Goal: Task Accomplishment & Management: Use online tool/utility

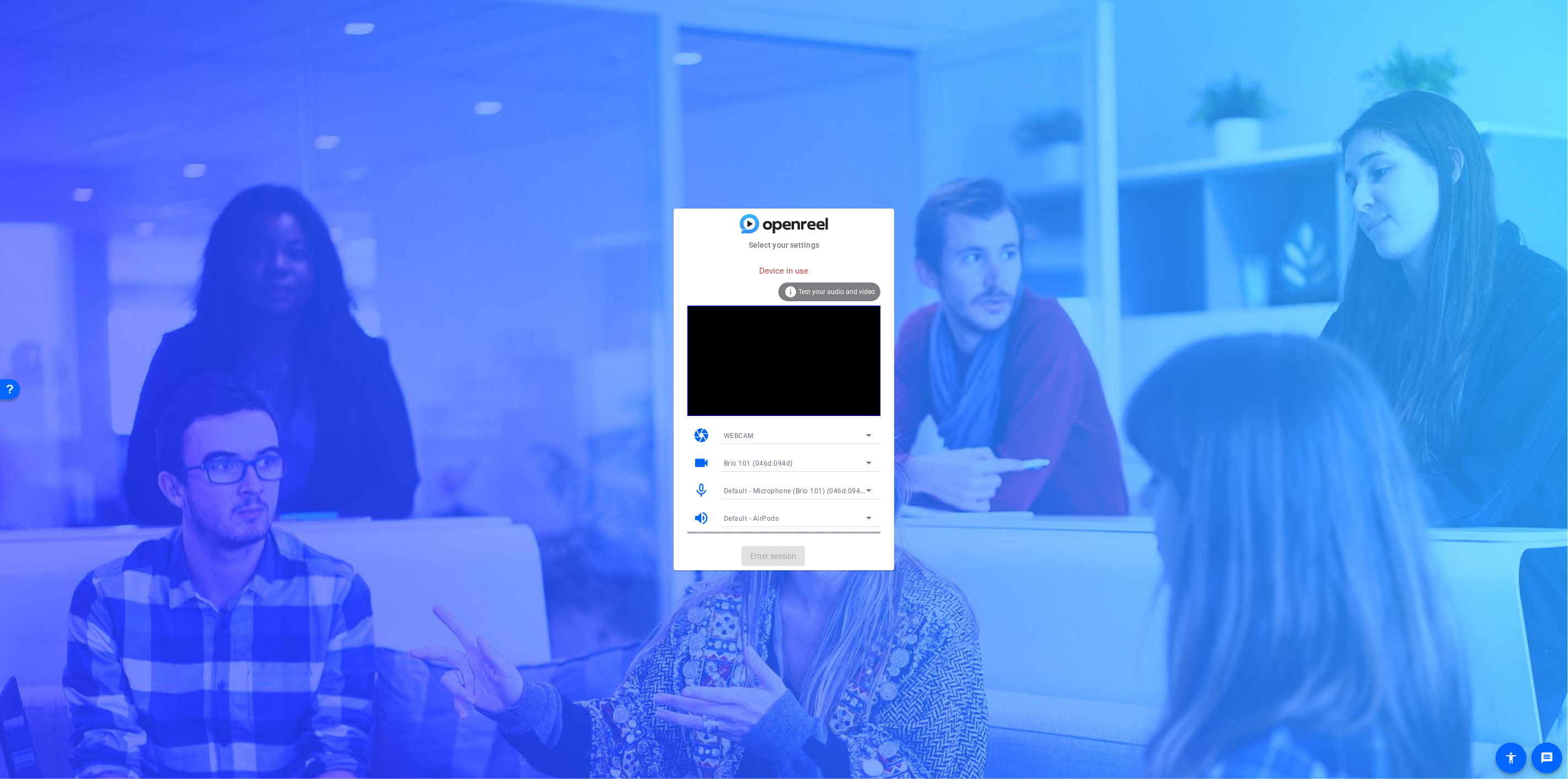
click at [829, 291] on span "Test your audio and video" at bounding box center [836, 292] width 77 height 8
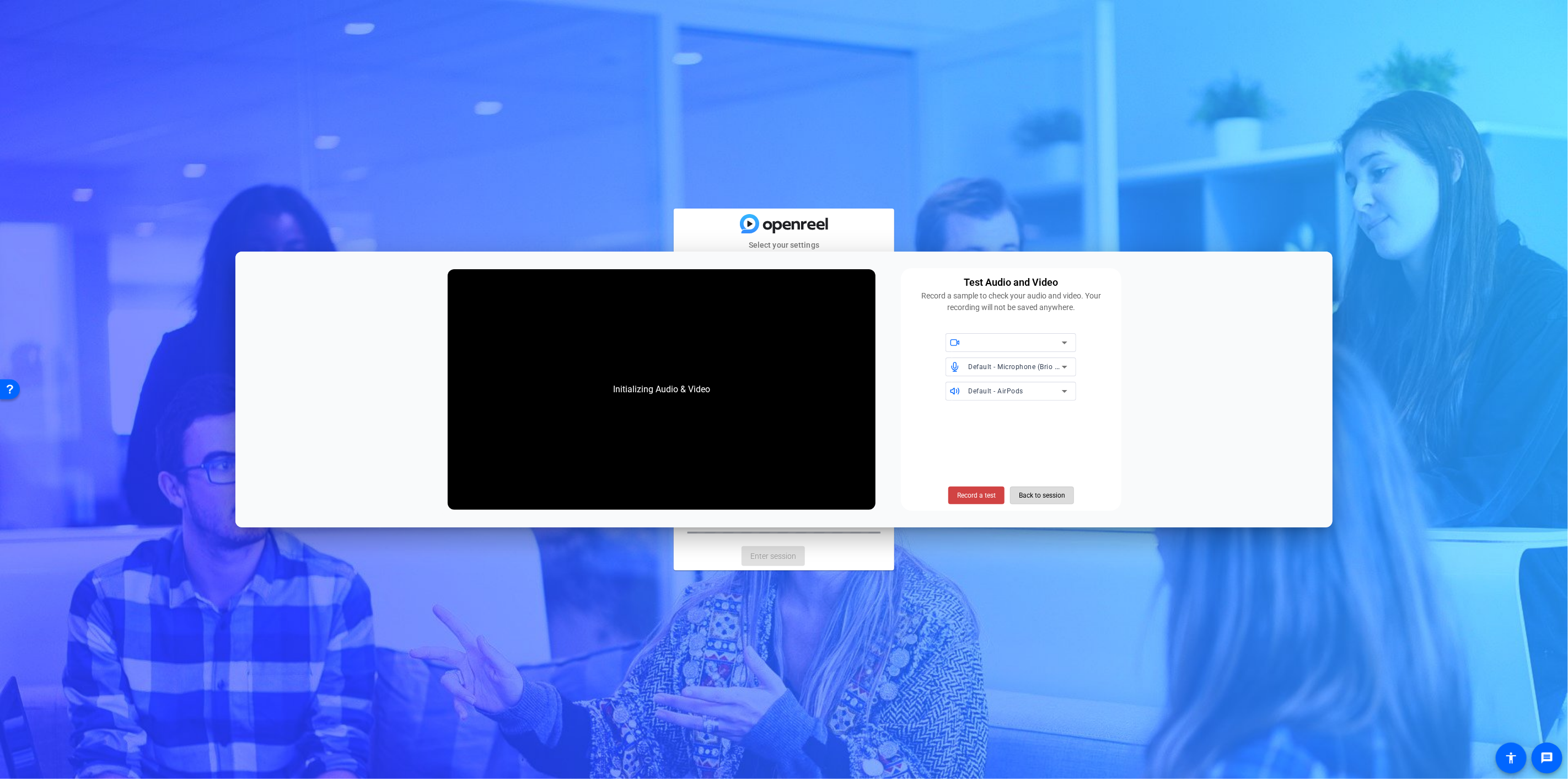
click at [1011, 489] on span at bounding box center [1042, 495] width 63 height 27
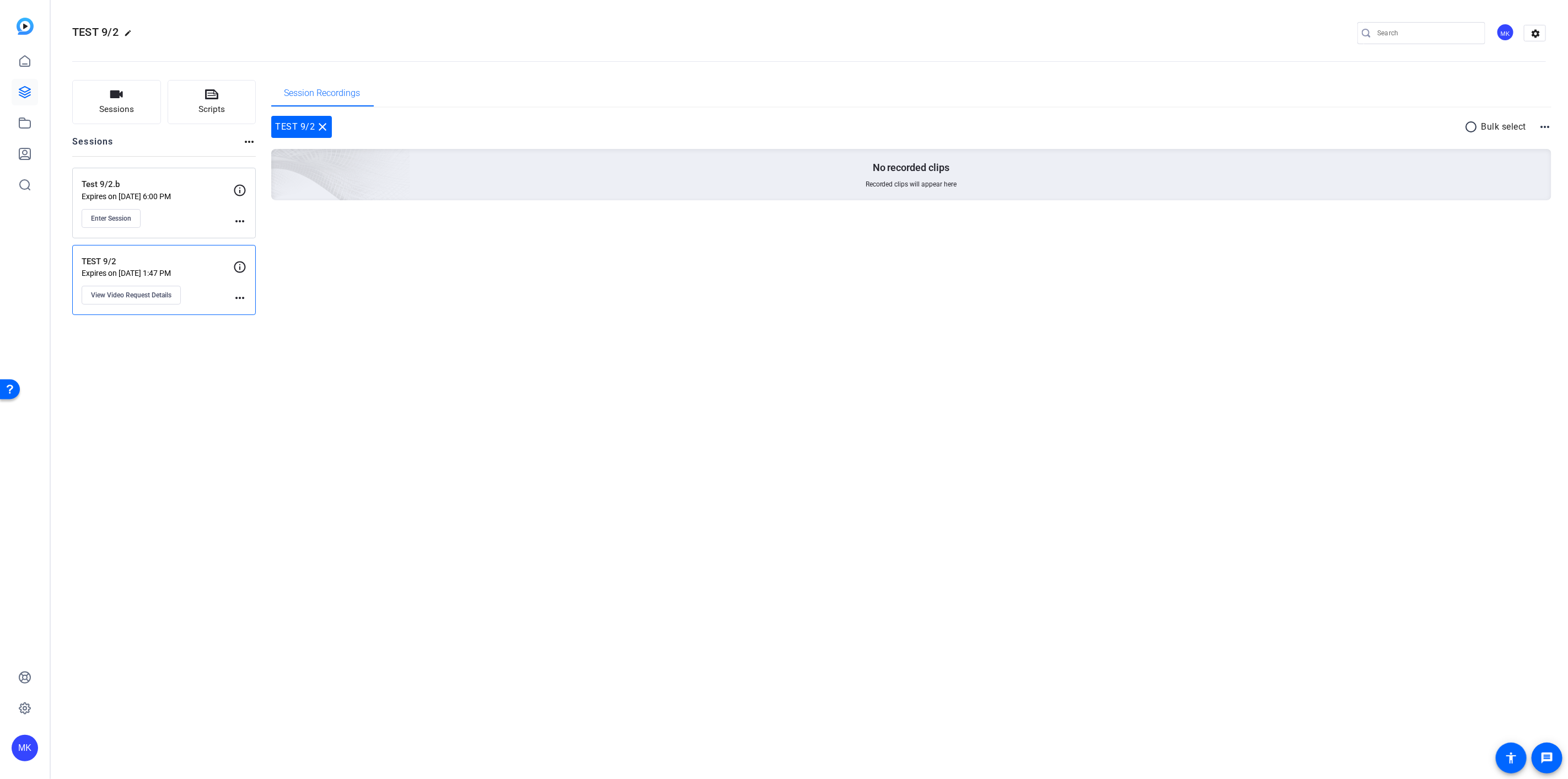
click at [164, 261] on p "TEST 9/2" at bounding box center [157, 261] width 152 height 13
click at [235, 298] on mat-icon "more_horiz" at bounding box center [240, 298] width 13 height 13
click at [465, 287] on div at bounding box center [784, 389] width 1568 height 779
click at [136, 302] on button "View Video Request Details" at bounding box center [131, 295] width 99 height 19
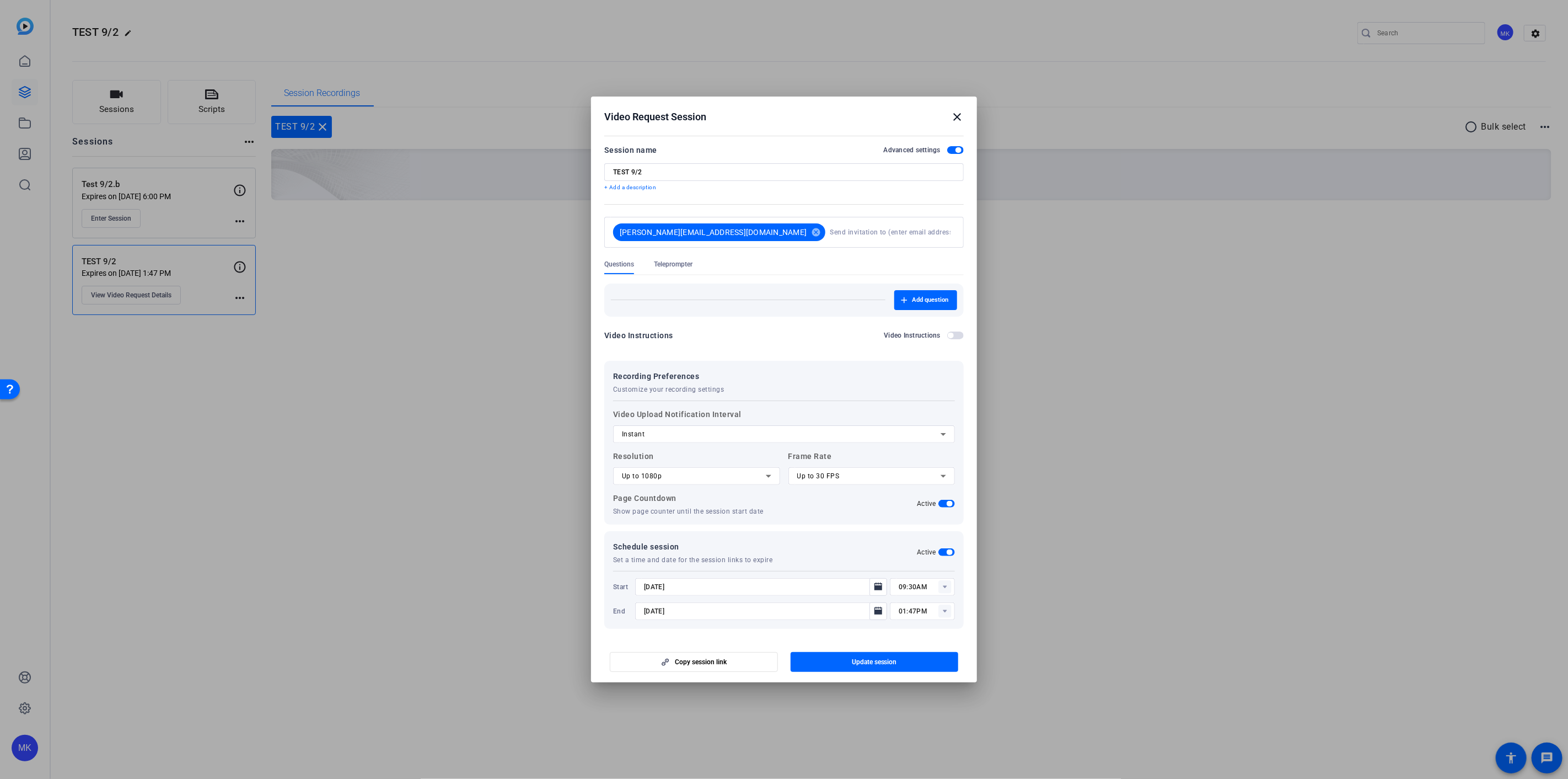
scroll to position [1, 0]
click at [957, 120] on mat-icon "close" at bounding box center [957, 117] width 13 height 13
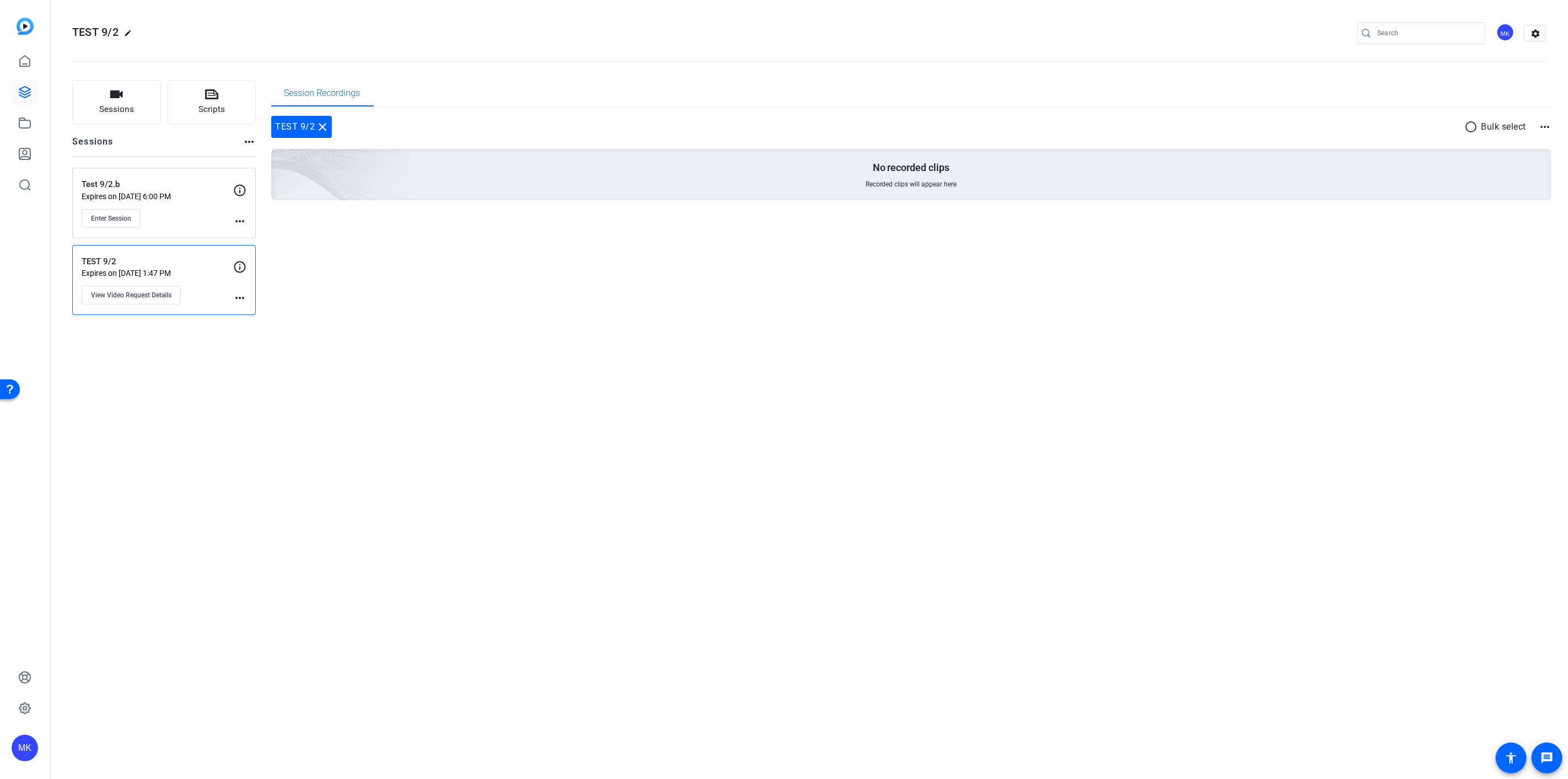
click at [197, 225] on div "Enter Session" at bounding box center [157, 218] width 152 height 19
click at [247, 221] on div "Test 9/2.b Expires on Sep 02, 2025 @ 6:00 PM Enter Session more_horiz" at bounding box center [164, 203] width 184 height 70
click at [241, 218] on mat-icon "more_horiz" at bounding box center [240, 221] width 13 height 13
click at [406, 296] on div at bounding box center [784, 389] width 1568 height 779
click at [245, 222] on mat-icon "more_horiz" at bounding box center [240, 221] width 13 height 13
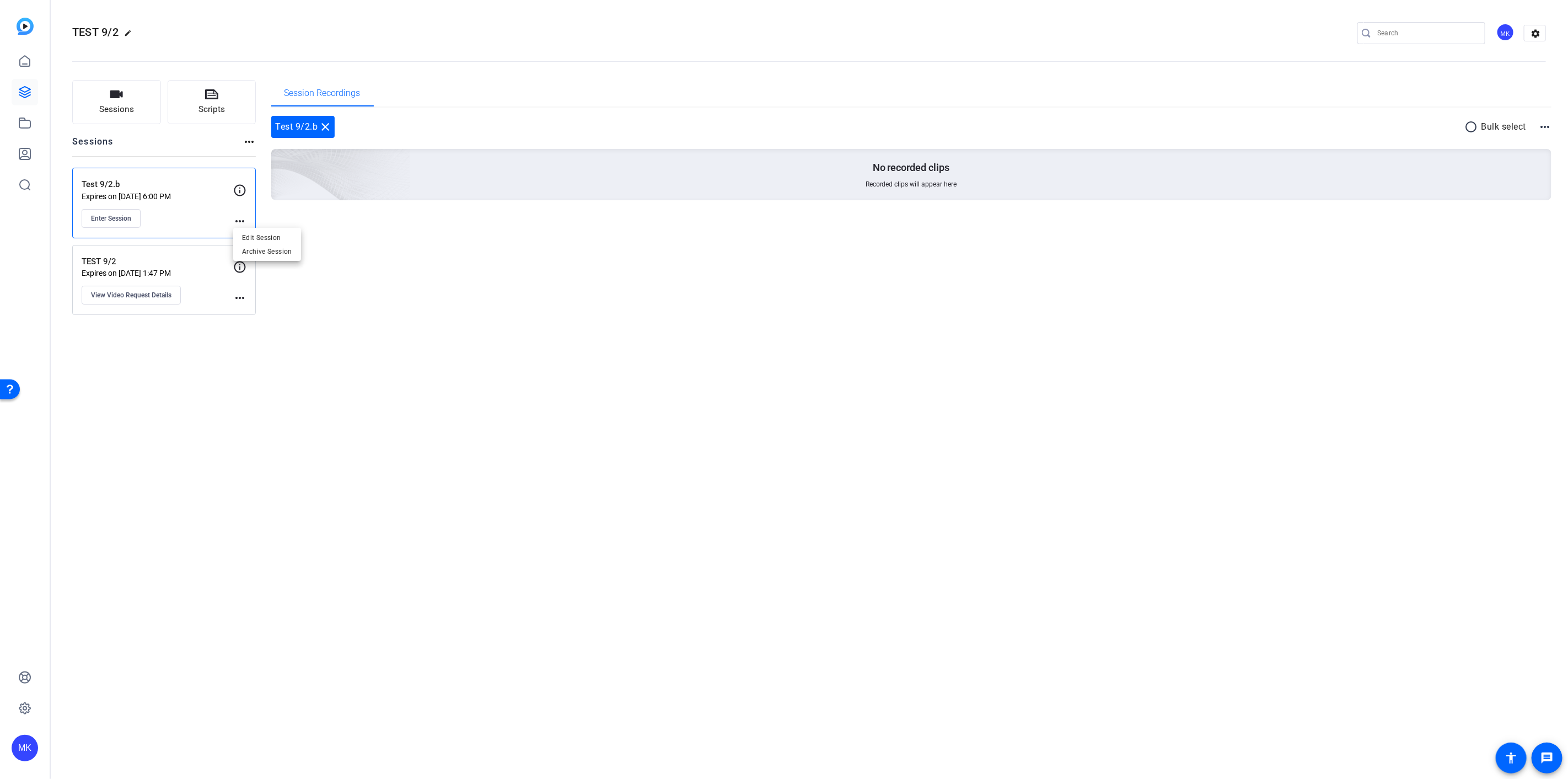
click at [185, 219] on div at bounding box center [784, 389] width 1568 height 779
click at [197, 296] on div "TEST 9/2 Expires on Sep 03, 2025 @ 1:47 PM View Video Request Details" at bounding box center [157, 280] width 152 height 50
click at [129, 295] on span "View Video Request Details" at bounding box center [131, 294] width 80 height 9
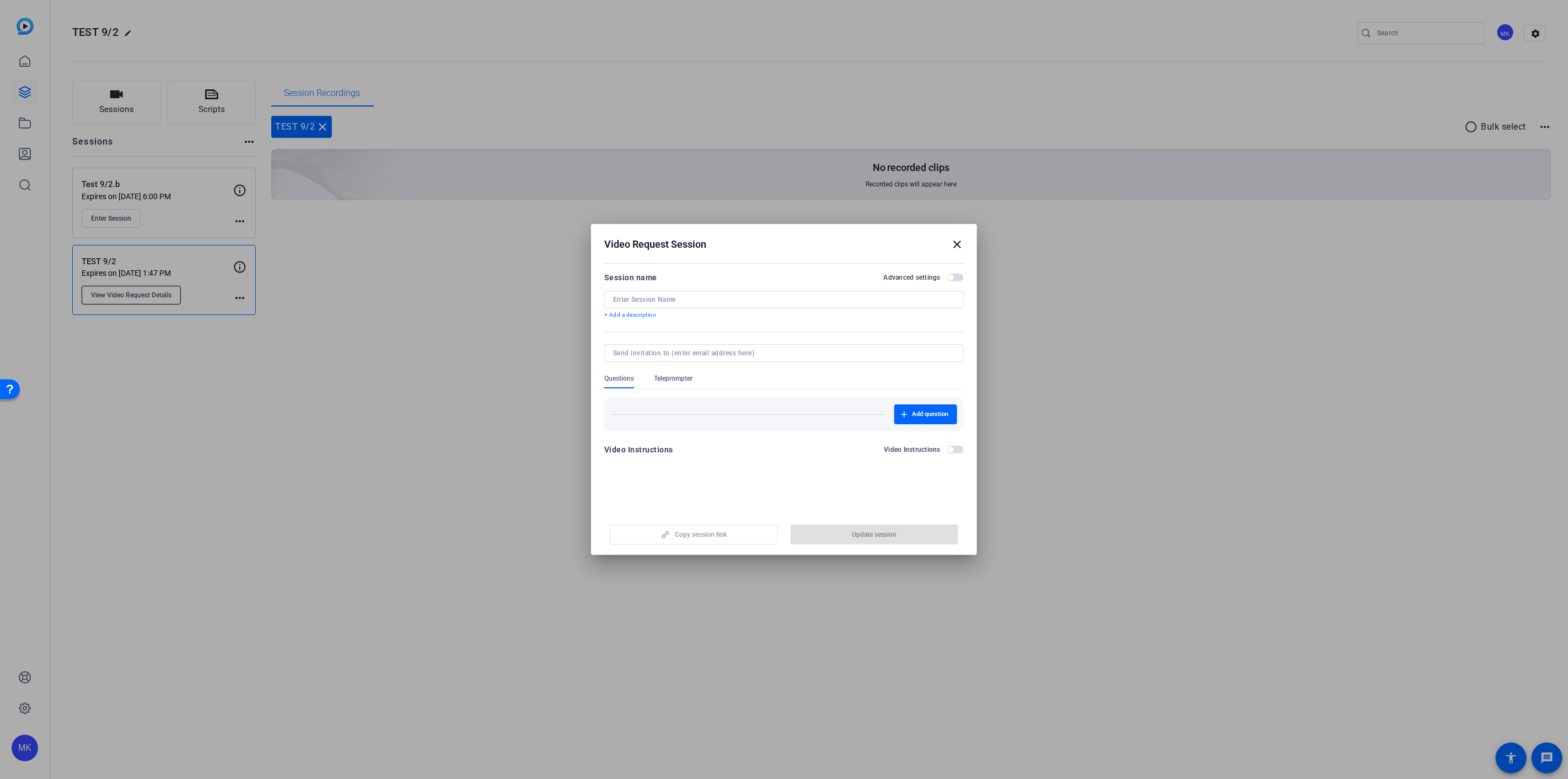
type input "TEST 9/2"
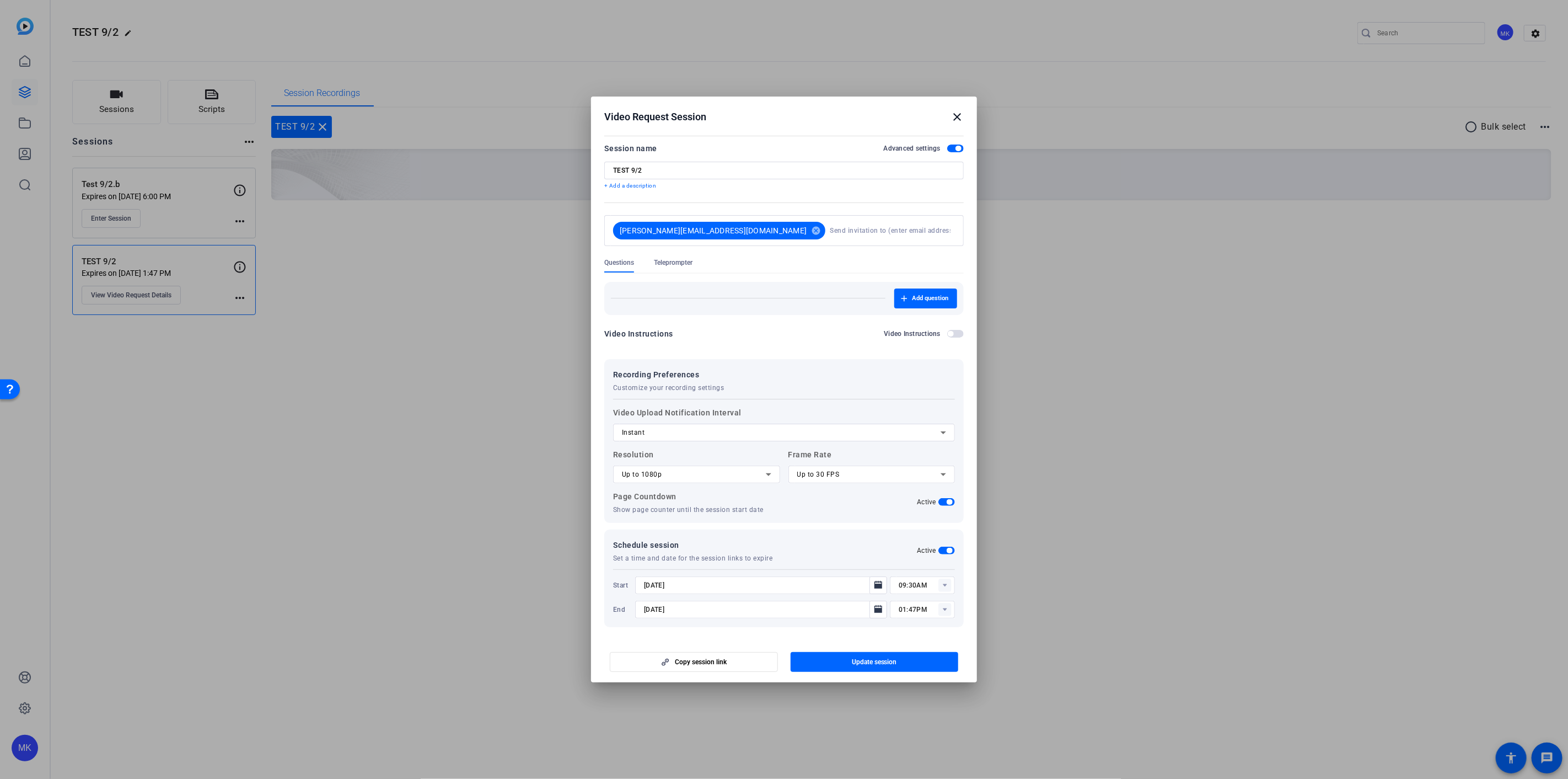
click at [956, 110] on mat-icon "close" at bounding box center [957, 117] width 13 height 13
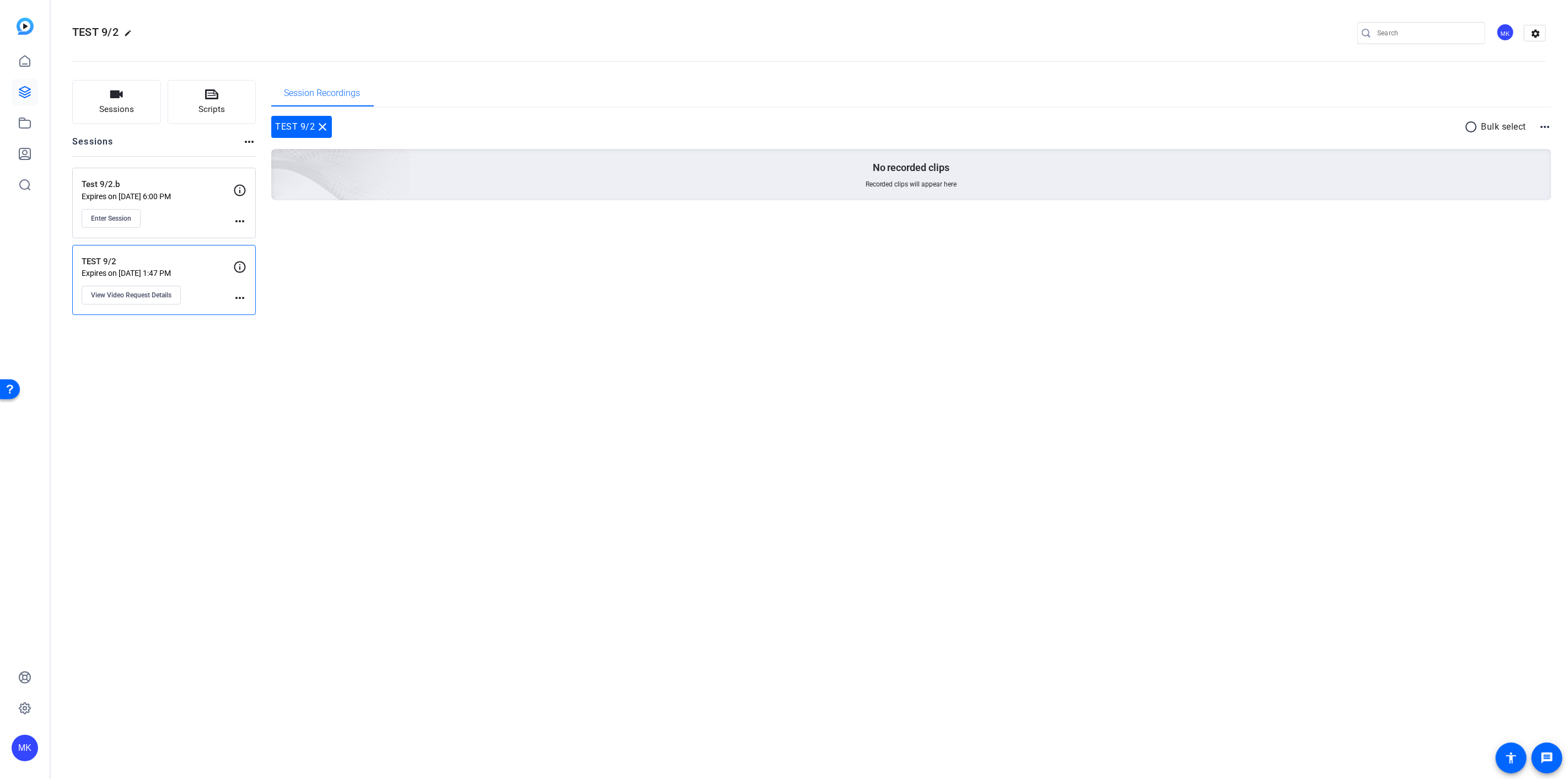
click at [243, 299] on mat-icon "more_horiz" at bounding box center [240, 298] width 13 height 13
click at [239, 269] on div at bounding box center [784, 389] width 1568 height 779
click at [196, 294] on div "TEST 9/2 Expires on Sep 03, 2025 @ 1:47 PM View Video Request Details" at bounding box center [157, 280] width 152 height 50
click at [146, 105] on button "Sessions" at bounding box center [117, 102] width 89 height 44
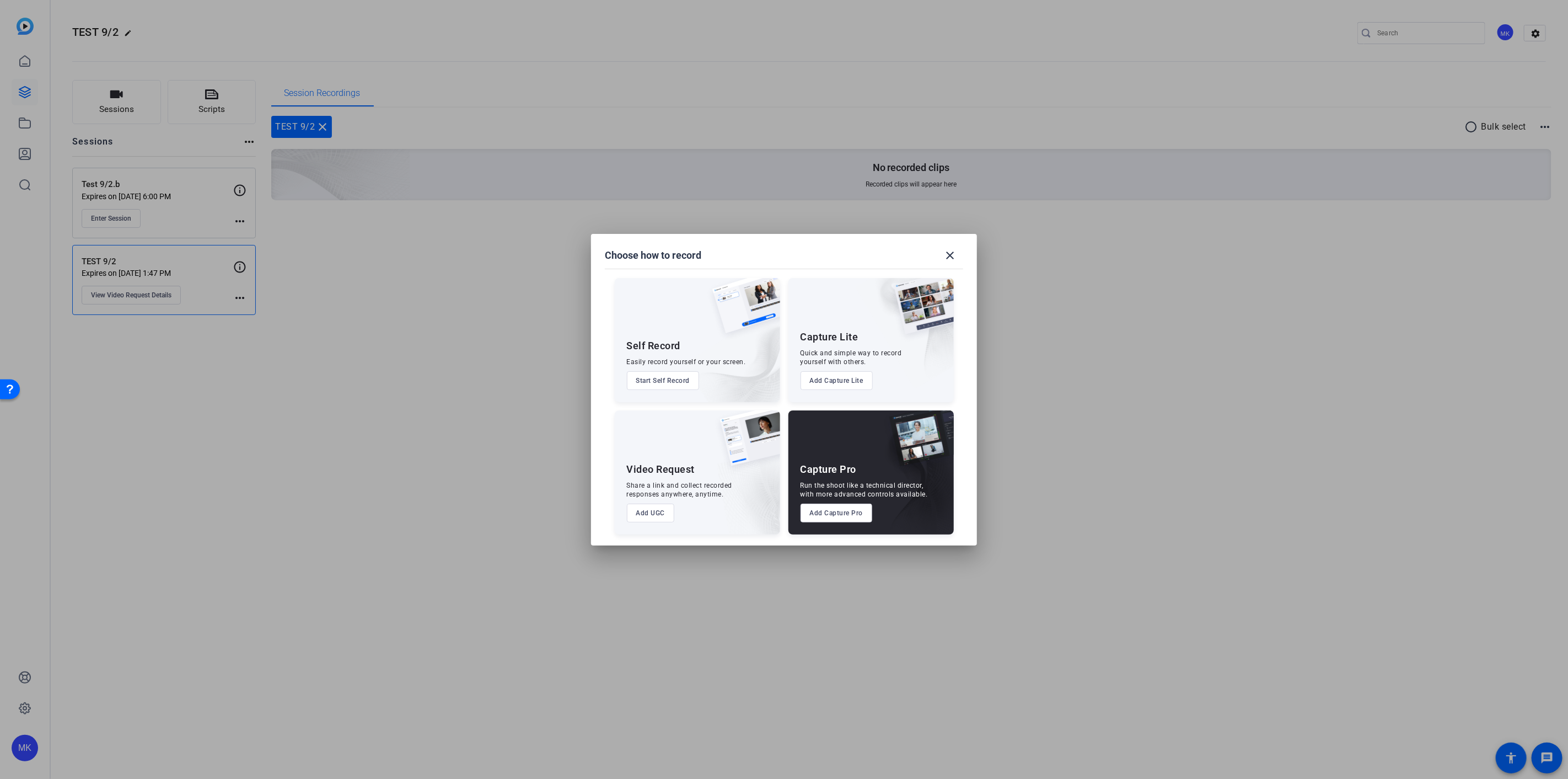
click at [838, 513] on button "Add Capture Pro" at bounding box center [836, 512] width 72 height 19
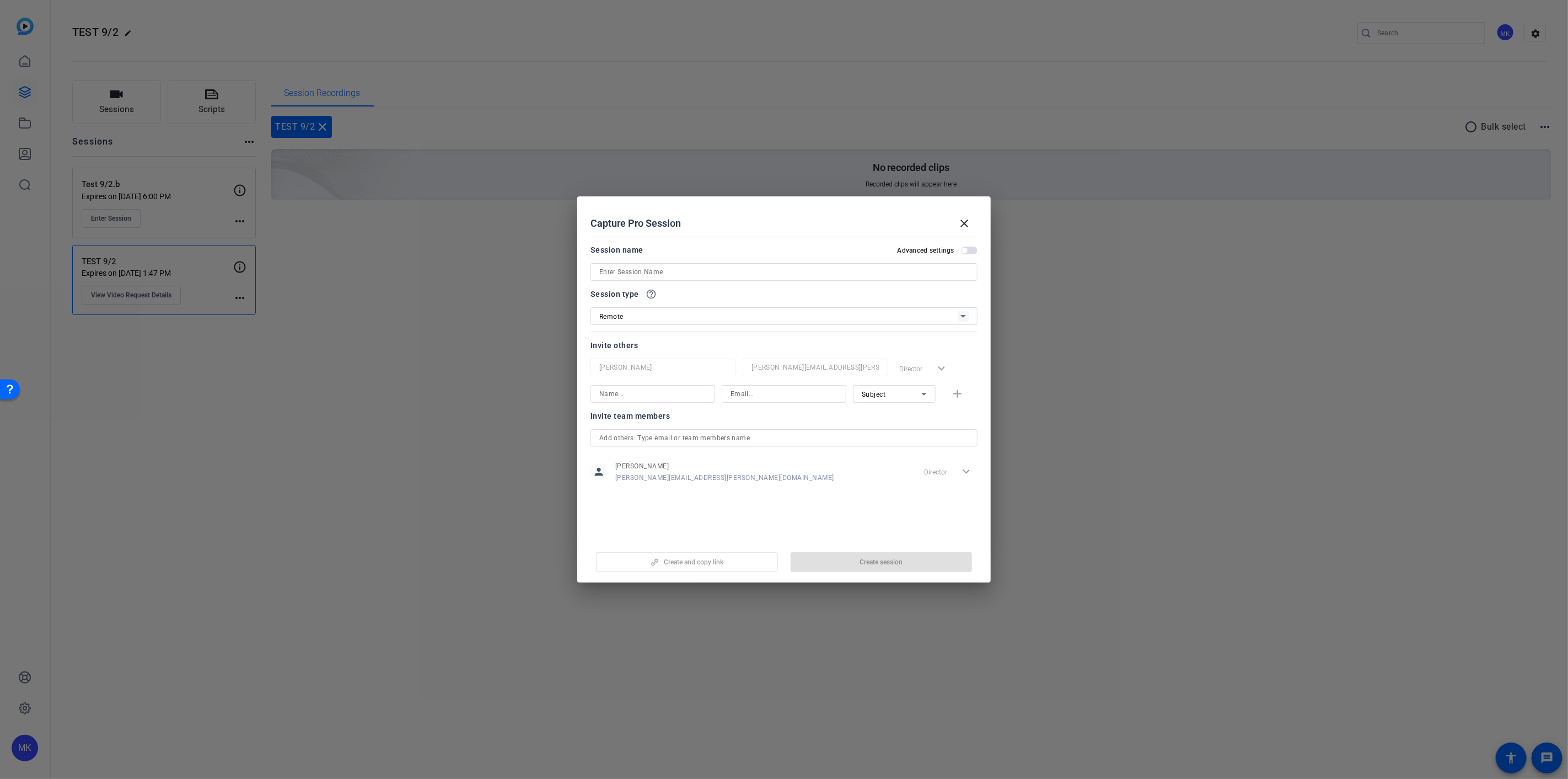
click at [649, 267] on input at bounding box center [783, 272] width 369 height 13
type input "Monica Test"
click at [927, 372] on div "Director expand_more" at bounding box center [936, 369] width 83 height 20
click at [687, 393] on input at bounding box center [652, 394] width 107 height 13
type input "Monica Kozlowski"
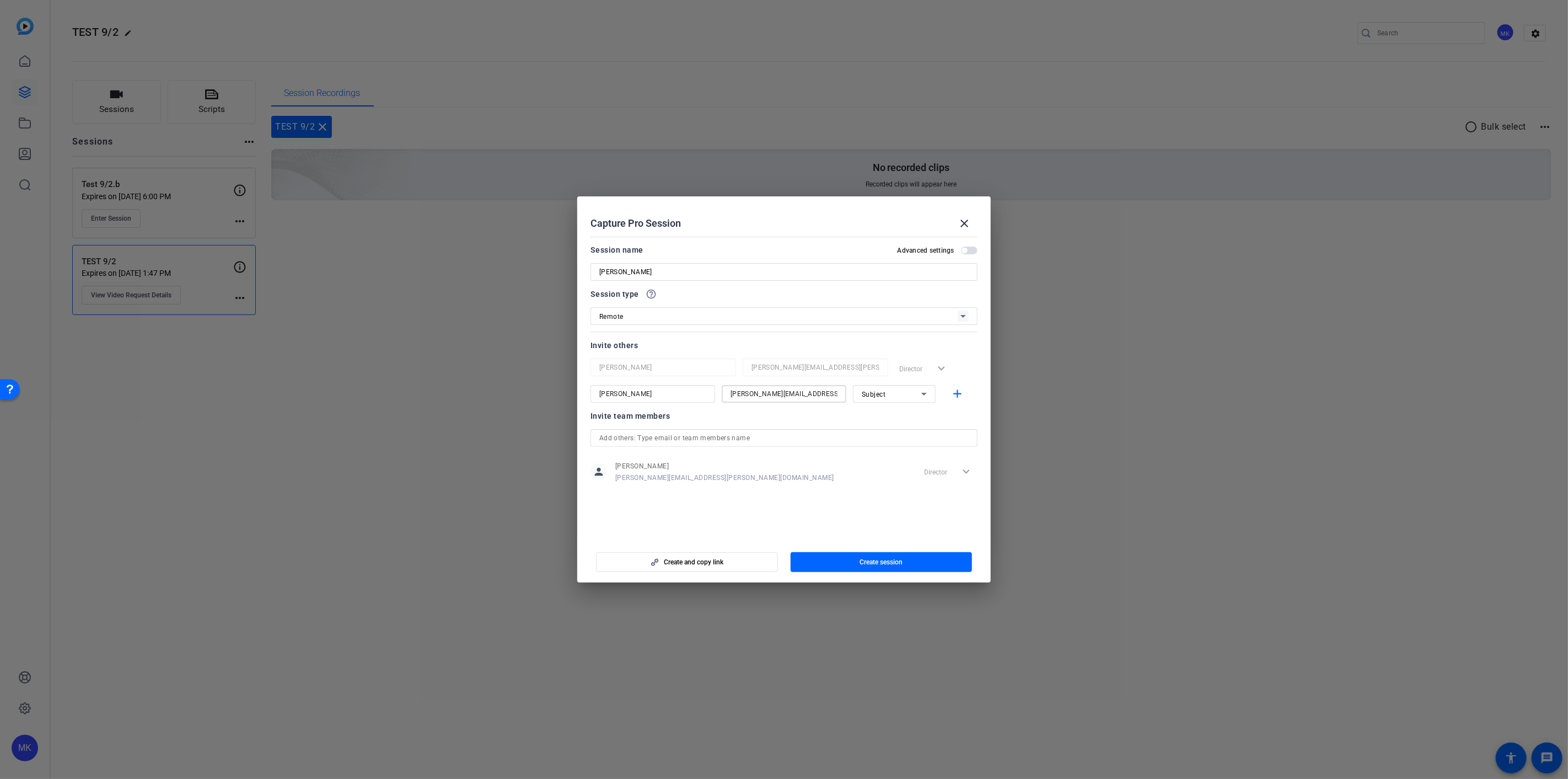
scroll to position [0, 3]
type input "monica.kozlowski@capitalone.com"
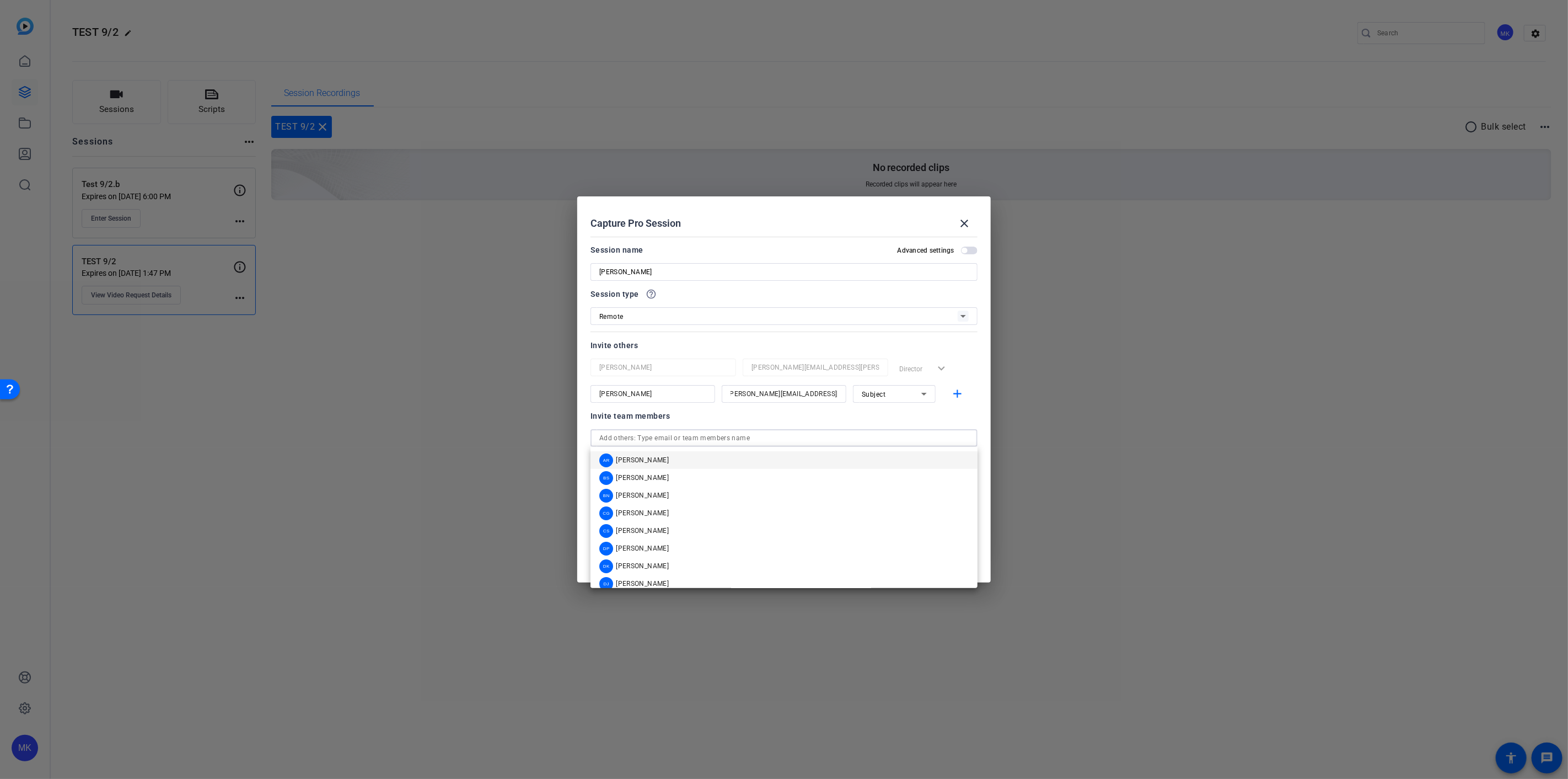
scroll to position [0, 0]
click at [659, 440] on input "text" at bounding box center [783, 438] width 369 height 13
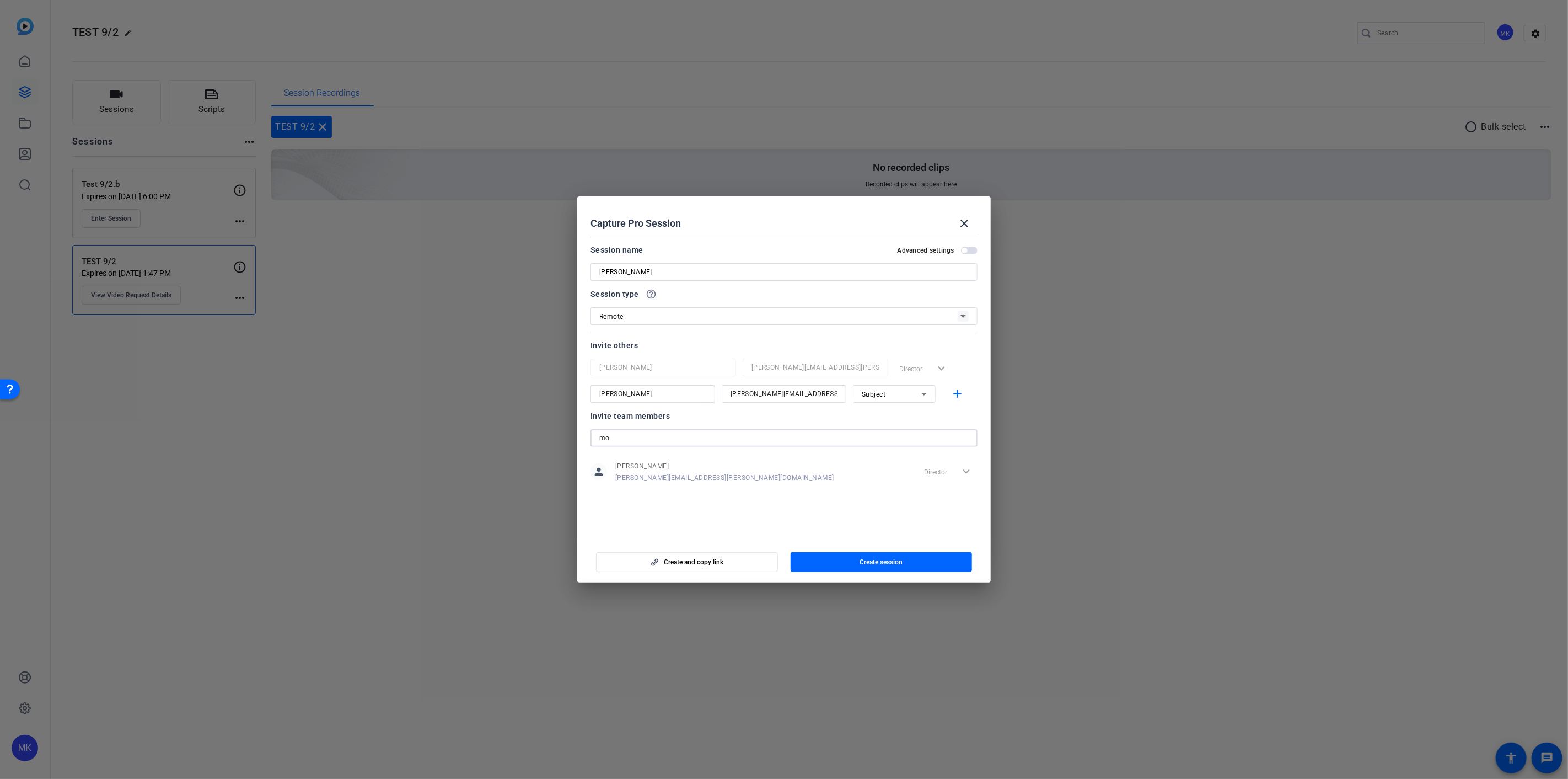
type input "m"
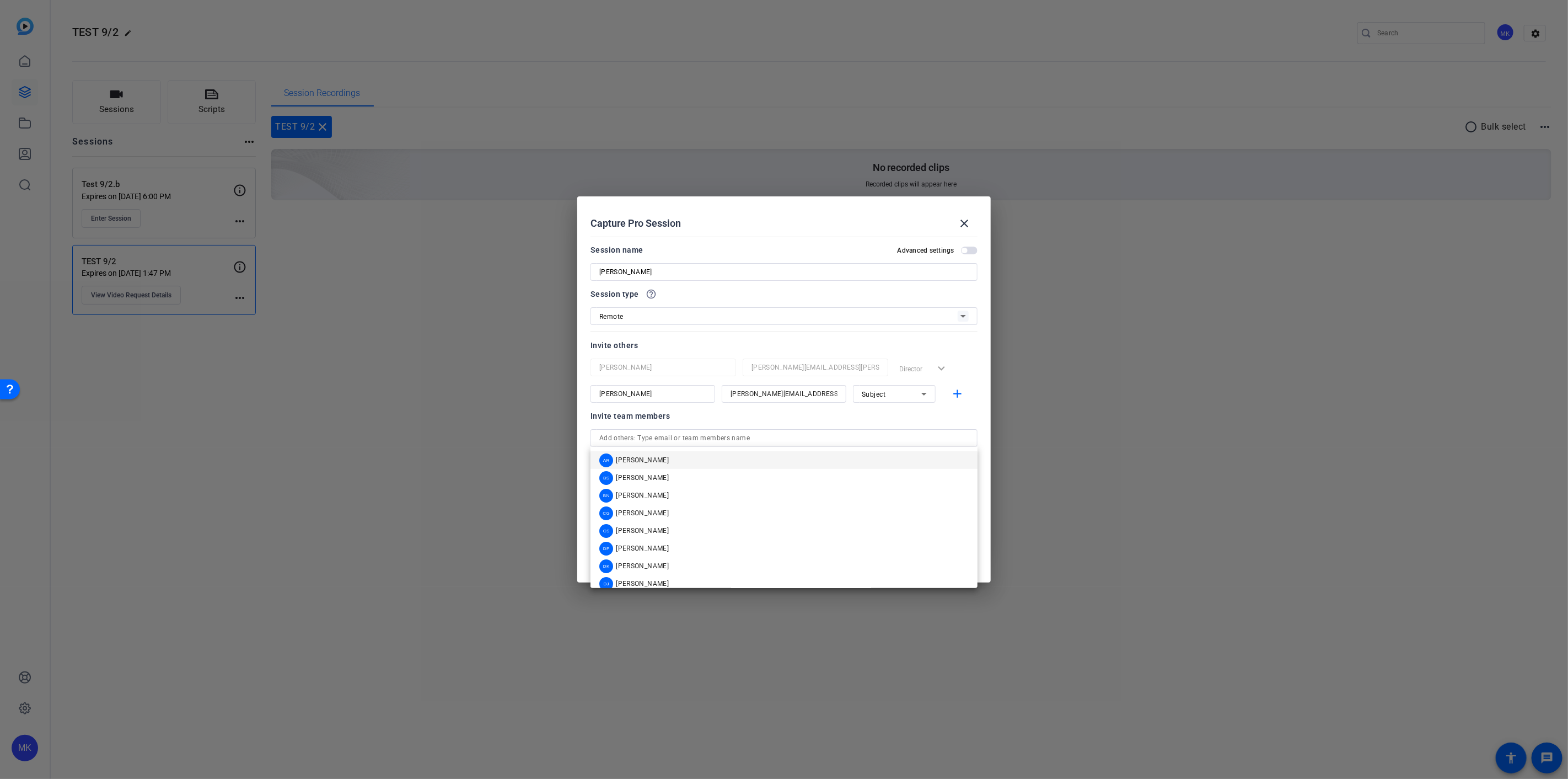
click at [683, 414] on div at bounding box center [653, 408] width 125 height 12
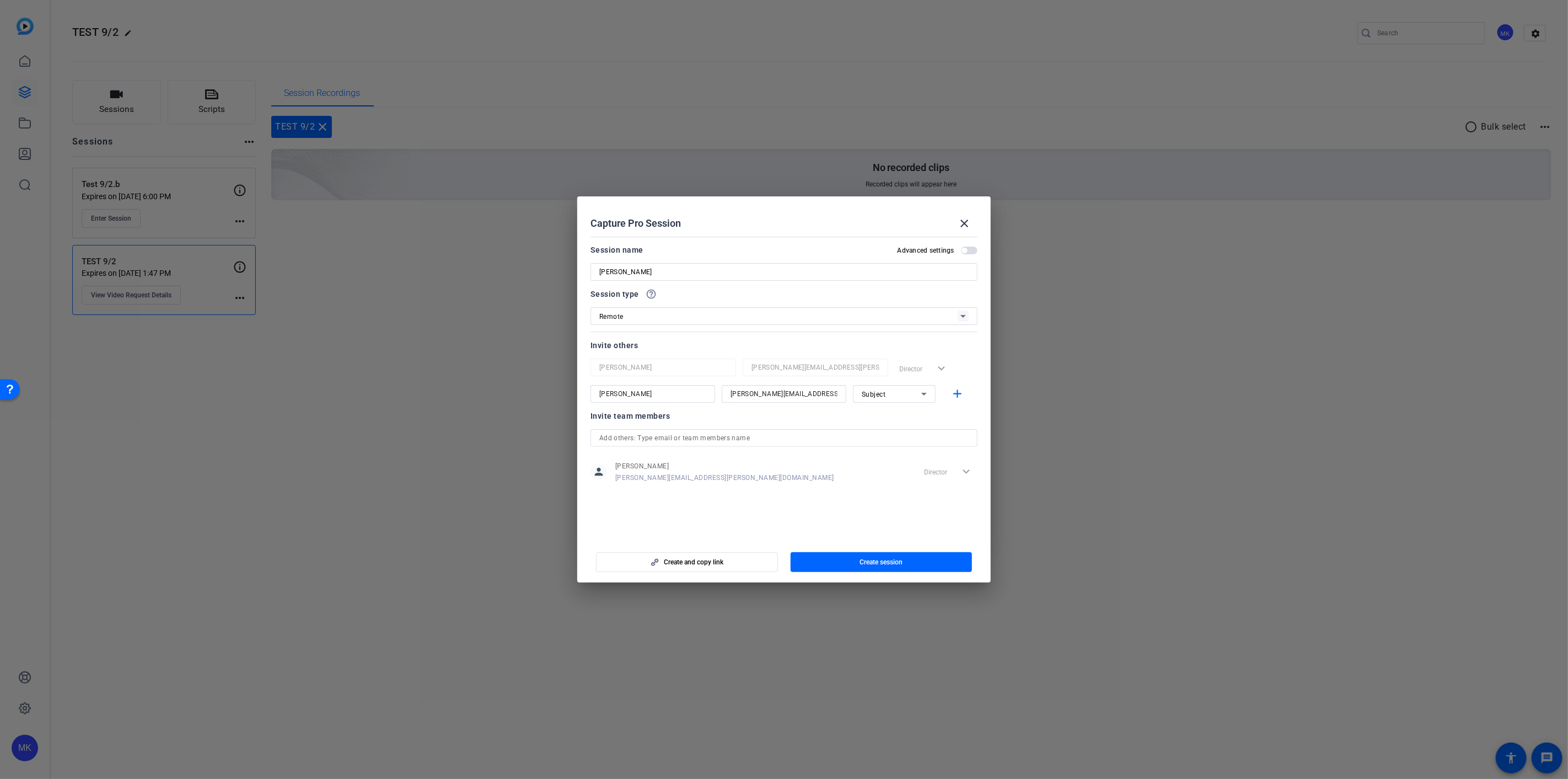
click at [1103, 249] on div at bounding box center [784, 389] width 1568 height 779
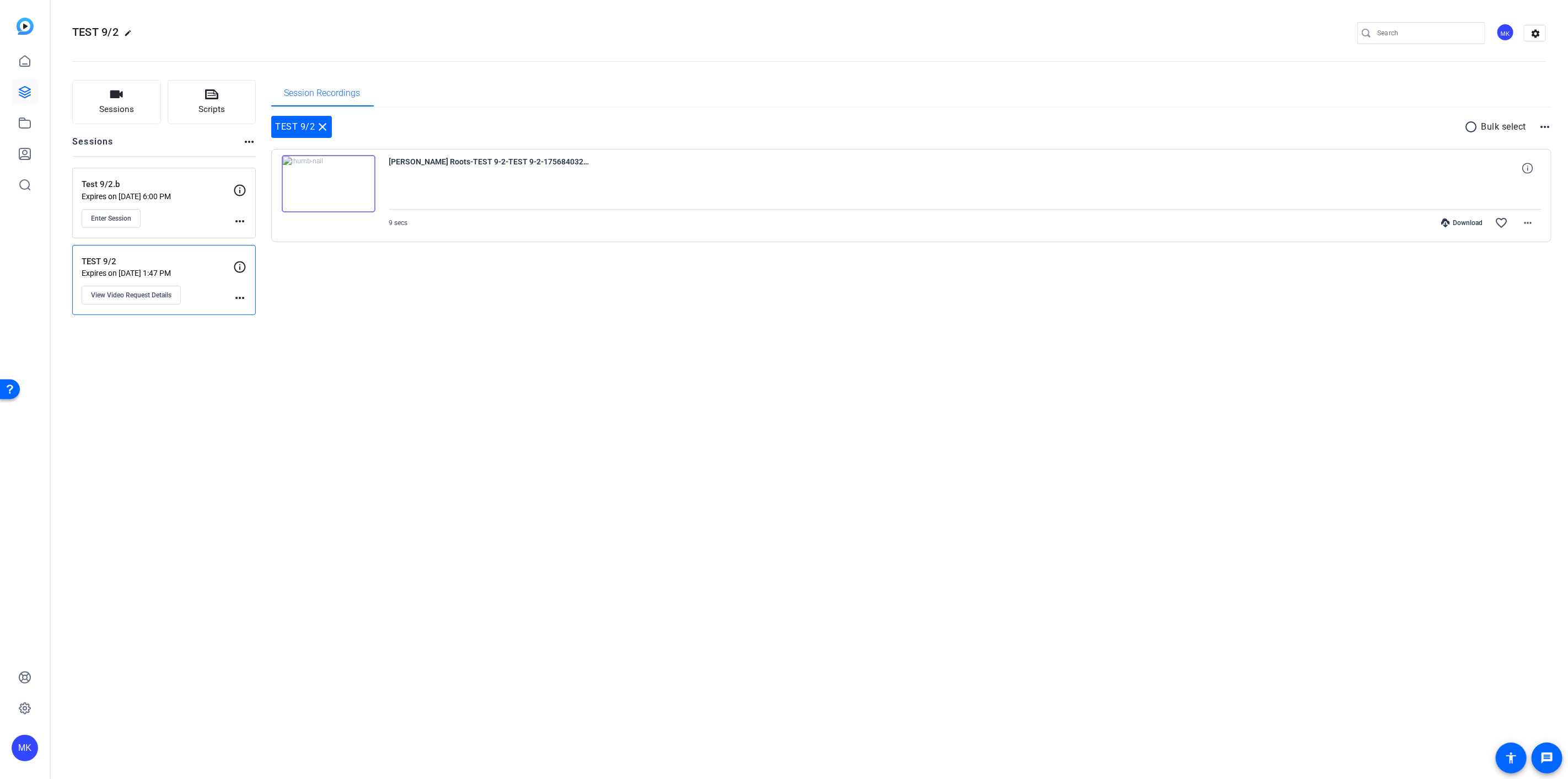
click at [324, 184] on img at bounding box center [328, 184] width 93 height 58
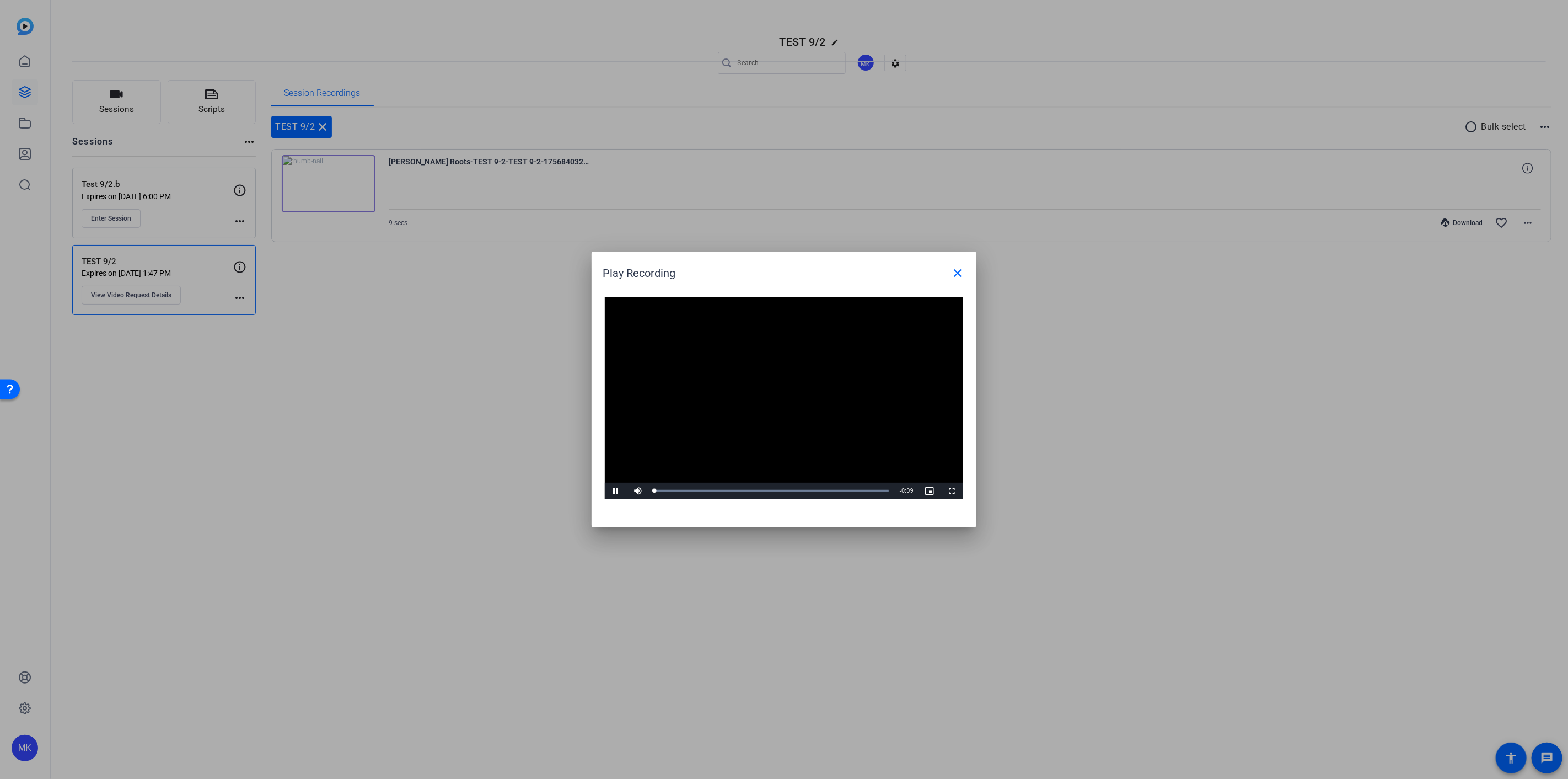
click at [771, 400] on video "Video Player" at bounding box center [784, 398] width 359 height 202
click at [608, 491] on span "Video Player" at bounding box center [616, 491] width 22 height 0
click at [616, 491] on span "Video Player" at bounding box center [616, 491] width 22 height 0
click at [960, 271] on mat-icon "close" at bounding box center [958, 273] width 13 height 13
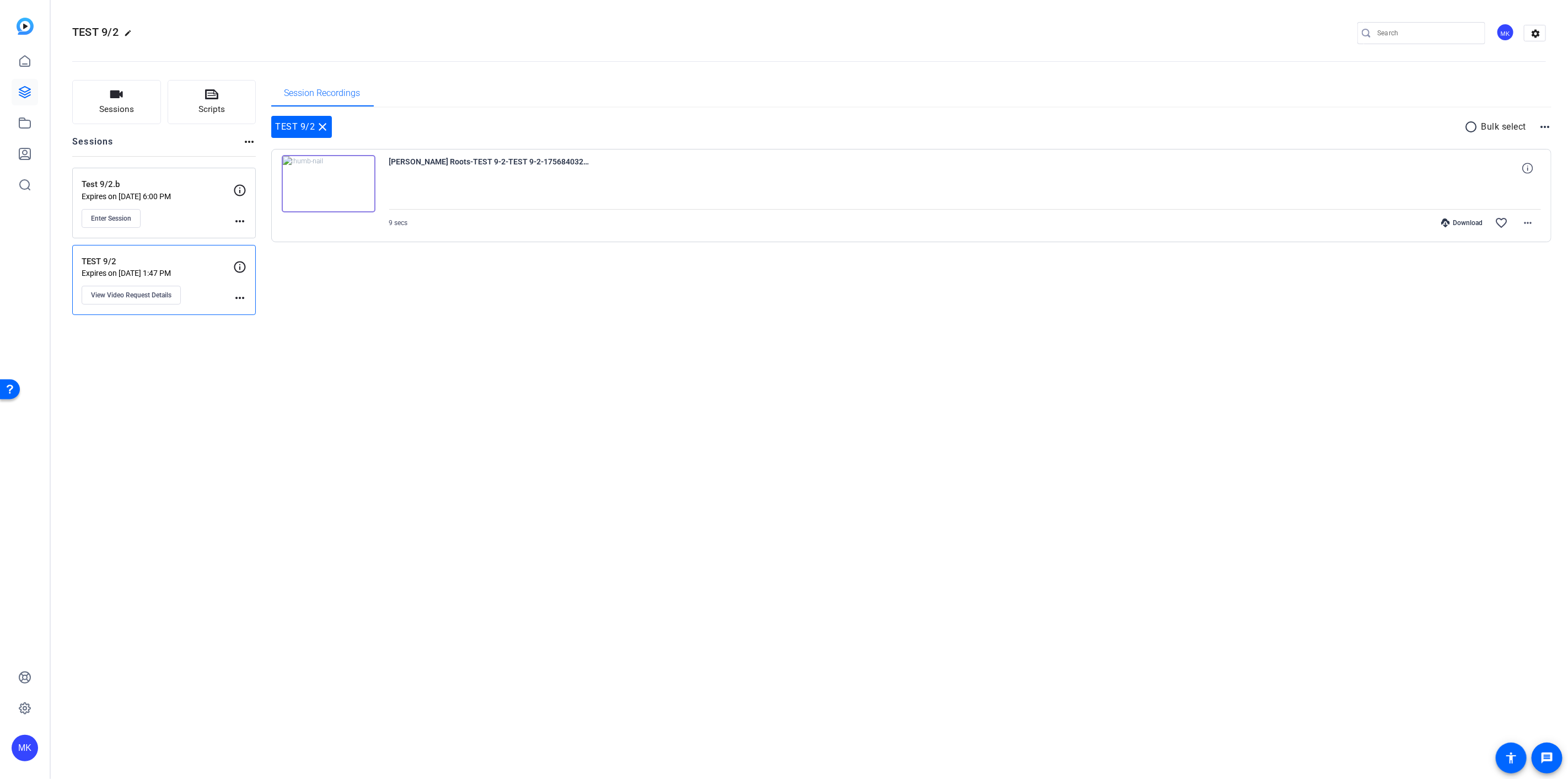
click at [325, 183] on img at bounding box center [328, 184] width 93 height 58
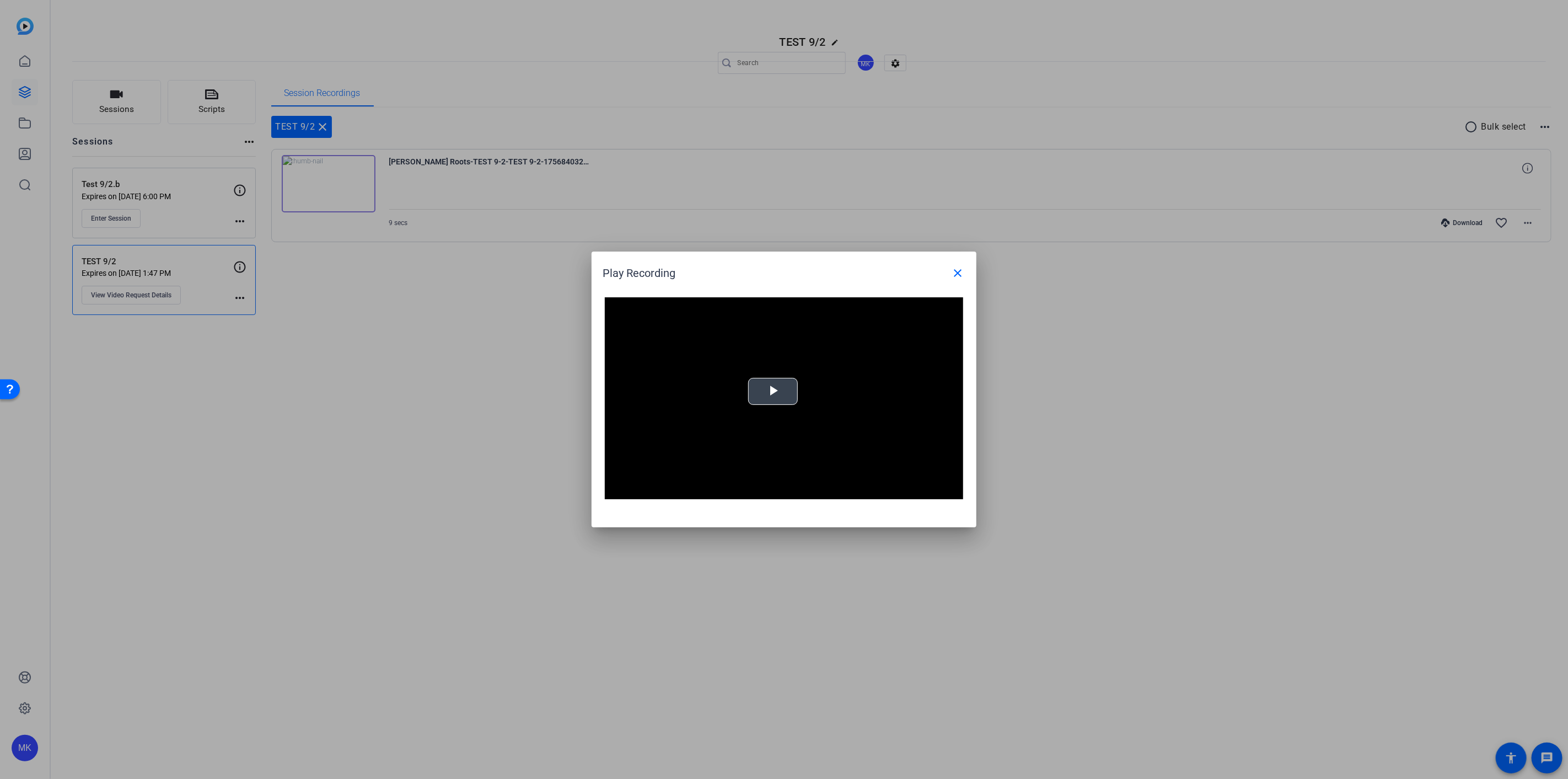
click at [781, 378] on button "Play Video" at bounding box center [773, 391] width 50 height 27
click at [642, 491] on span "Video Player" at bounding box center [638, 491] width 22 height 0
click at [612, 491] on span "Video Player" at bounding box center [616, 491] width 22 height 0
click at [959, 276] on mat-icon "close" at bounding box center [958, 273] width 13 height 13
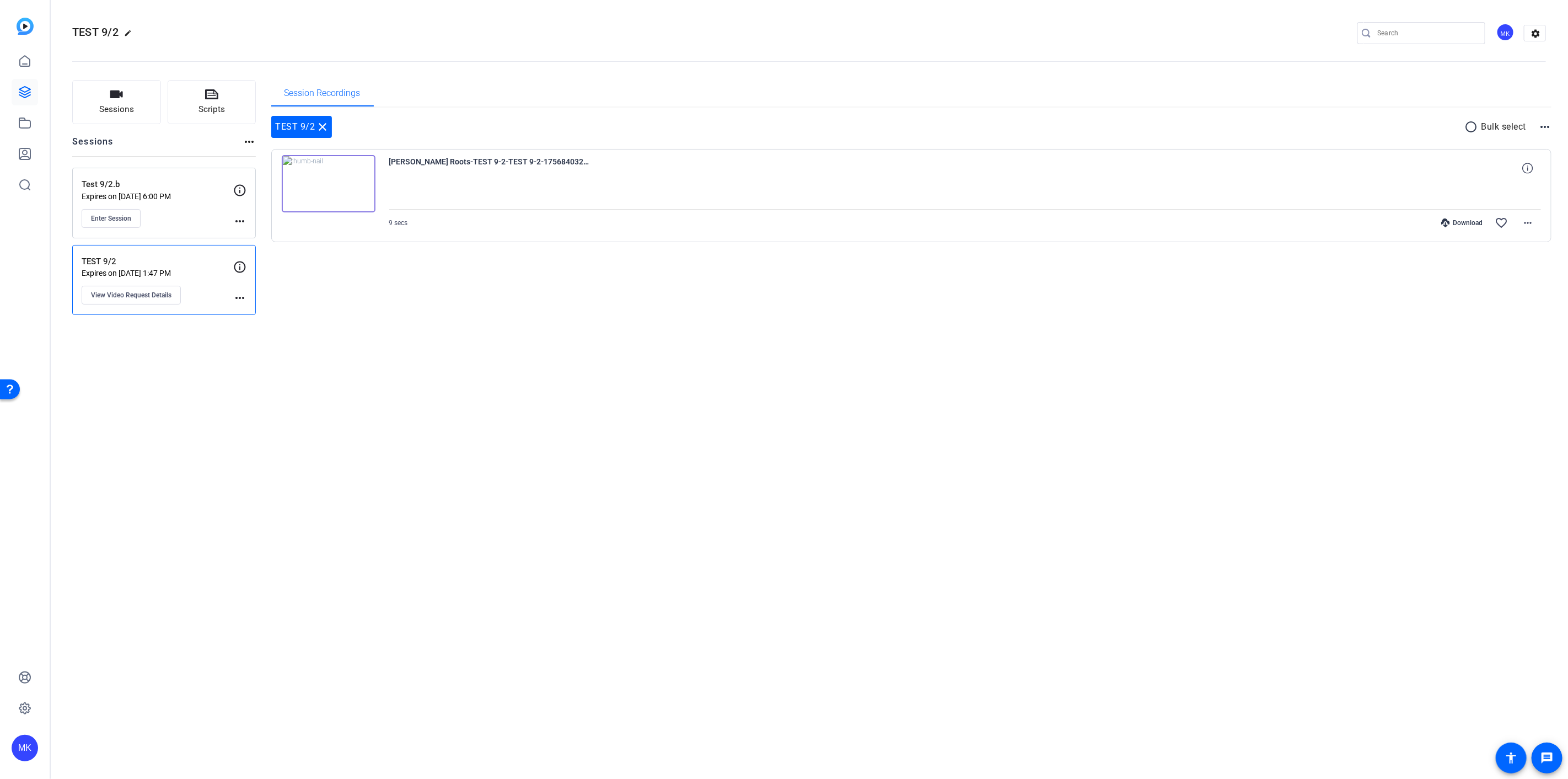
click at [235, 218] on mat-icon "more_horiz" at bounding box center [240, 221] width 13 height 13
click at [409, 310] on div at bounding box center [784, 389] width 1568 height 779
click at [128, 218] on span "Enter Session" at bounding box center [111, 218] width 40 height 9
click at [236, 217] on mat-icon "more_horiz" at bounding box center [240, 221] width 13 height 13
click at [123, 218] on div at bounding box center [784, 389] width 1568 height 779
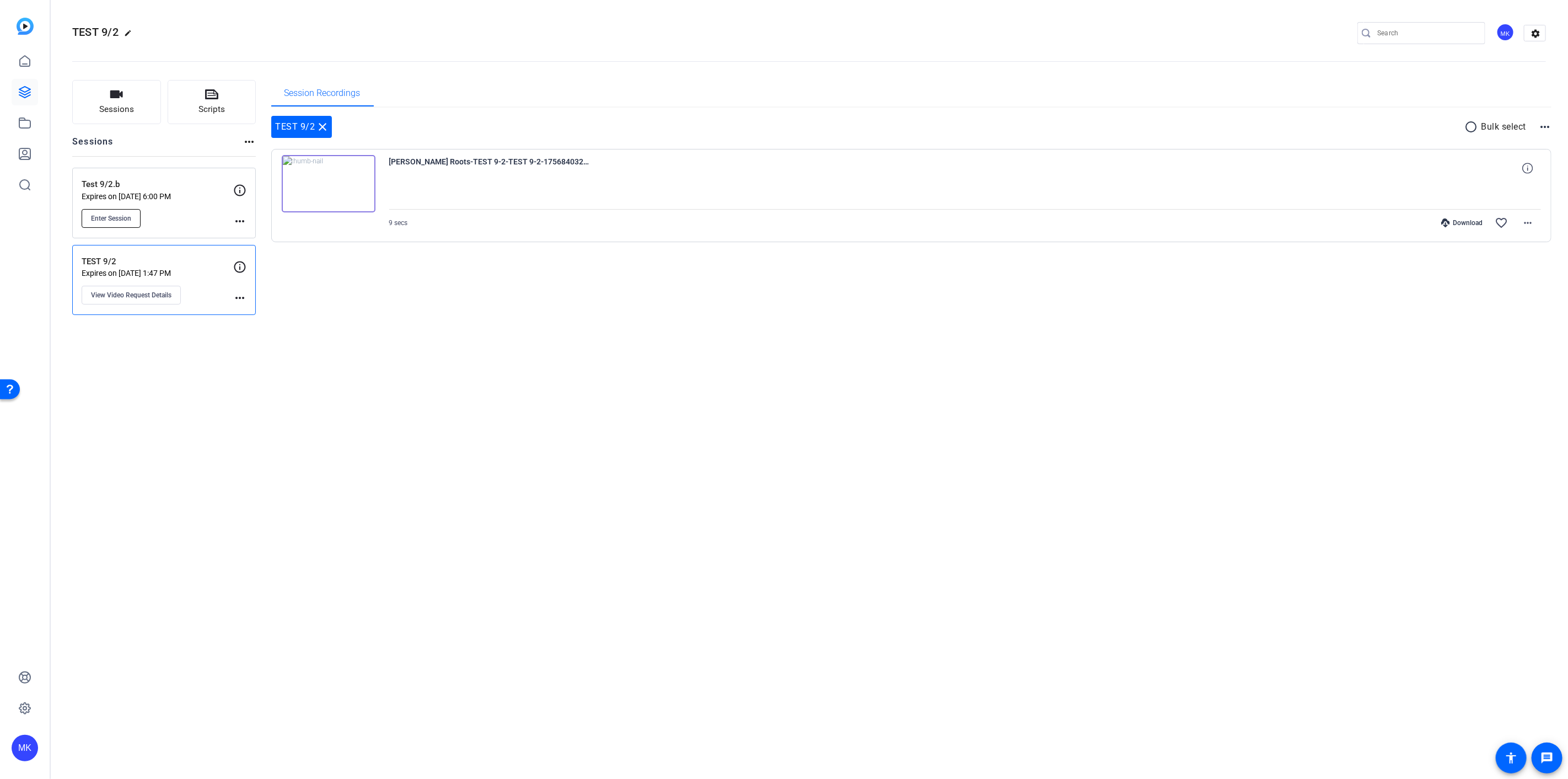
click at [113, 216] on span "Enter Session" at bounding box center [111, 218] width 40 height 9
click at [115, 217] on span "Enter Session" at bounding box center [111, 218] width 40 height 9
click at [243, 217] on mat-icon "more_horiz" at bounding box center [240, 221] width 13 height 13
click at [190, 225] on div at bounding box center [784, 389] width 1568 height 779
click at [127, 121] on button "Sessions" at bounding box center [117, 102] width 89 height 44
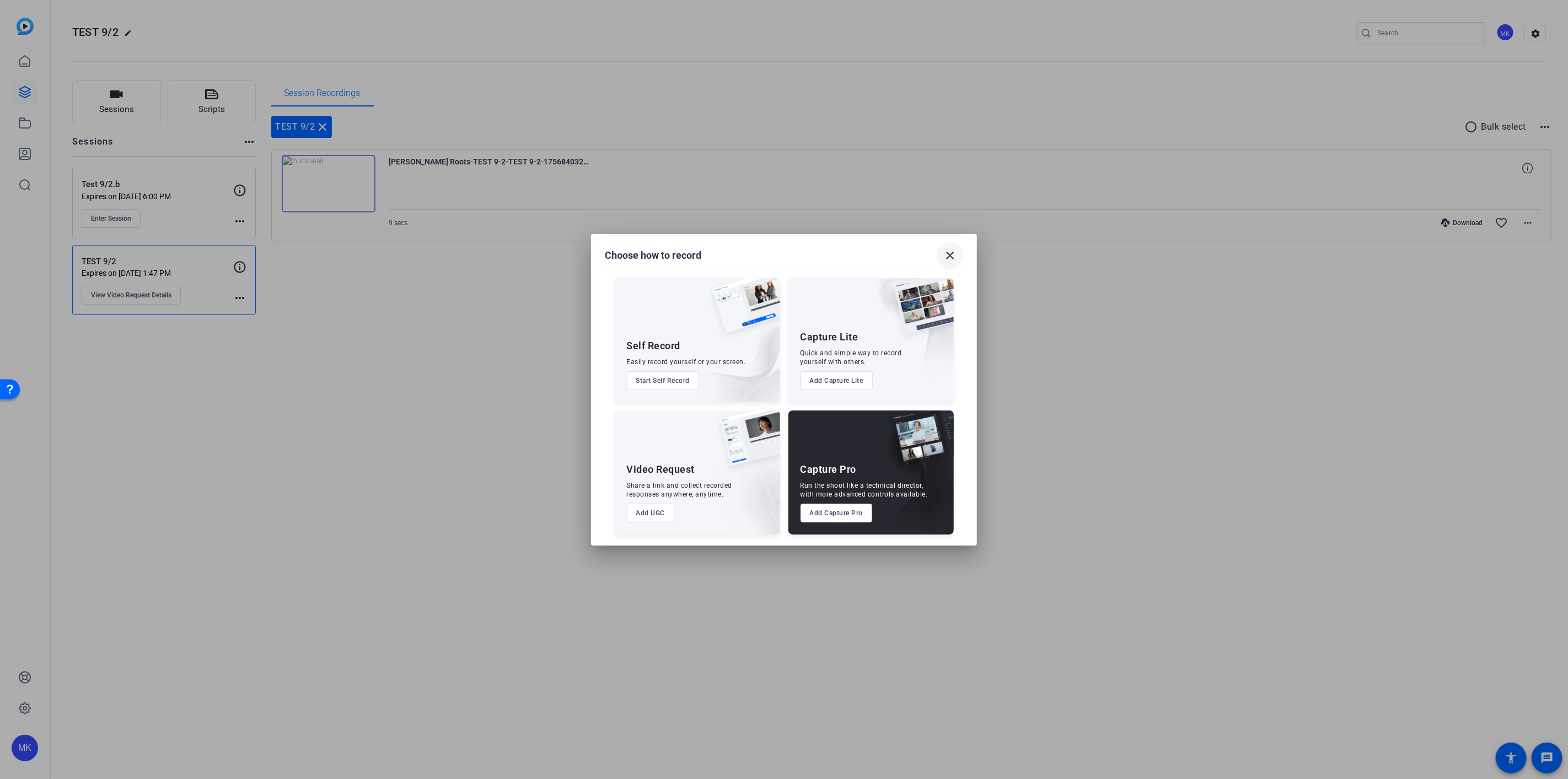
click at [945, 254] on mat-icon "close" at bounding box center [950, 255] width 13 height 13
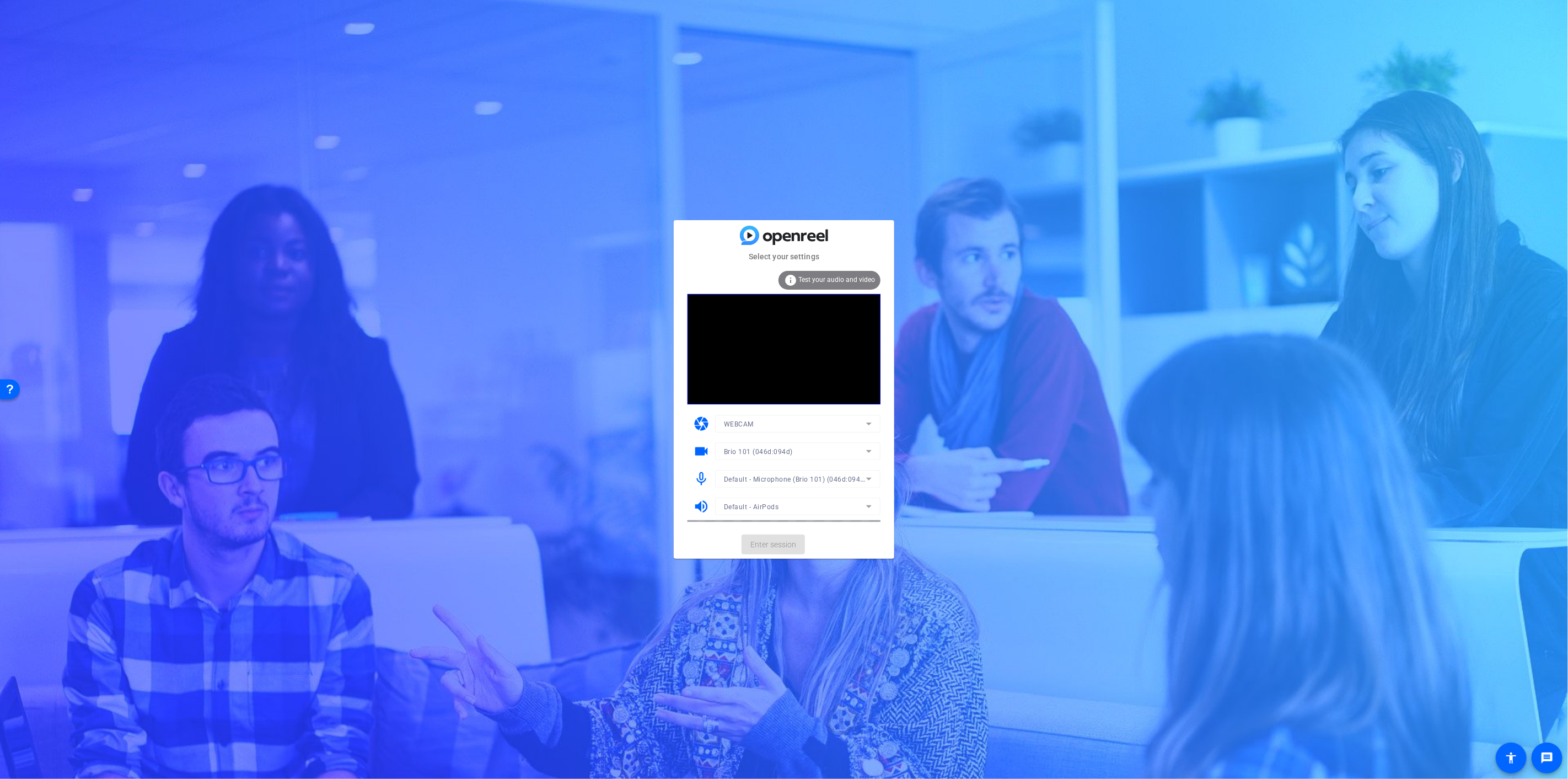
click at [838, 282] on span "Test your audio and video" at bounding box center [836, 280] width 77 height 8
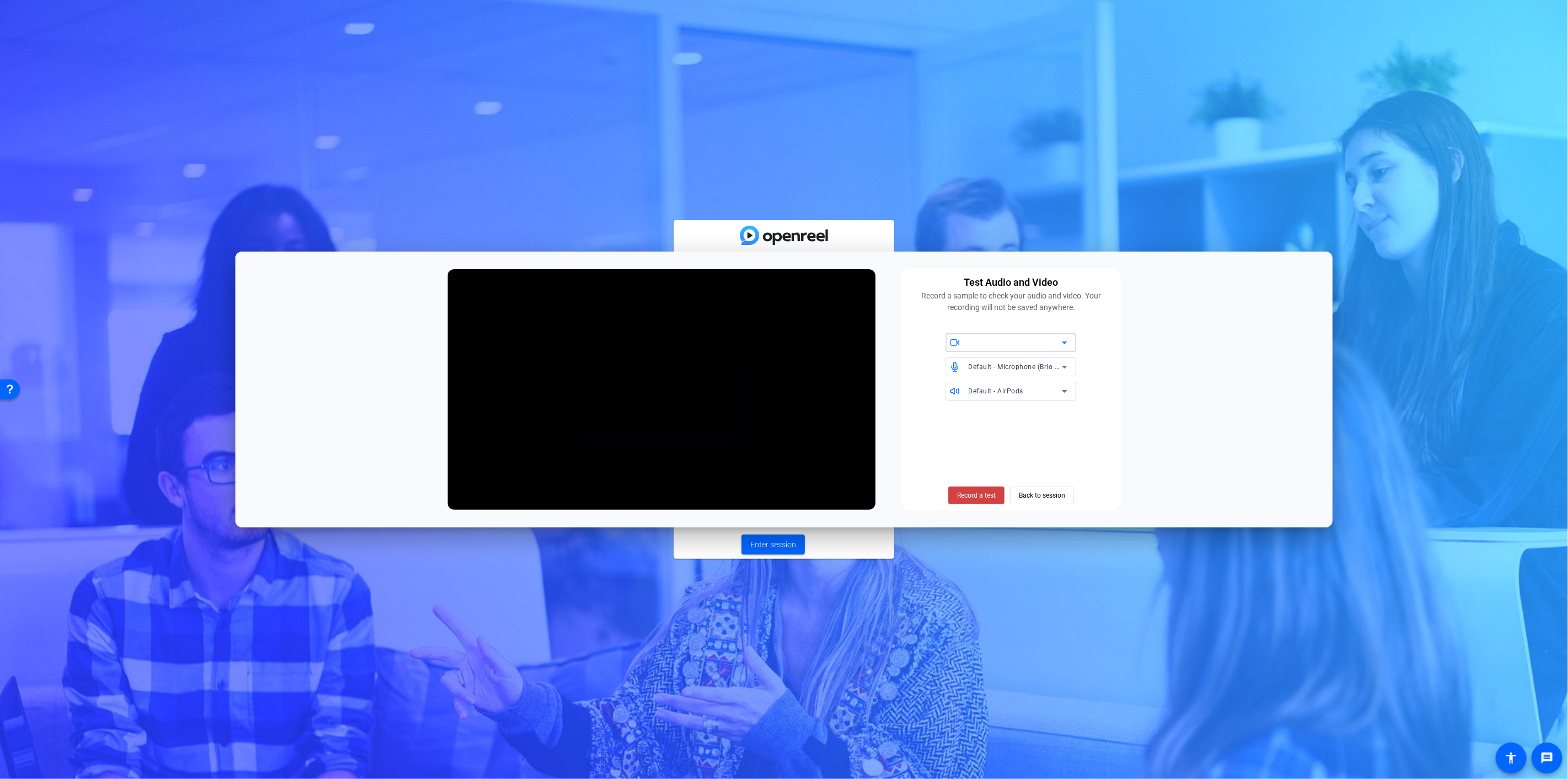
click at [1055, 204] on div "Select your settings info Test your audio and video camera WEBCAM videocam Brio…" at bounding box center [784, 389] width 1568 height 779
click at [966, 497] on span "Record a test" at bounding box center [976, 495] width 38 height 10
click at [972, 497] on span "Stop Testing (5s)" at bounding box center [976, 495] width 50 height 10
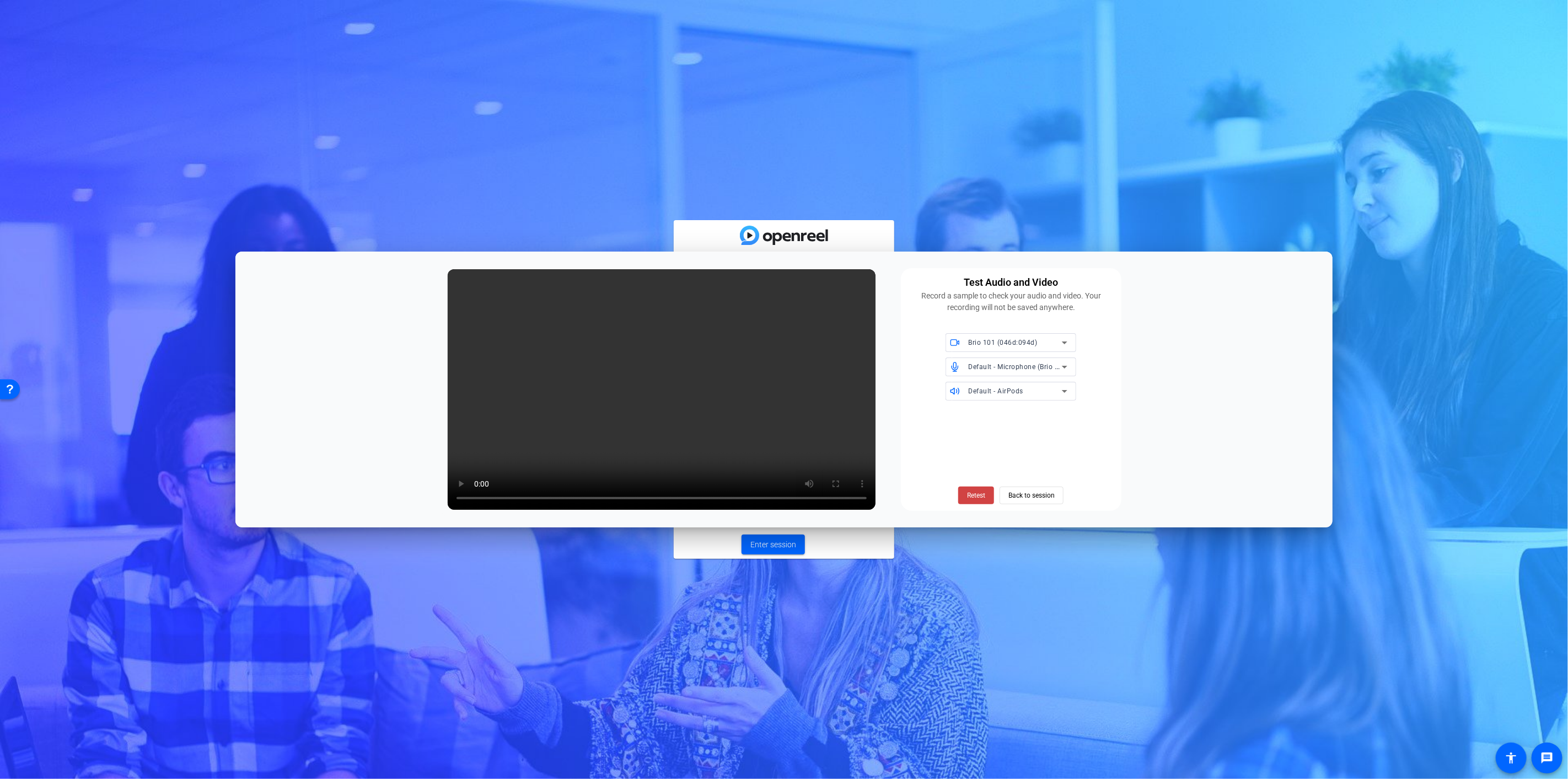
click at [1019, 157] on div "Select your settings info Test your audio and video camera WEBCAM videocam Brio…" at bounding box center [784, 389] width 1568 height 779
click at [1027, 489] on span "Back to session" at bounding box center [1031, 495] width 46 height 21
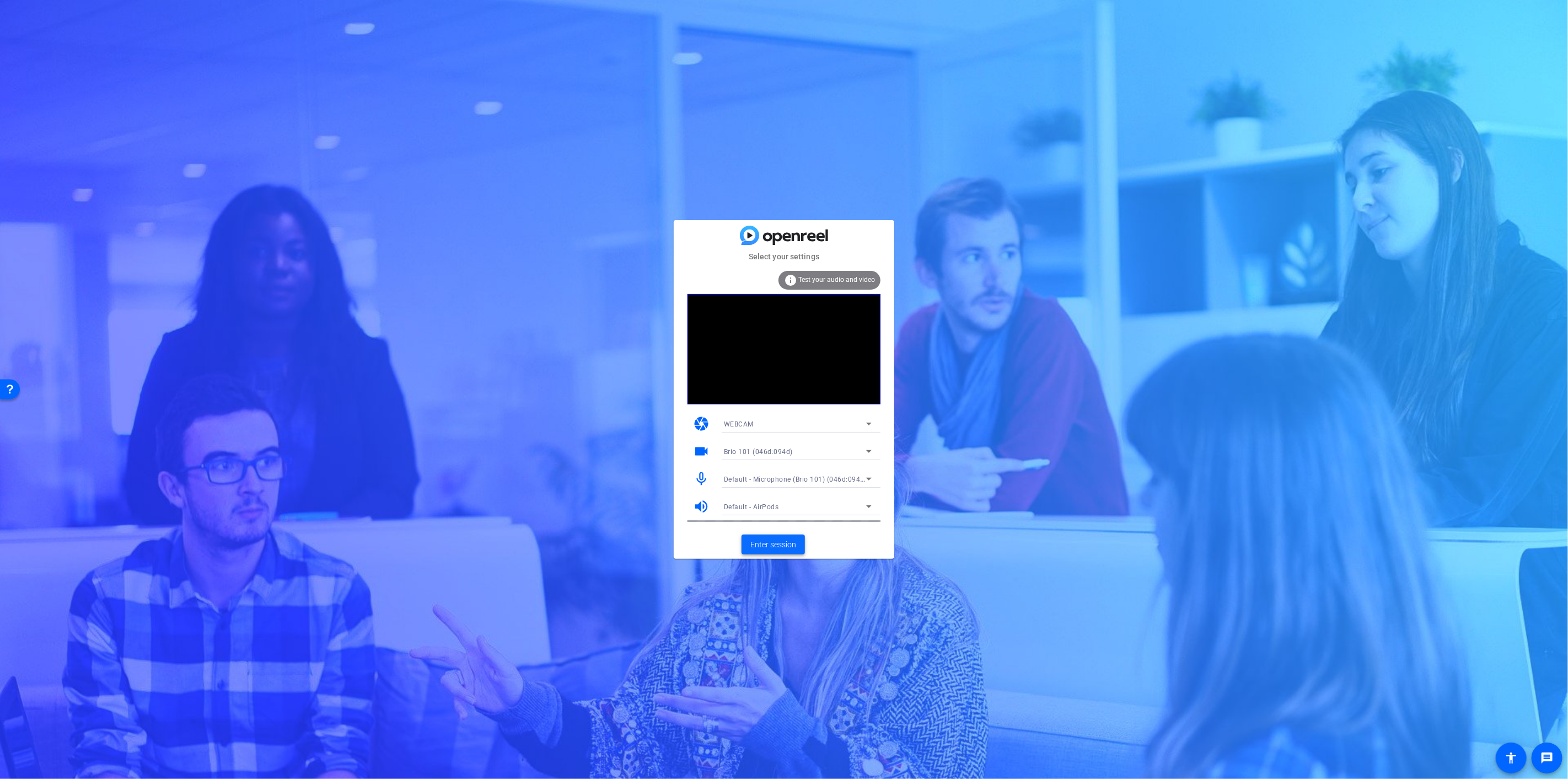
click at [779, 546] on span "Enter session" at bounding box center [773, 544] width 46 height 11
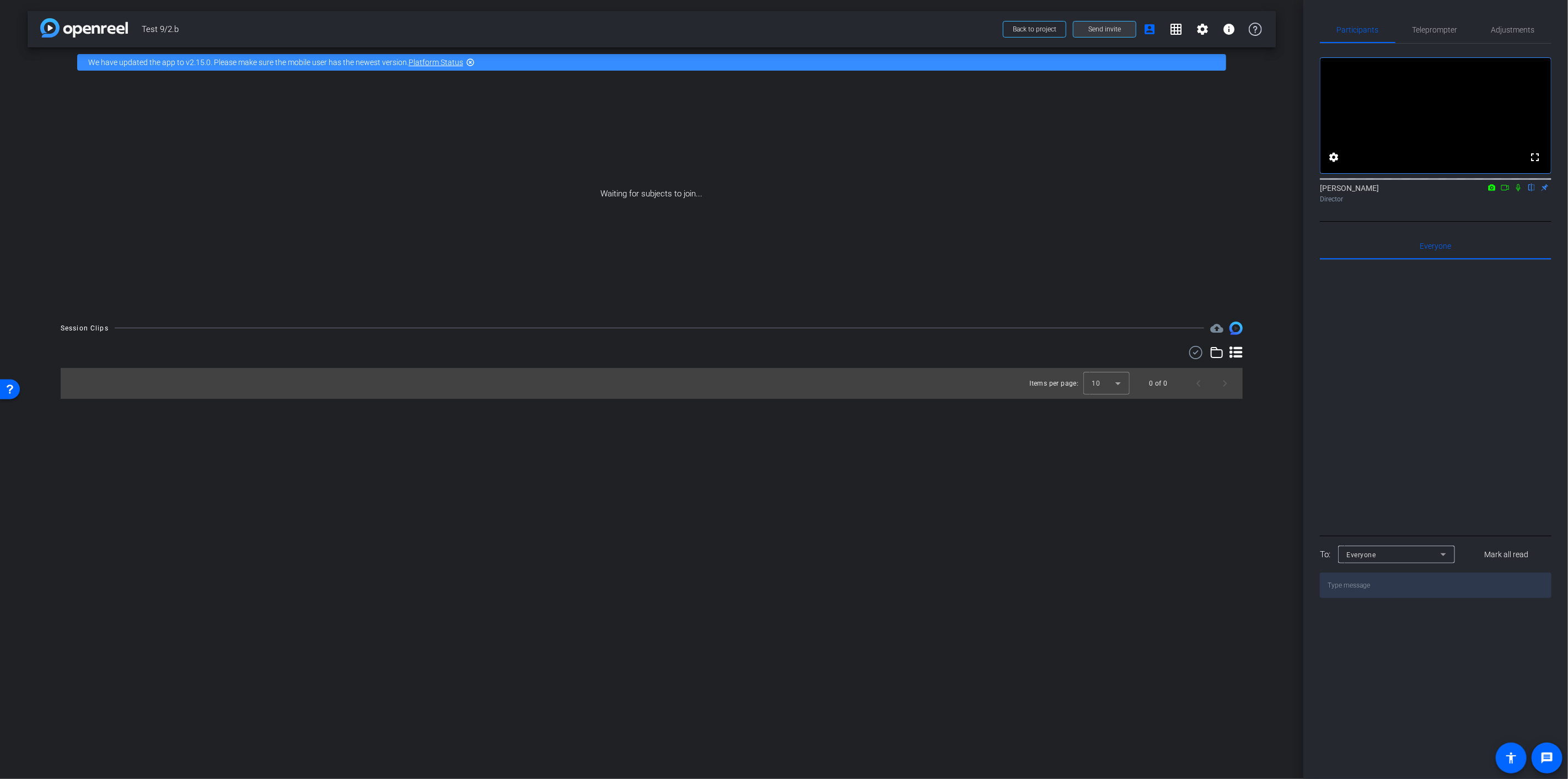
click at [1095, 30] on span "Send invite" at bounding box center [1104, 29] width 32 height 9
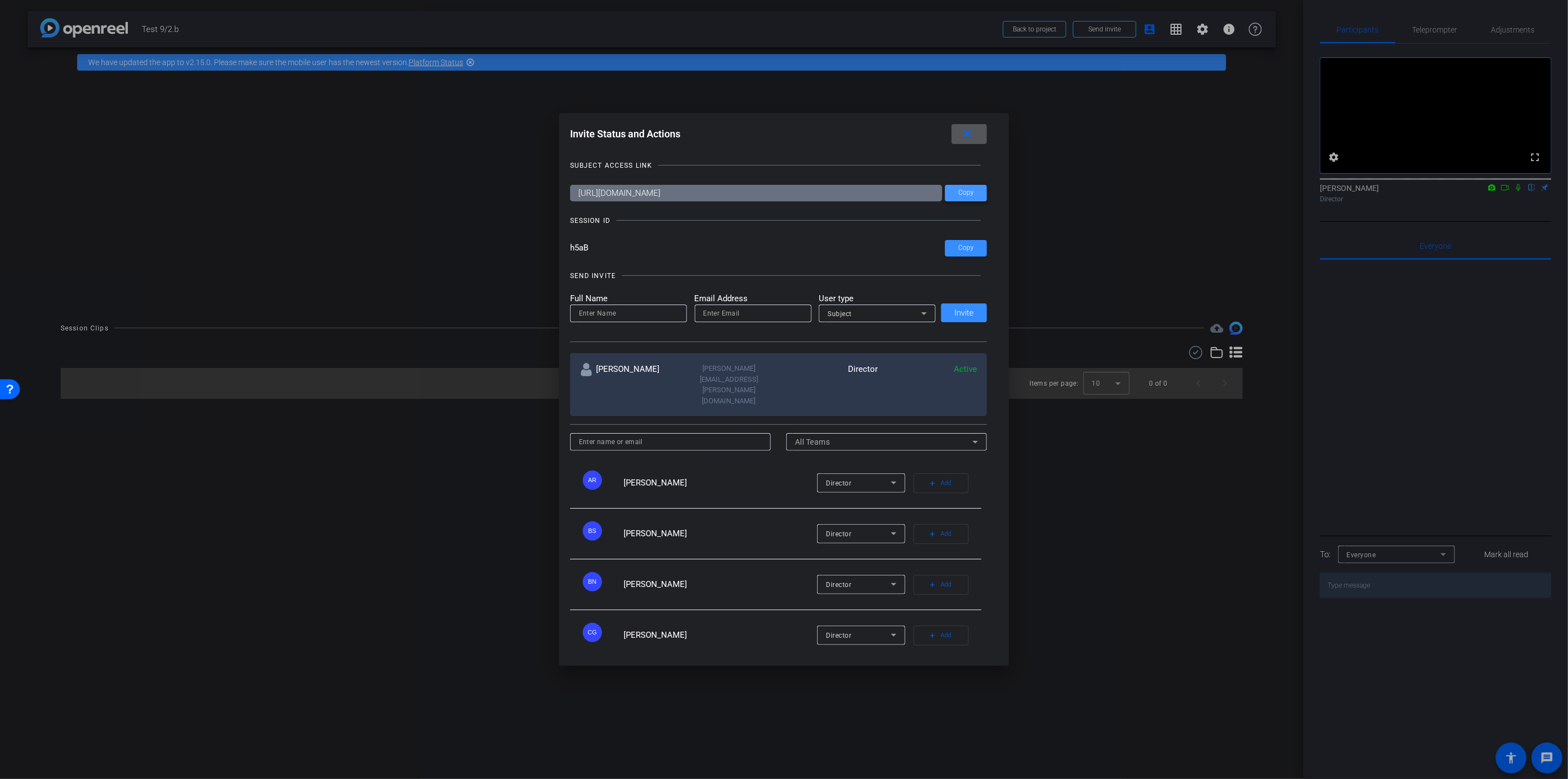
click at [958, 193] on span at bounding box center [966, 193] width 42 height 27
click at [1175, 548] on div at bounding box center [784, 389] width 1568 height 779
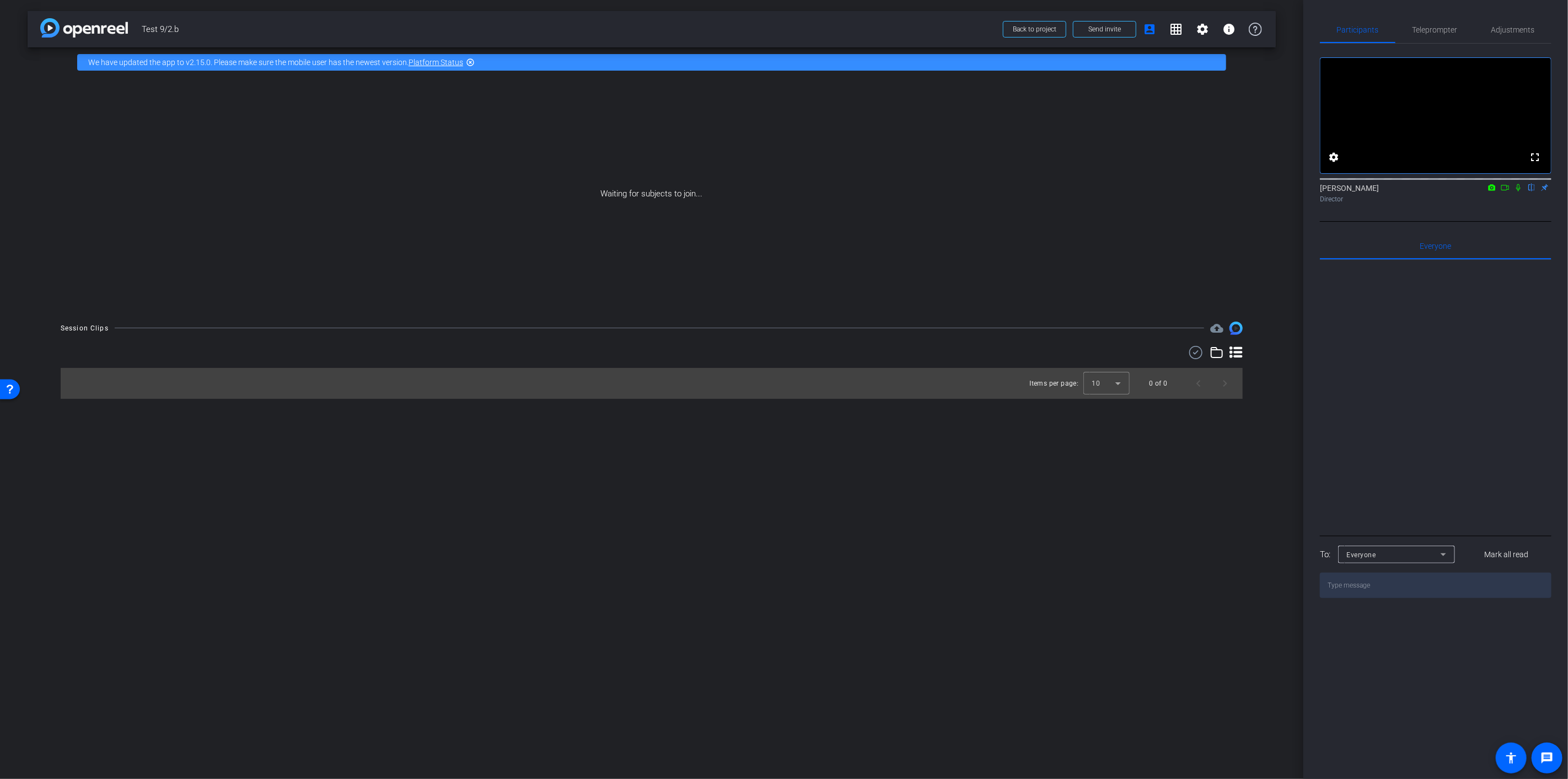
click at [1445, 561] on icon at bounding box center [1443, 554] width 13 height 13
click at [1447, 566] on div at bounding box center [784, 389] width 1568 height 779
click at [1505, 190] on icon at bounding box center [1505, 188] width 8 height 5
click at [1516, 192] on icon at bounding box center [1518, 188] width 9 height 8
click at [1425, 36] on span "Teleprompter" at bounding box center [1435, 30] width 45 height 27
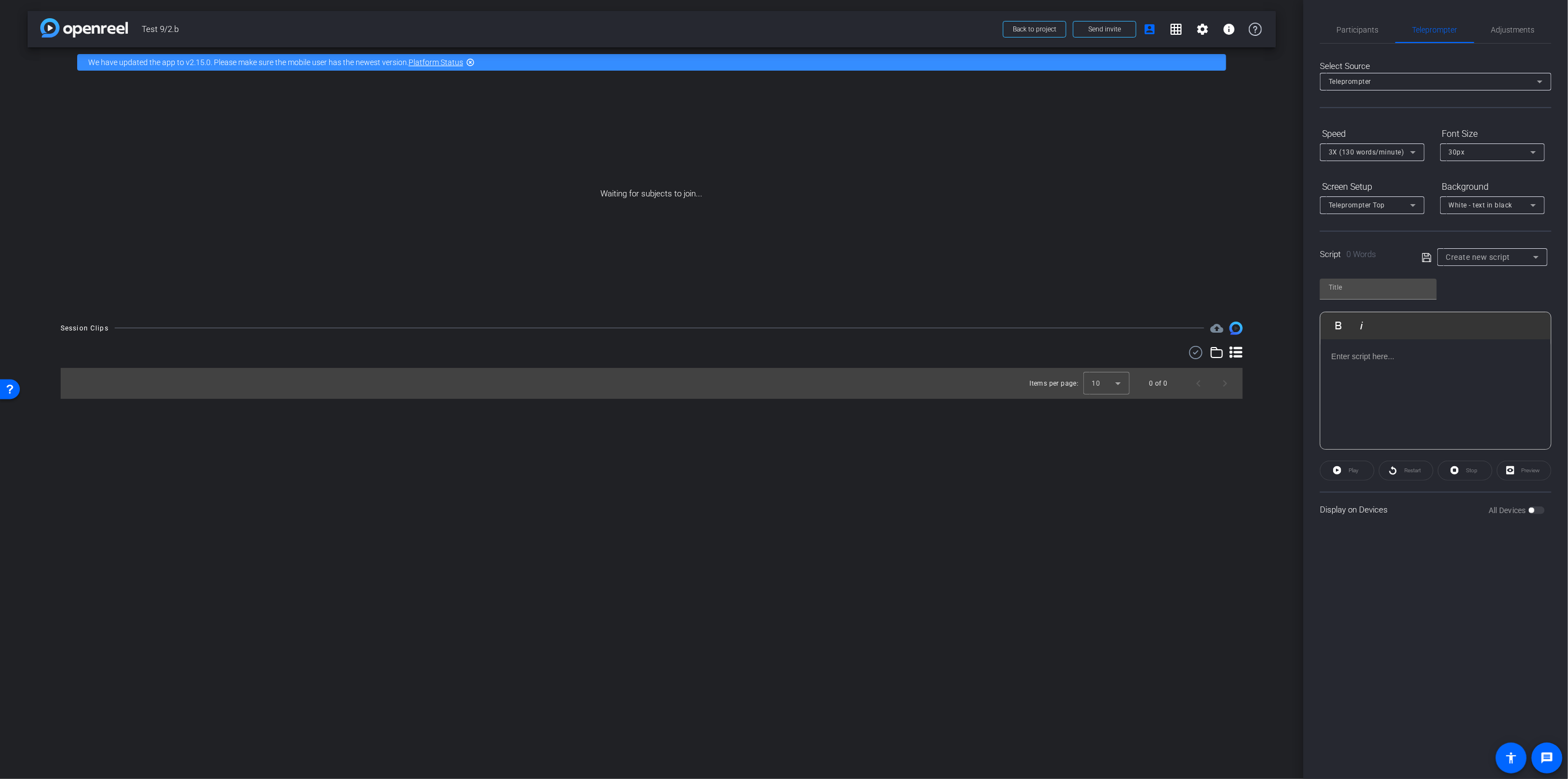
click at [1392, 372] on div at bounding box center [1435, 394] width 231 height 110
click at [1392, 369] on div "https://capture.openreel.com/subject/MODE_OTP?otp=h5aB" at bounding box center [1435, 394] width 231 height 110
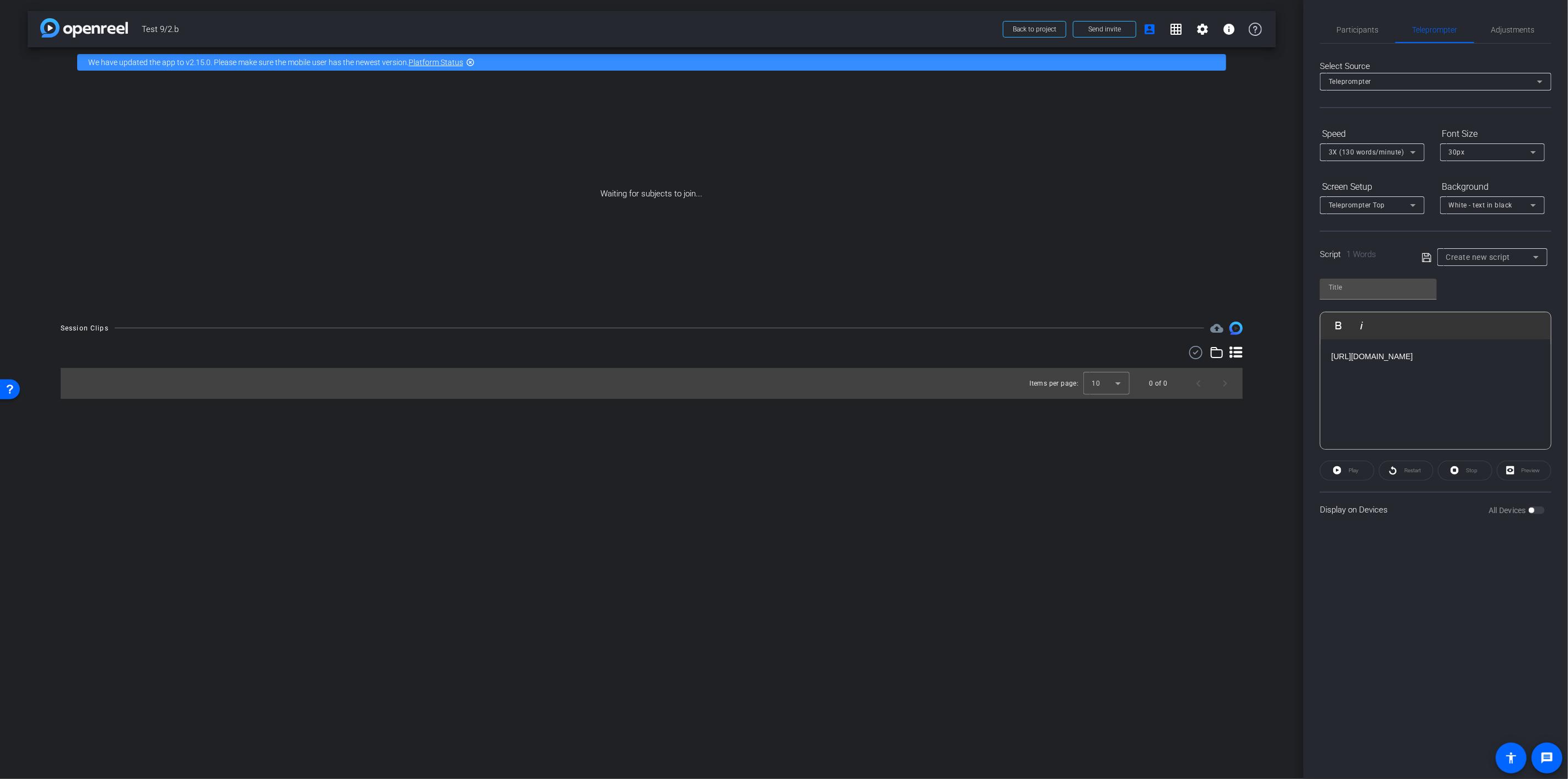
click at [1392, 369] on div "https://capture.openreel.com/subject/MODE_OTP?otp=h5aB" at bounding box center [1435, 394] width 231 height 110
click at [1336, 510] on div "Display on Devices All Devices" at bounding box center [1435, 509] width 231 height 36
click at [1490, 302] on div "Play Play from this location Play Selected Play and display the selected text o…" at bounding box center [1435, 360] width 231 height 179
click at [1420, 312] on div "Play Play from this location Play Selected Play and display the selected text o…" at bounding box center [1435, 326] width 231 height 27
click at [1360, 248] on div "Script 6 Words" at bounding box center [1363, 254] width 87 height 13
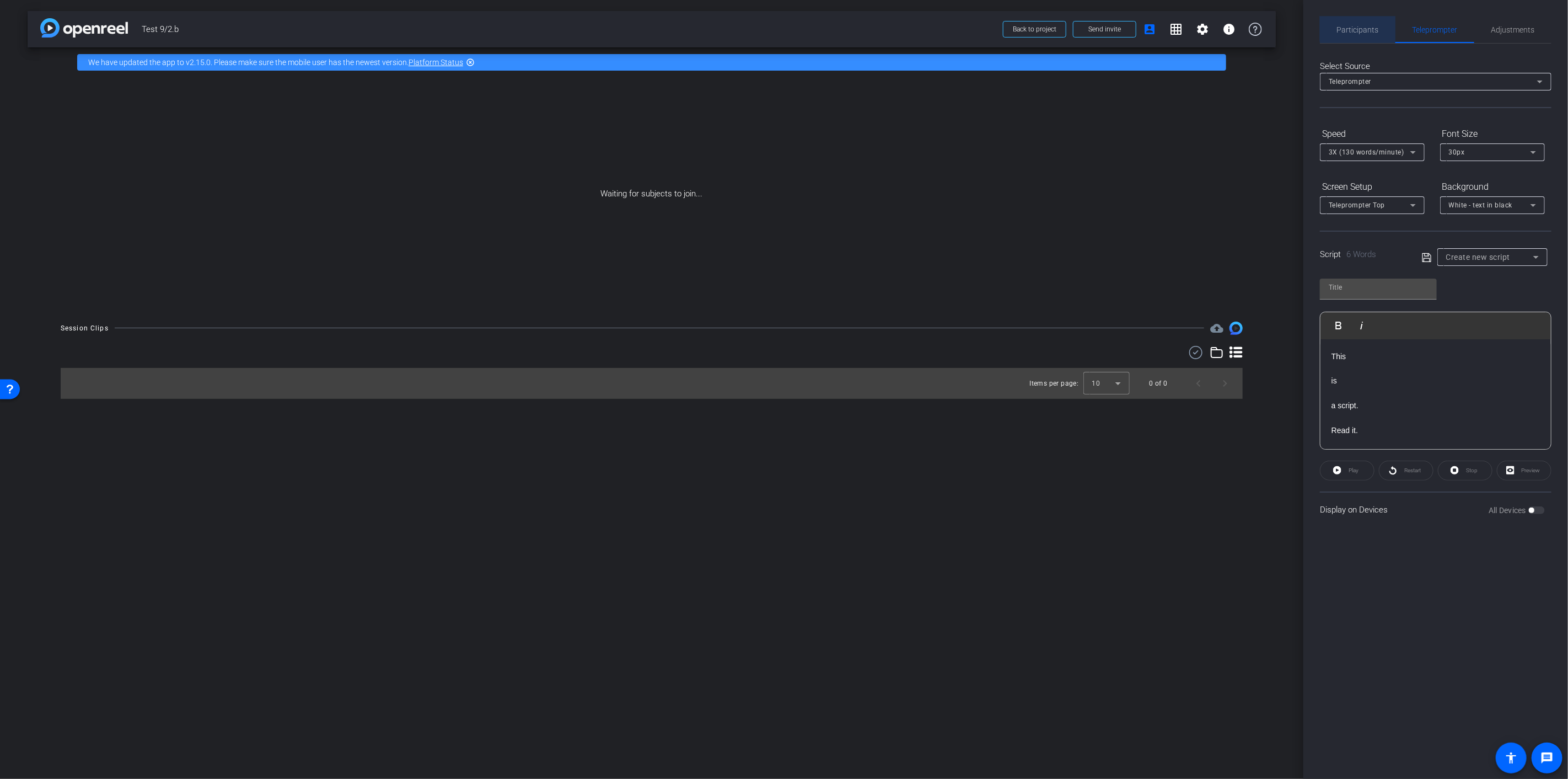
click at [1368, 28] on span "Participants" at bounding box center [1357, 30] width 42 height 8
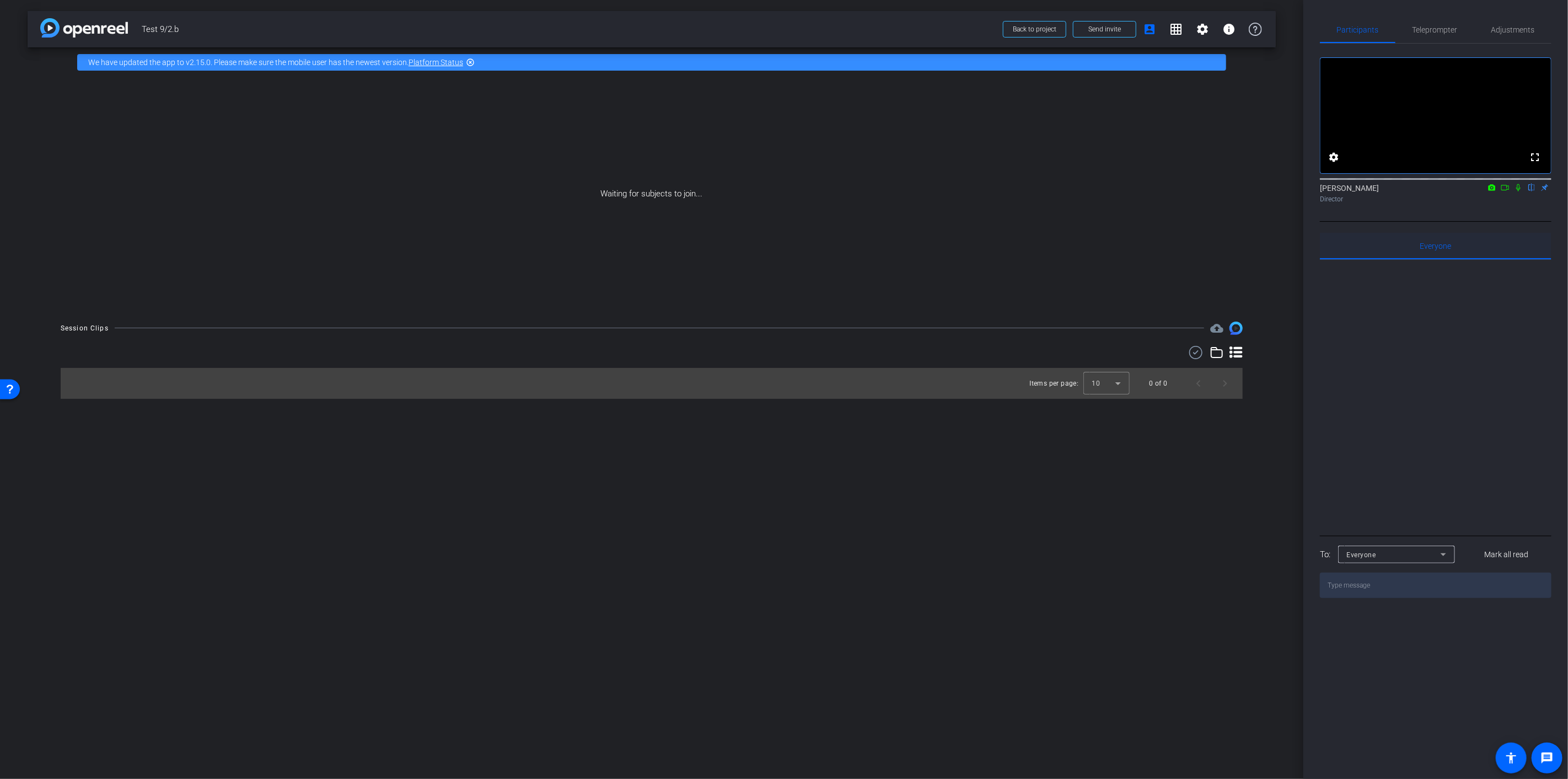
click at [1424, 250] on span "Everyone 0" at bounding box center [1435, 246] width 31 height 8
click at [1361, 598] on textarea at bounding box center [1435, 585] width 231 height 25
type textarea "Are you in?"
click at [1156, 29] on mat-icon "account_box" at bounding box center [1149, 29] width 13 height 13
click at [1123, 21] on span at bounding box center [1105, 29] width 62 height 27
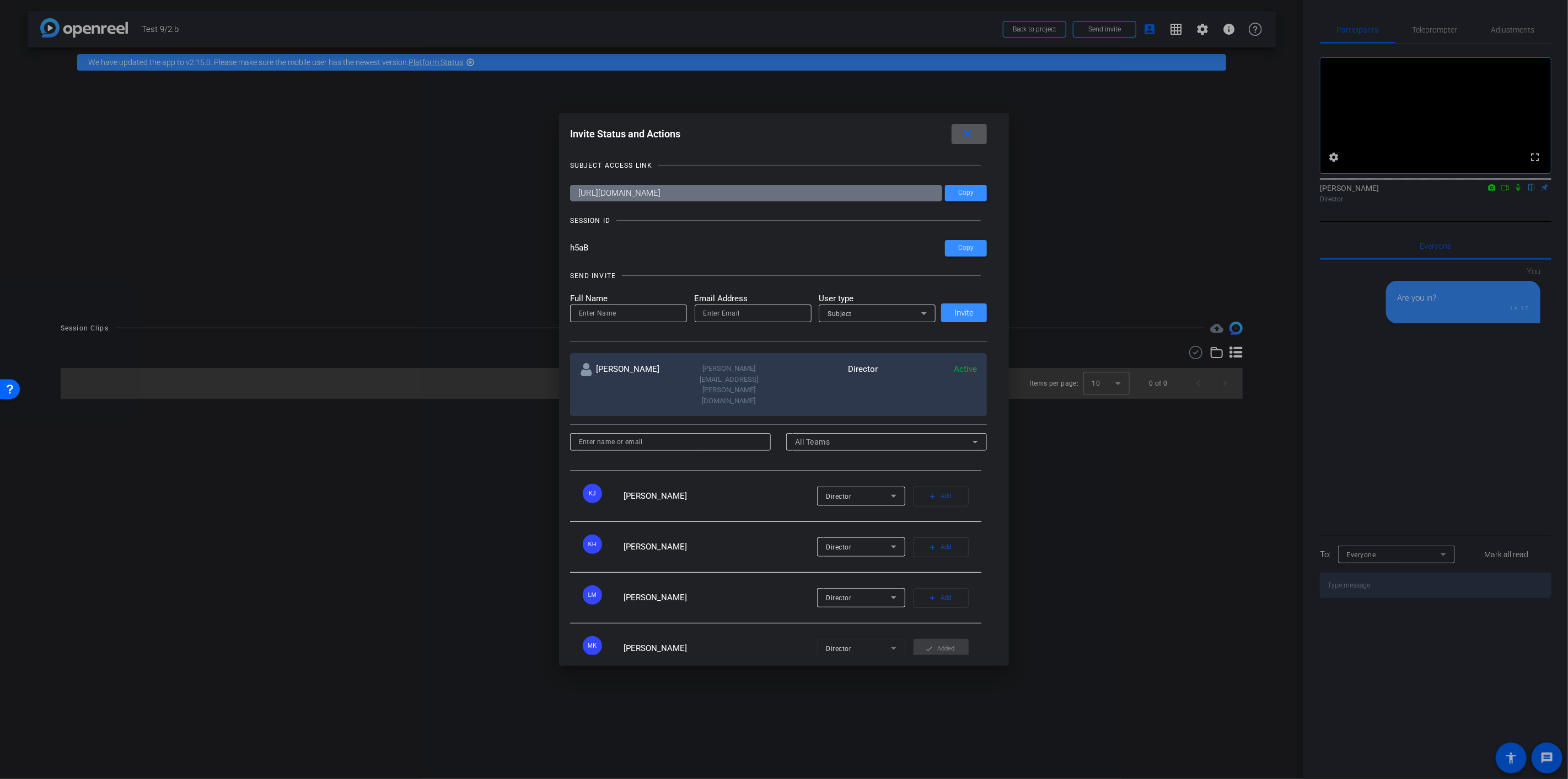
scroll to position [800, 0]
click at [630, 435] on input at bounding box center [670, 442] width 184 height 13
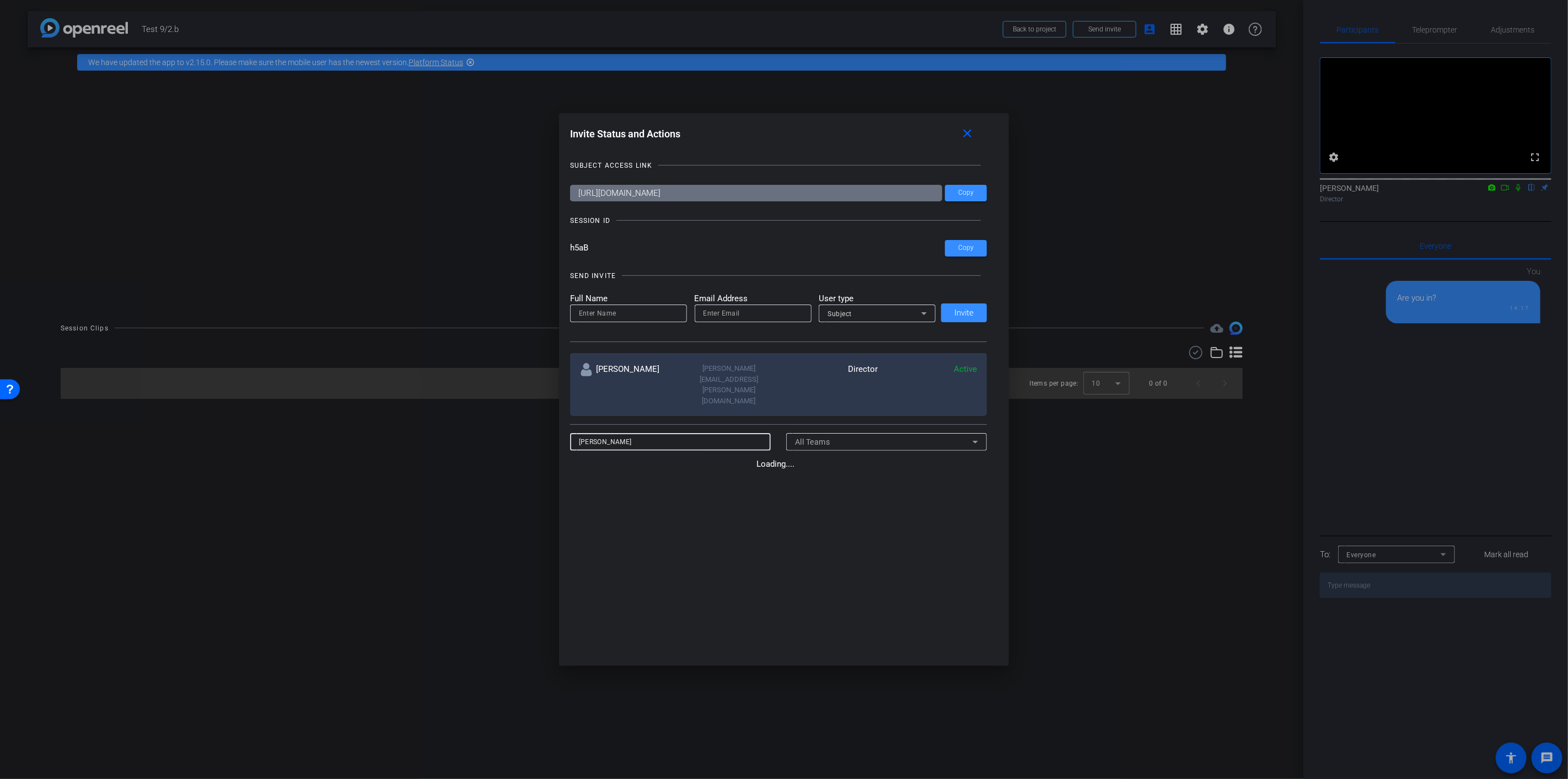
scroll to position [0, 0]
type input "alise"
click at [1040, 436] on div at bounding box center [784, 389] width 1568 height 779
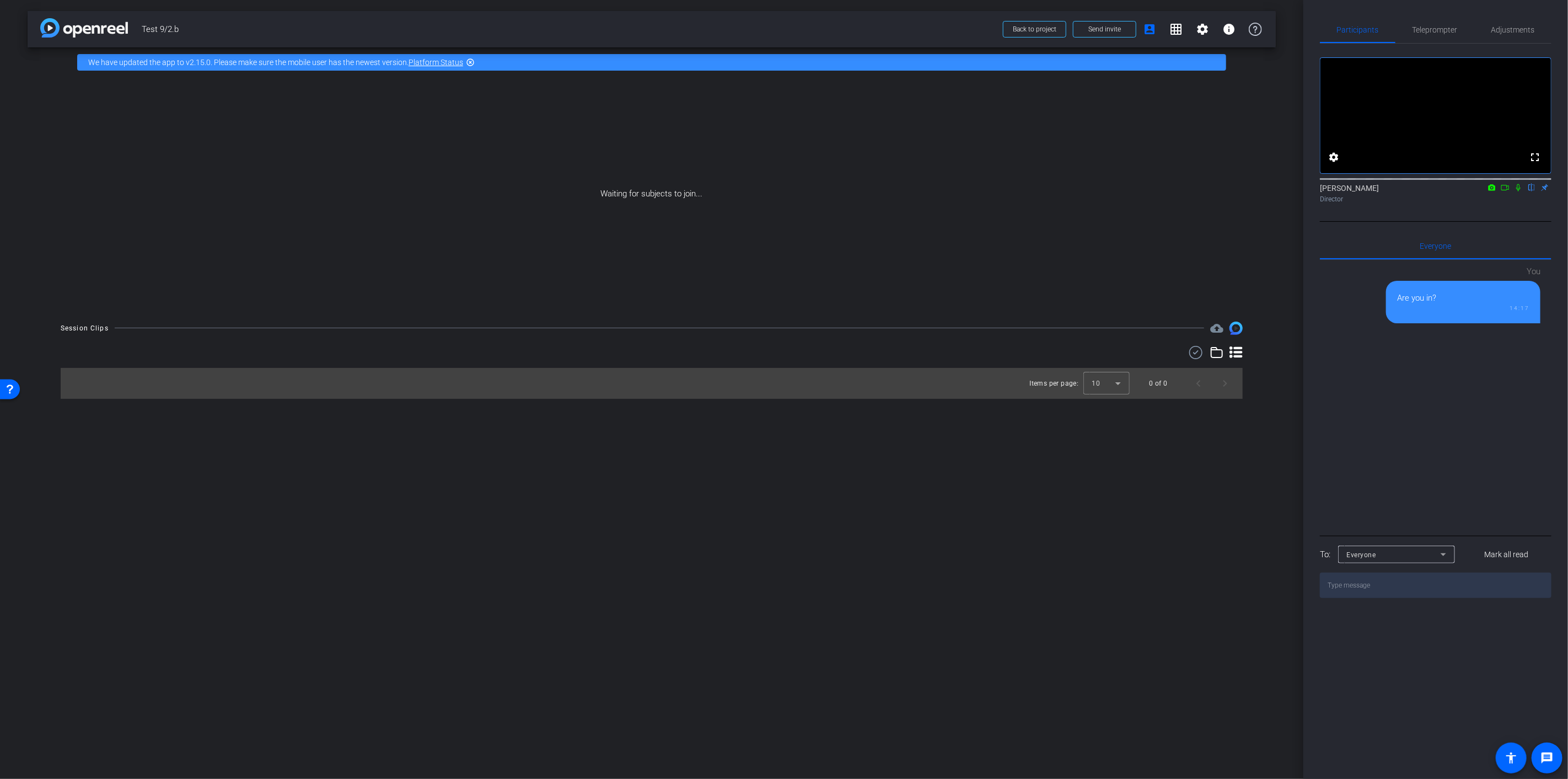
click at [106, 384] on div "Items per page: 10 0 of 0" at bounding box center [651, 383] width 1182 height 31
click at [1231, 350] on icon at bounding box center [1236, 353] width 13 height 13
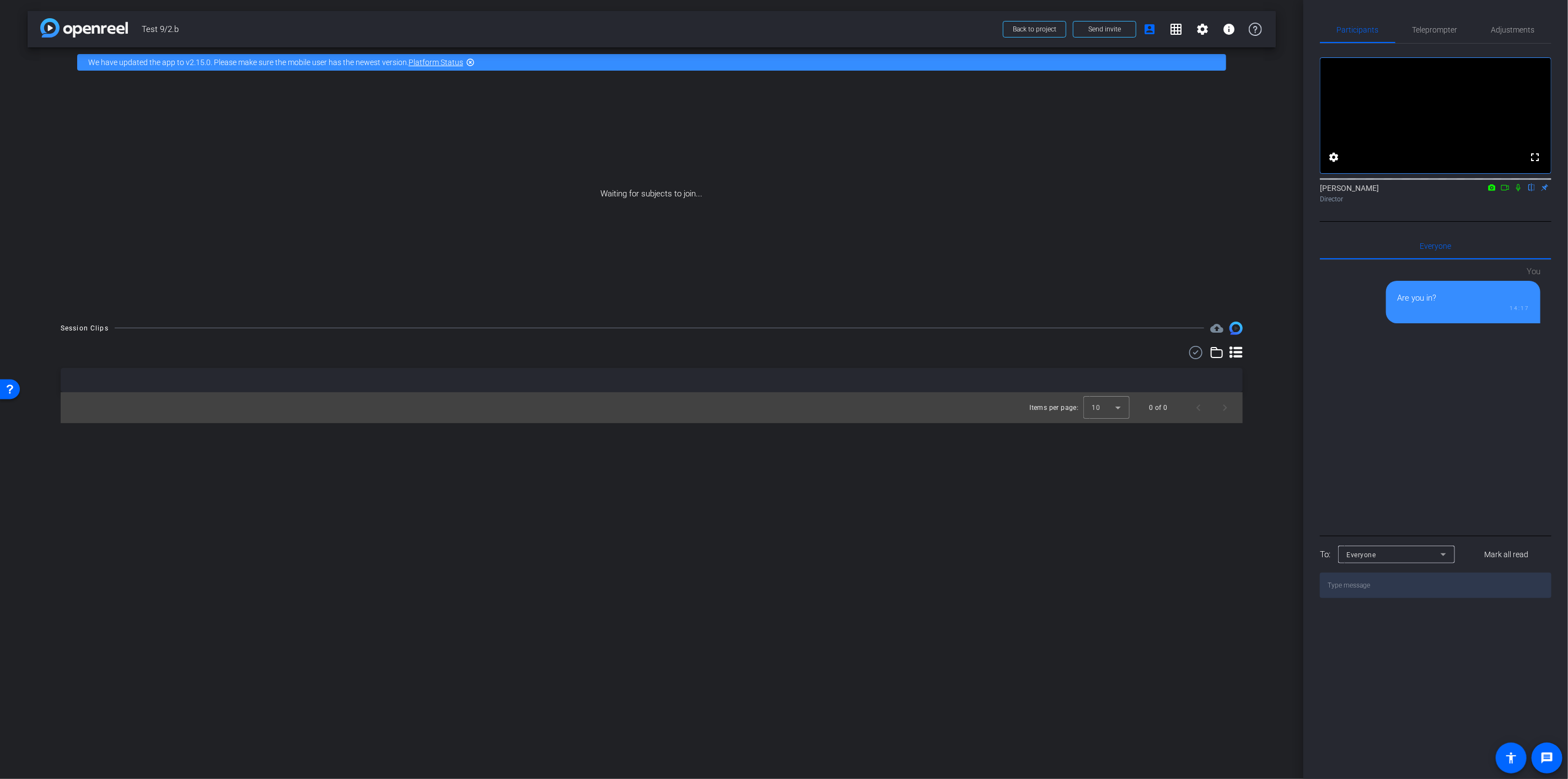
click at [1233, 355] on icon at bounding box center [1236, 353] width 13 height 13
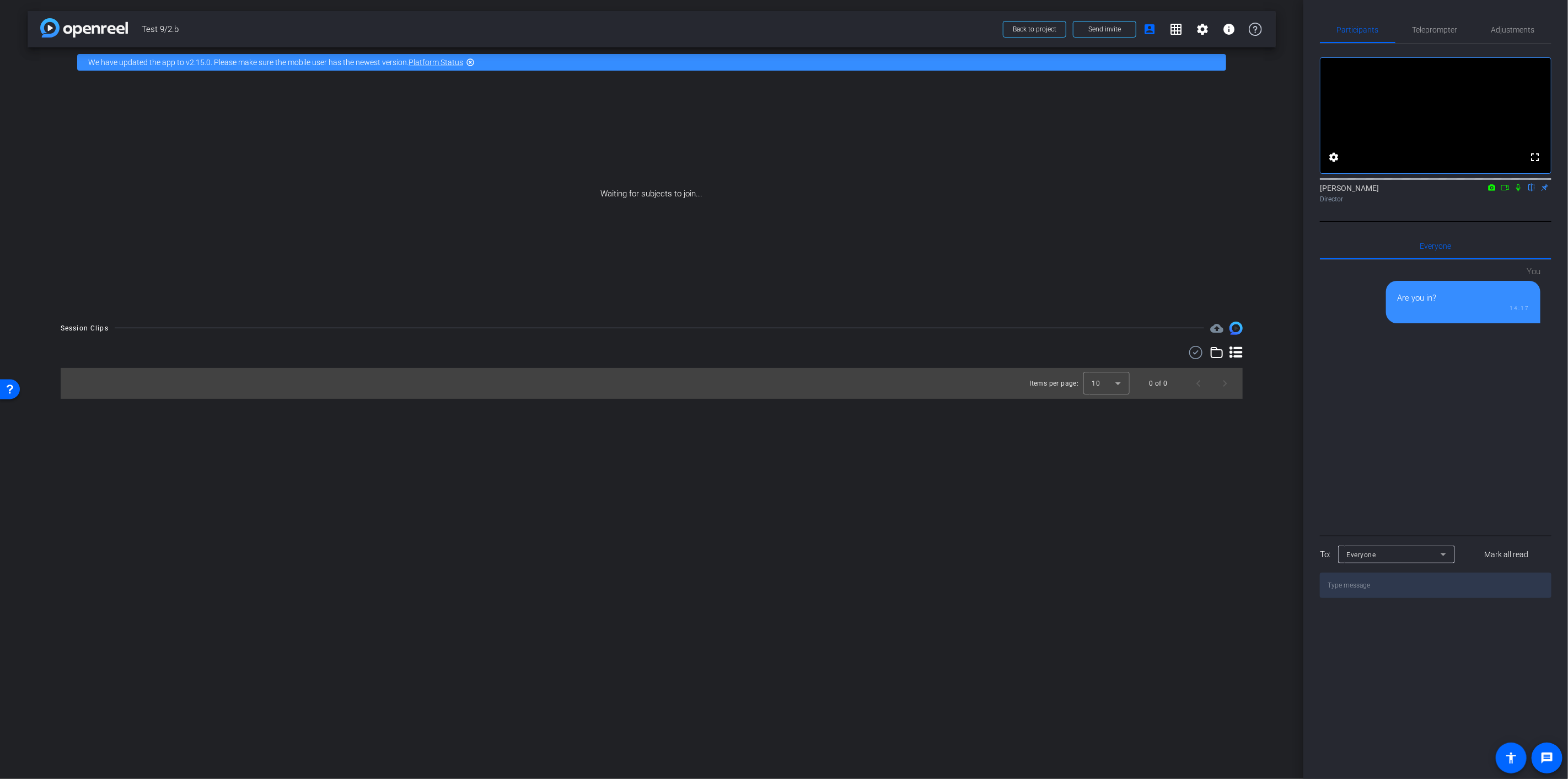
click at [1219, 355] on icon at bounding box center [1217, 353] width 13 height 13
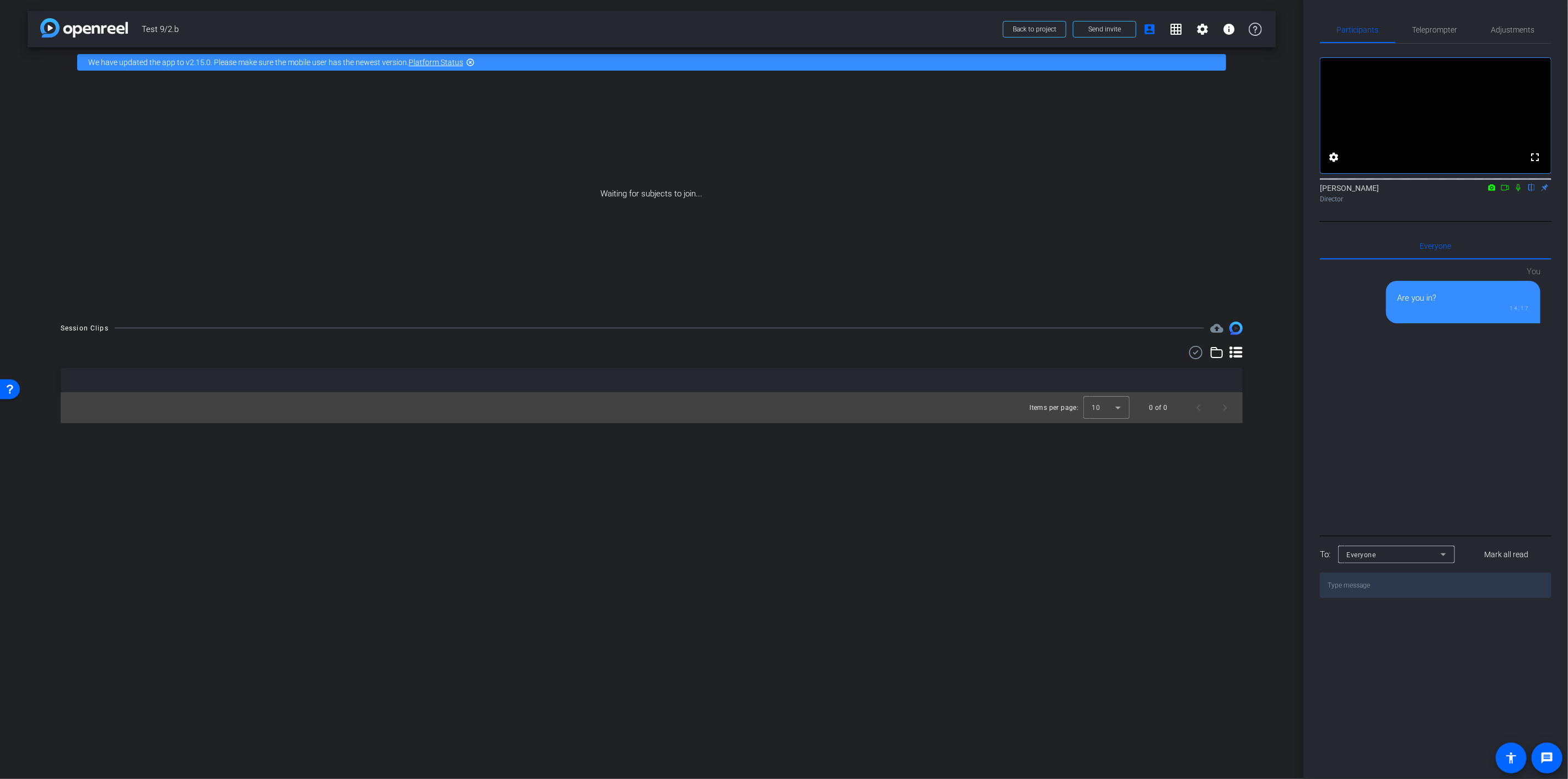
click at [1219, 355] on icon at bounding box center [1217, 353] width 13 height 13
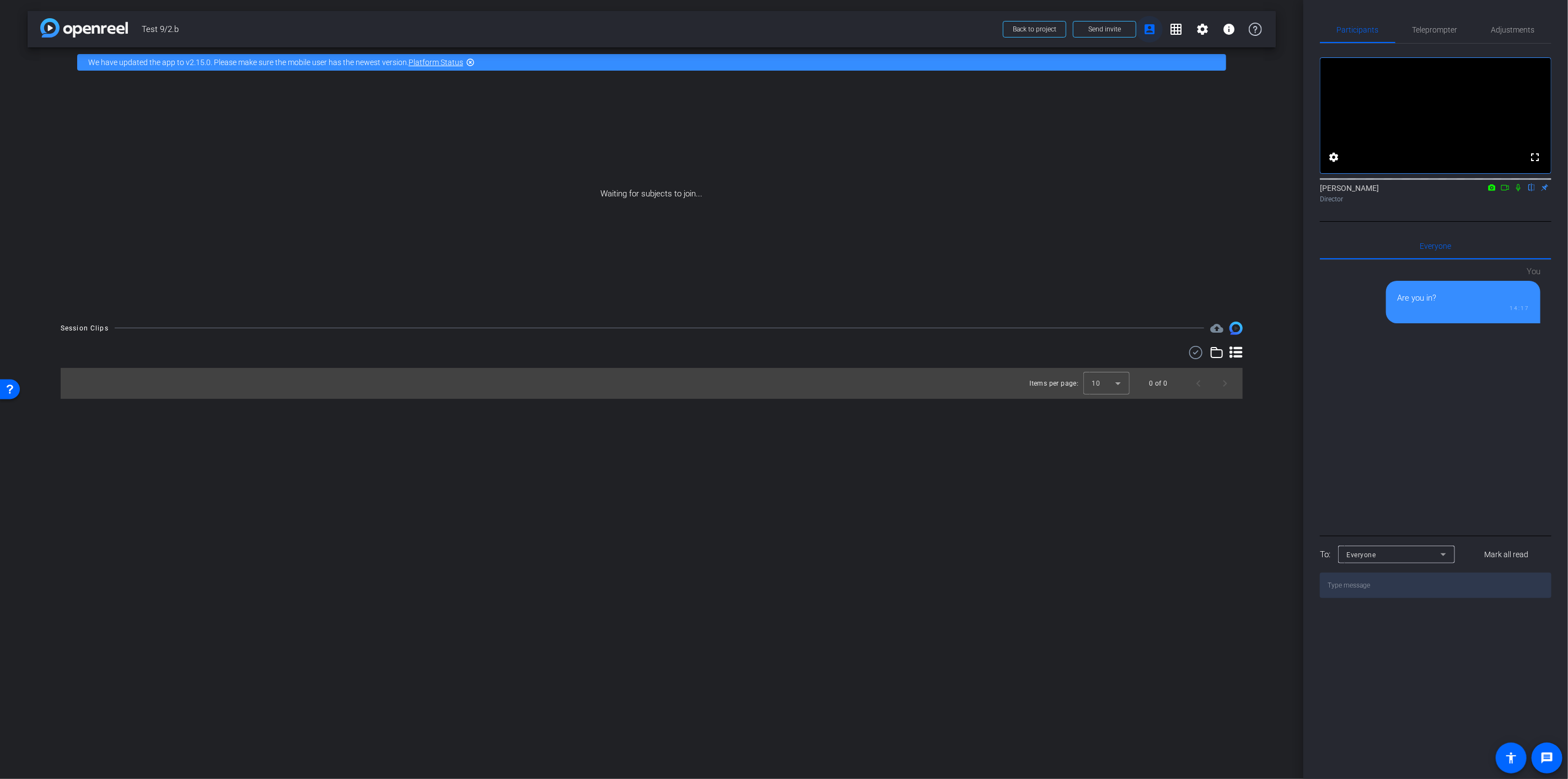
click at [1155, 31] on mat-icon "account_box" at bounding box center [1149, 29] width 13 height 13
click at [1172, 30] on mat-icon "grid_on" at bounding box center [1176, 29] width 13 height 13
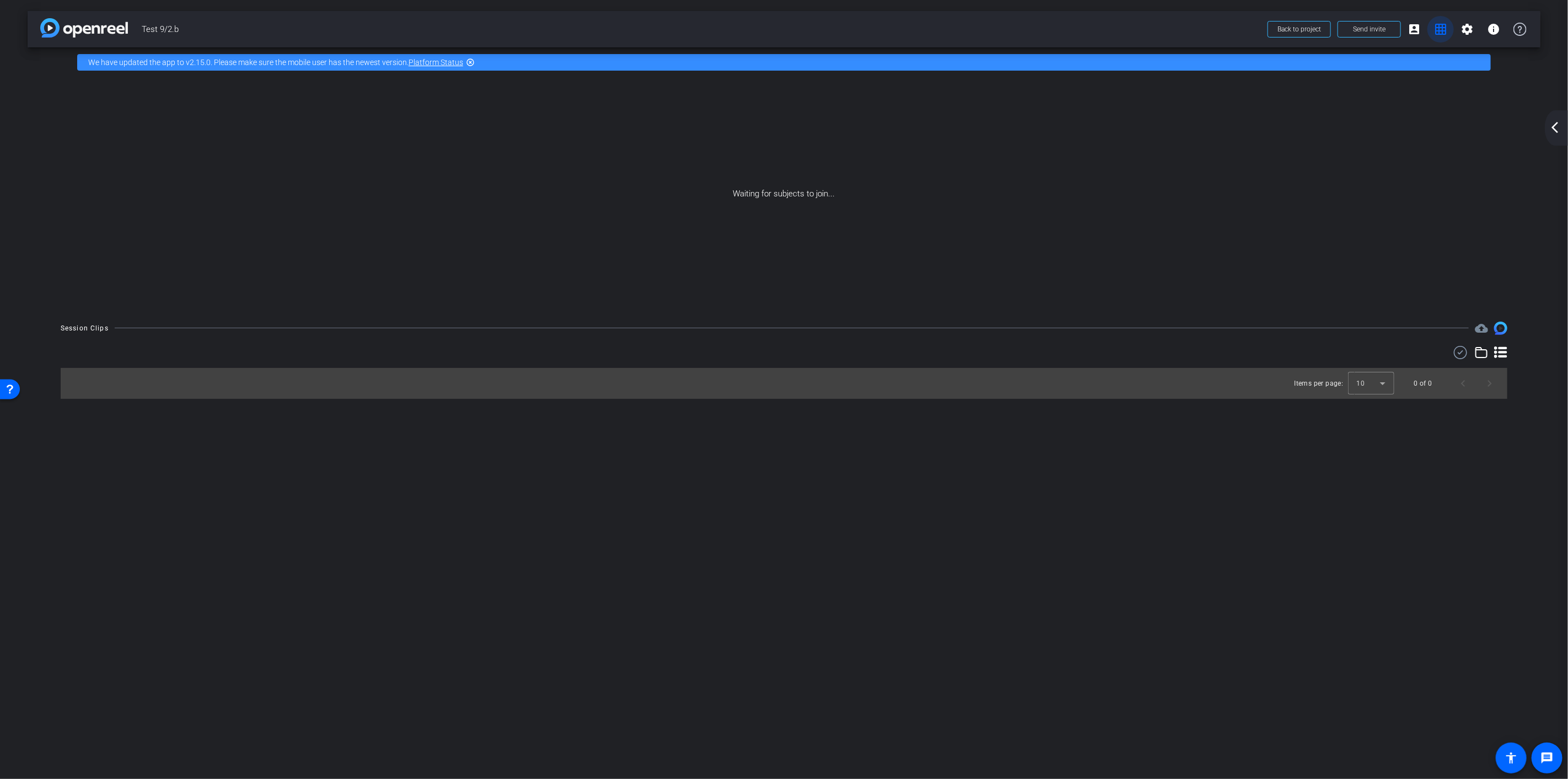
click at [1447, 31] on button "grid_on" at bounding box center [1441, 29] width 27 height 27
click at [1412, 31] on mat-icon "account_box" at bounding box center [1414, 29] width 13 height 13
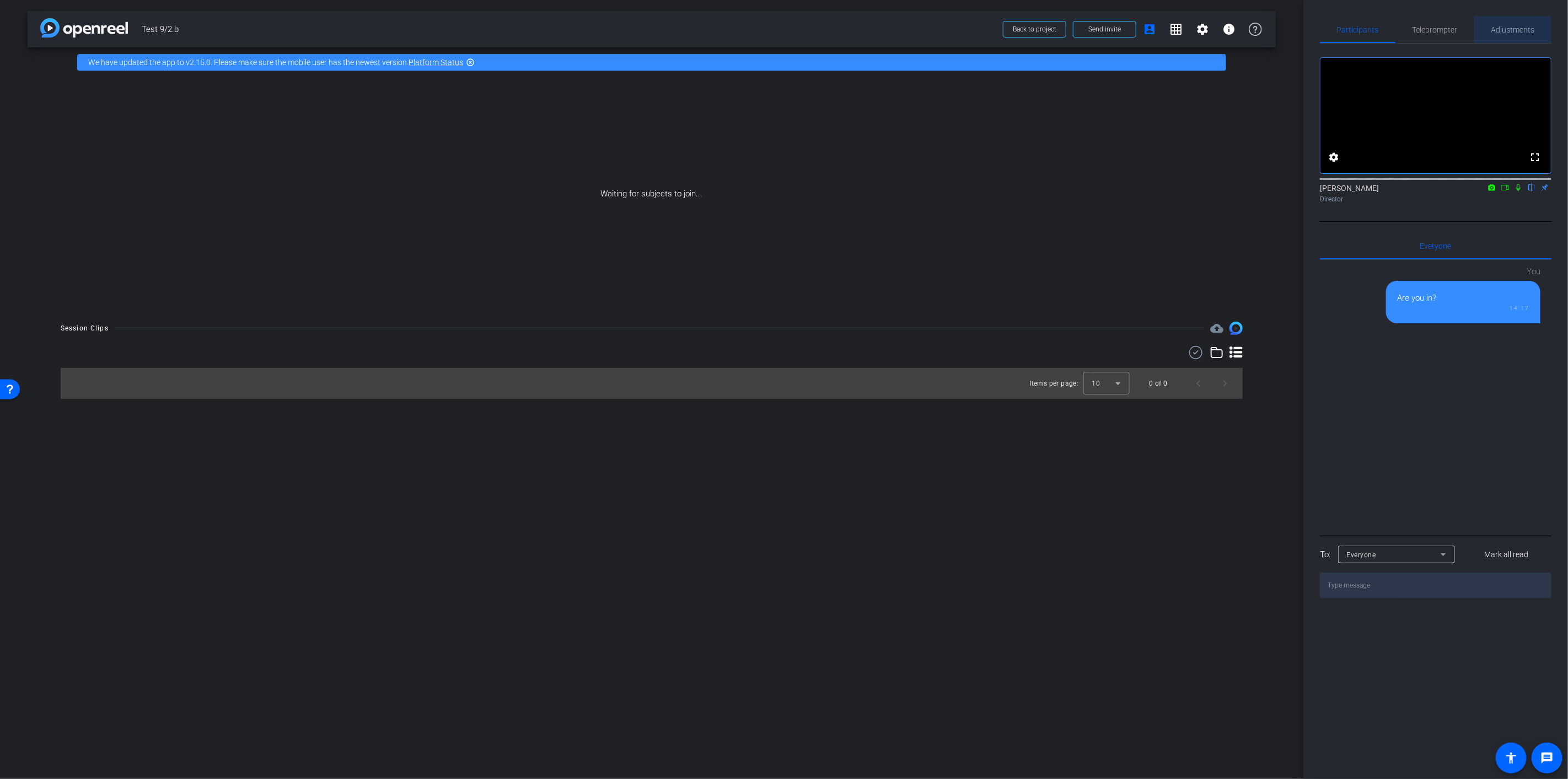
click at [1516, 34] on span "Adjustments" at bounding box center [1513, 30] width 44 height 27
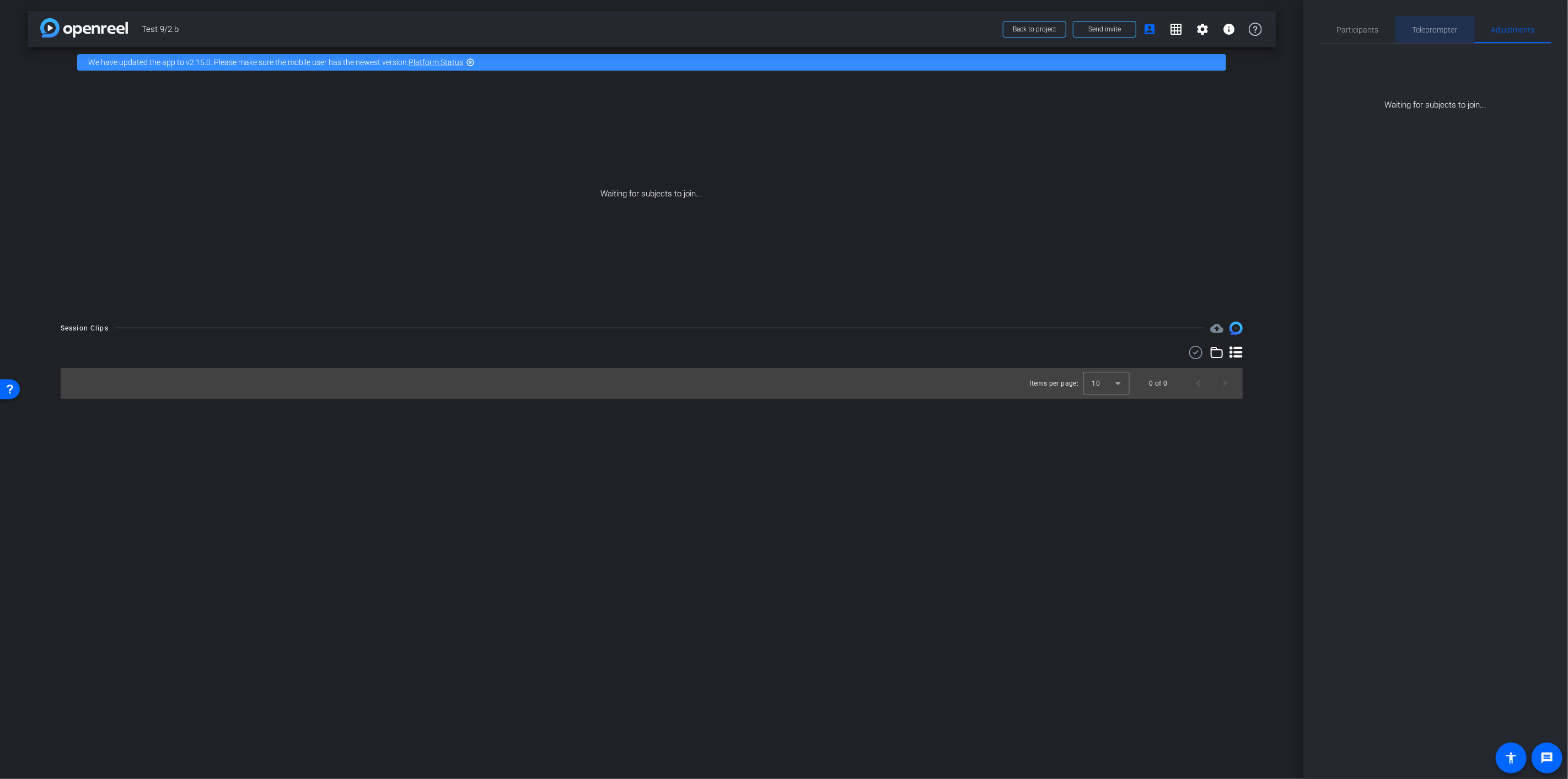
click at [1437, 36] on span "Teleprompter" at bounding box center [1435, 30] width 45 height 27
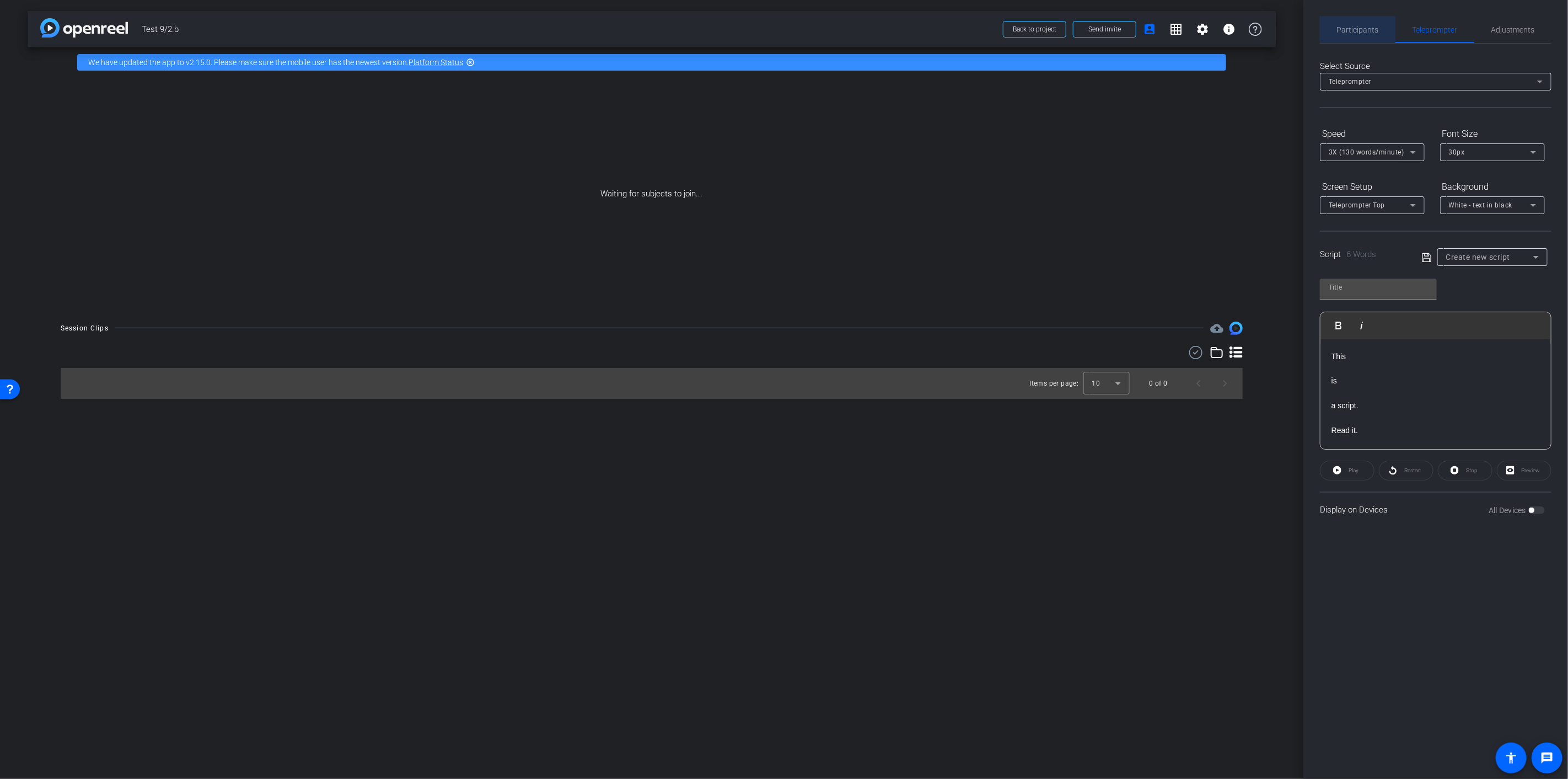
click at [1375, 29] on span "Participants" at bounding box center [1357, 30] width 42 height 8
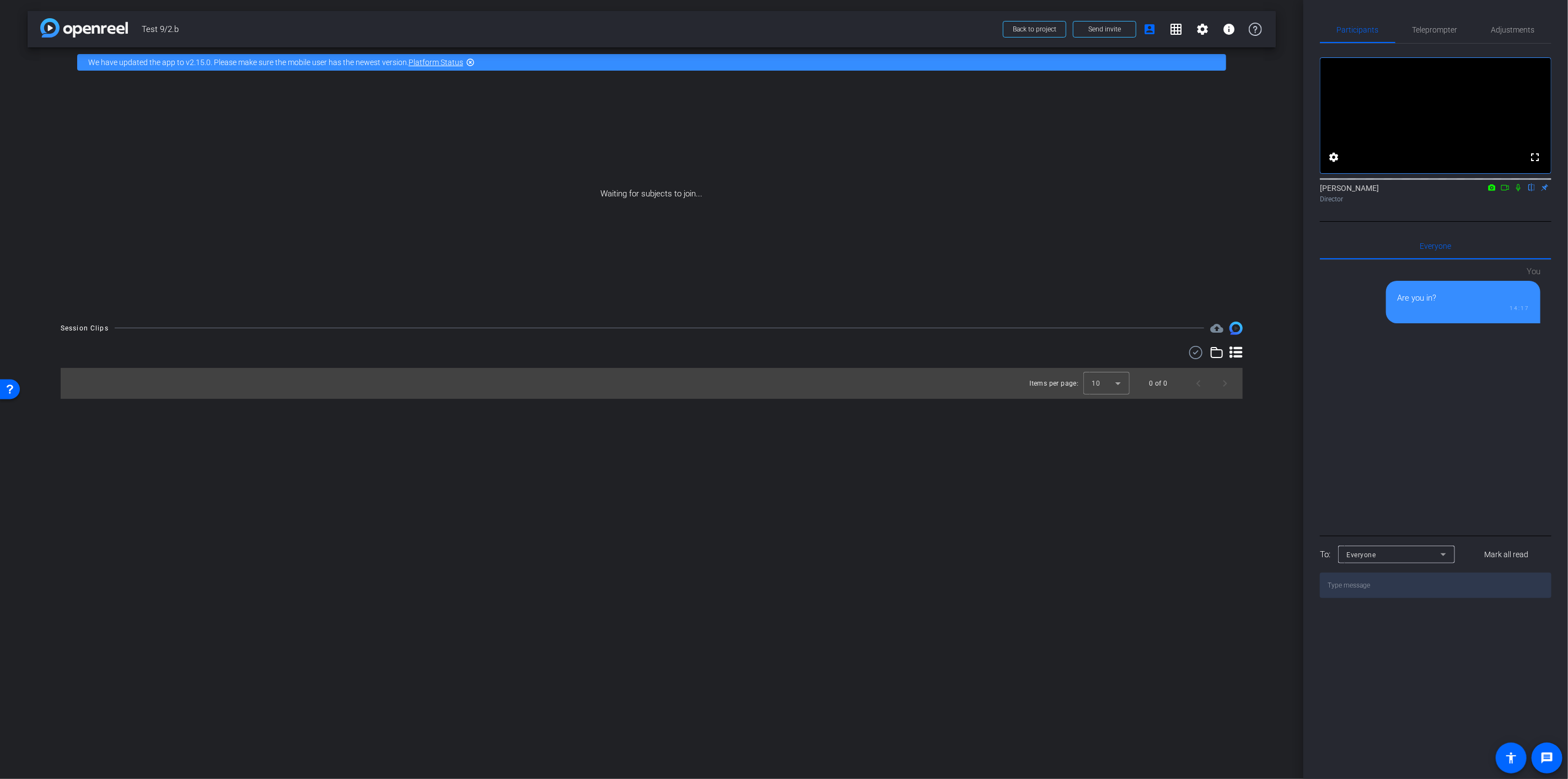
click at [1411, 598] on textarea at bounding box center [1435, 585] width 231 height 25
click at [1208, 30] on mat-icon "settings" at bounding box center [1202, 29] width 13 height 13
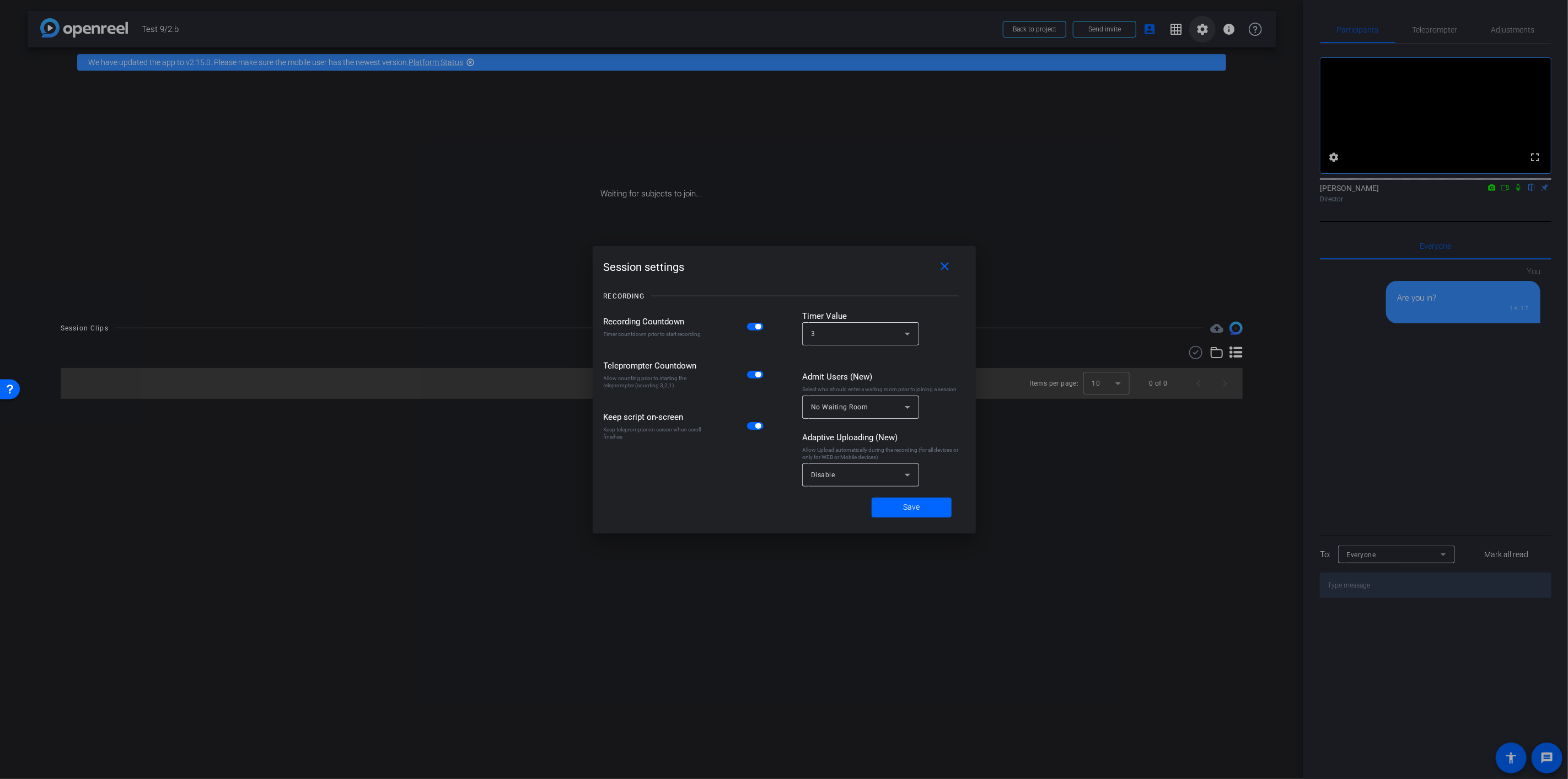
click at [1208, 30] on div at bounding box center [784, 389] width 1568 height 779
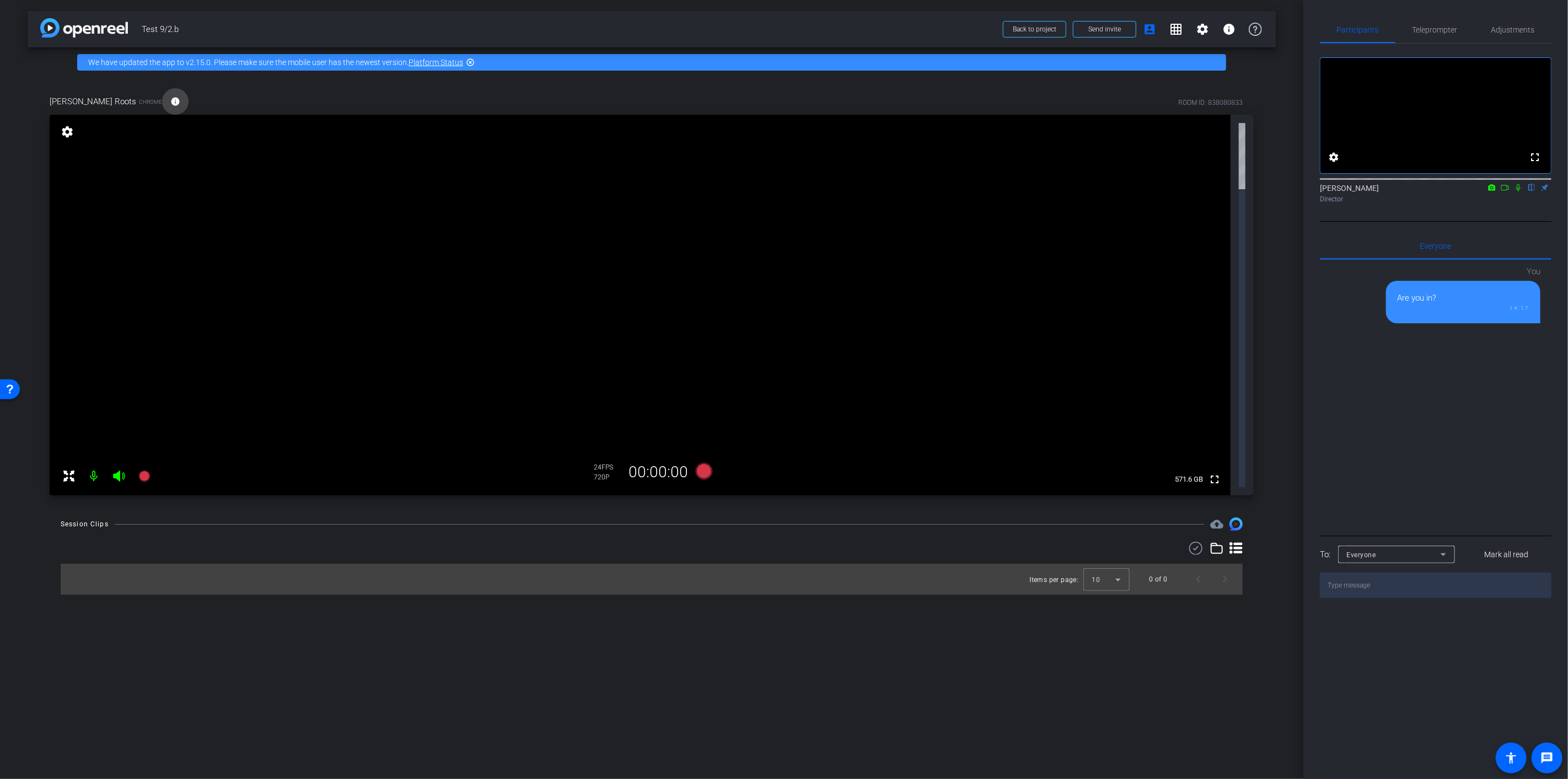
click at [170, 101] on mat-icon "info" at bounding box center [175, 101] width 10 height 10
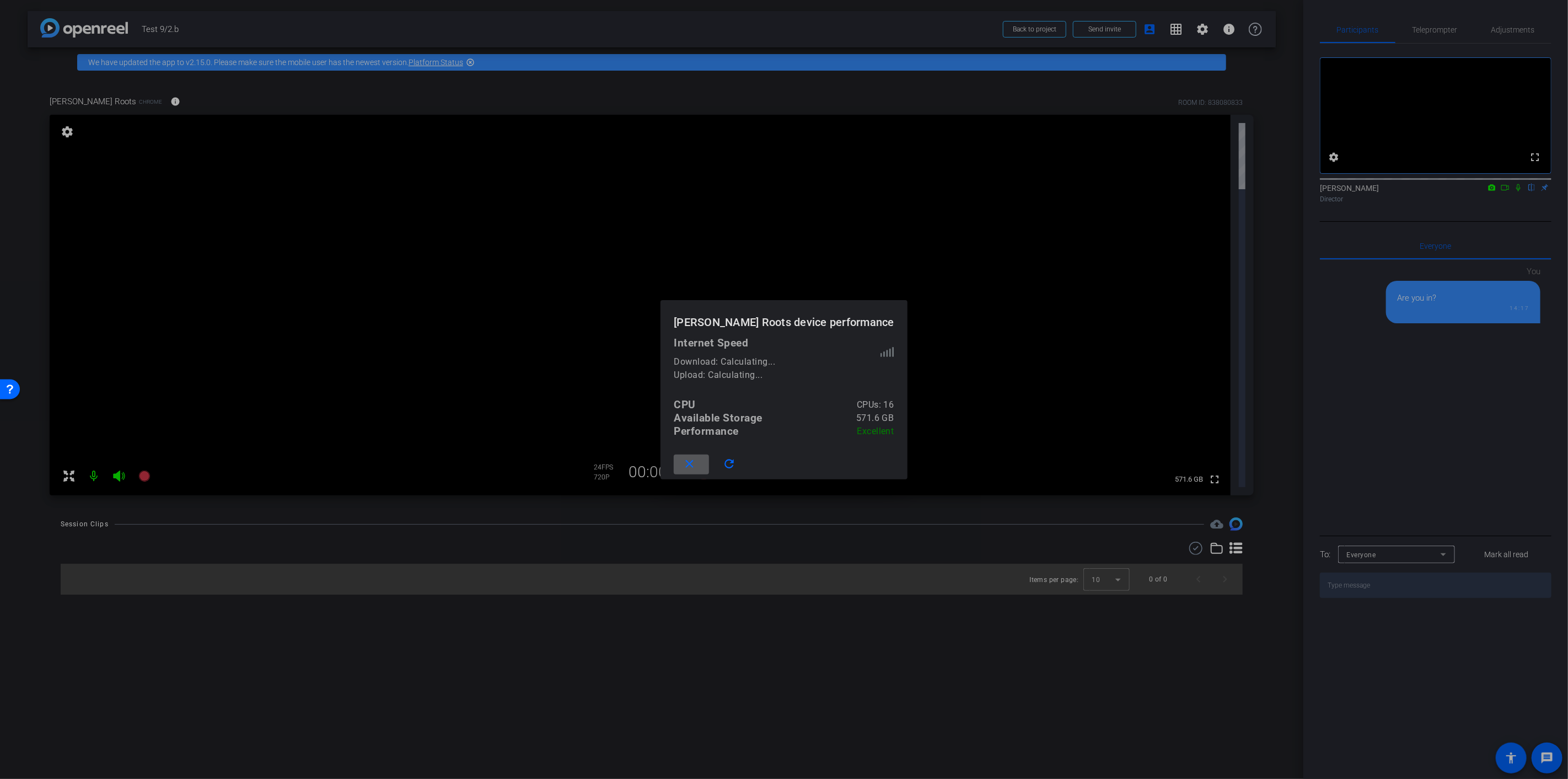
click at [1013, 431] on div at bounding box center [784, 389] width 1568 height 779
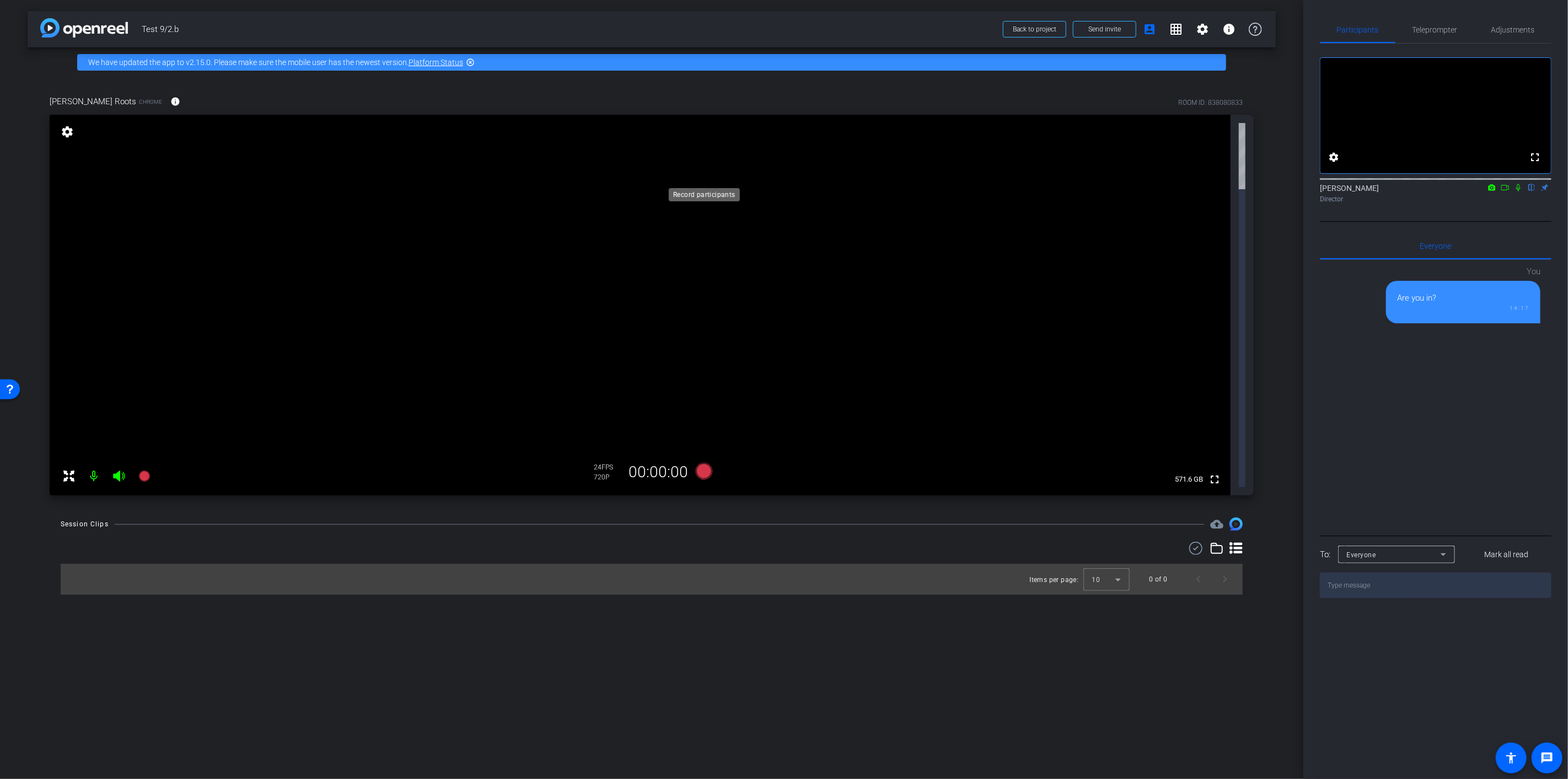
click at [702, 463] on icon at bounding box center [704, 471] width 17 height 17
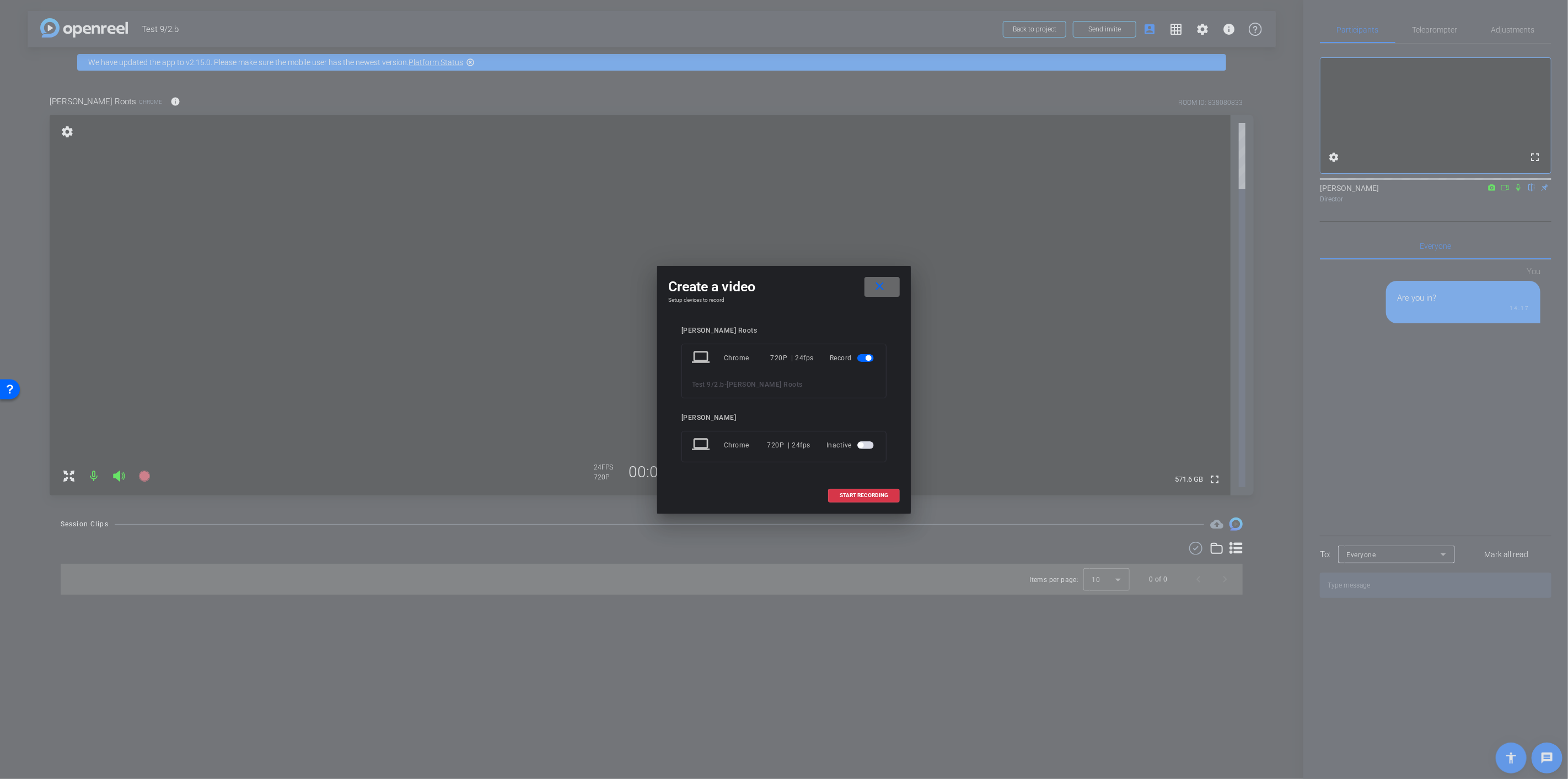
click at [891, 288] on span at bounding box center [881, 287] width 35 height 27
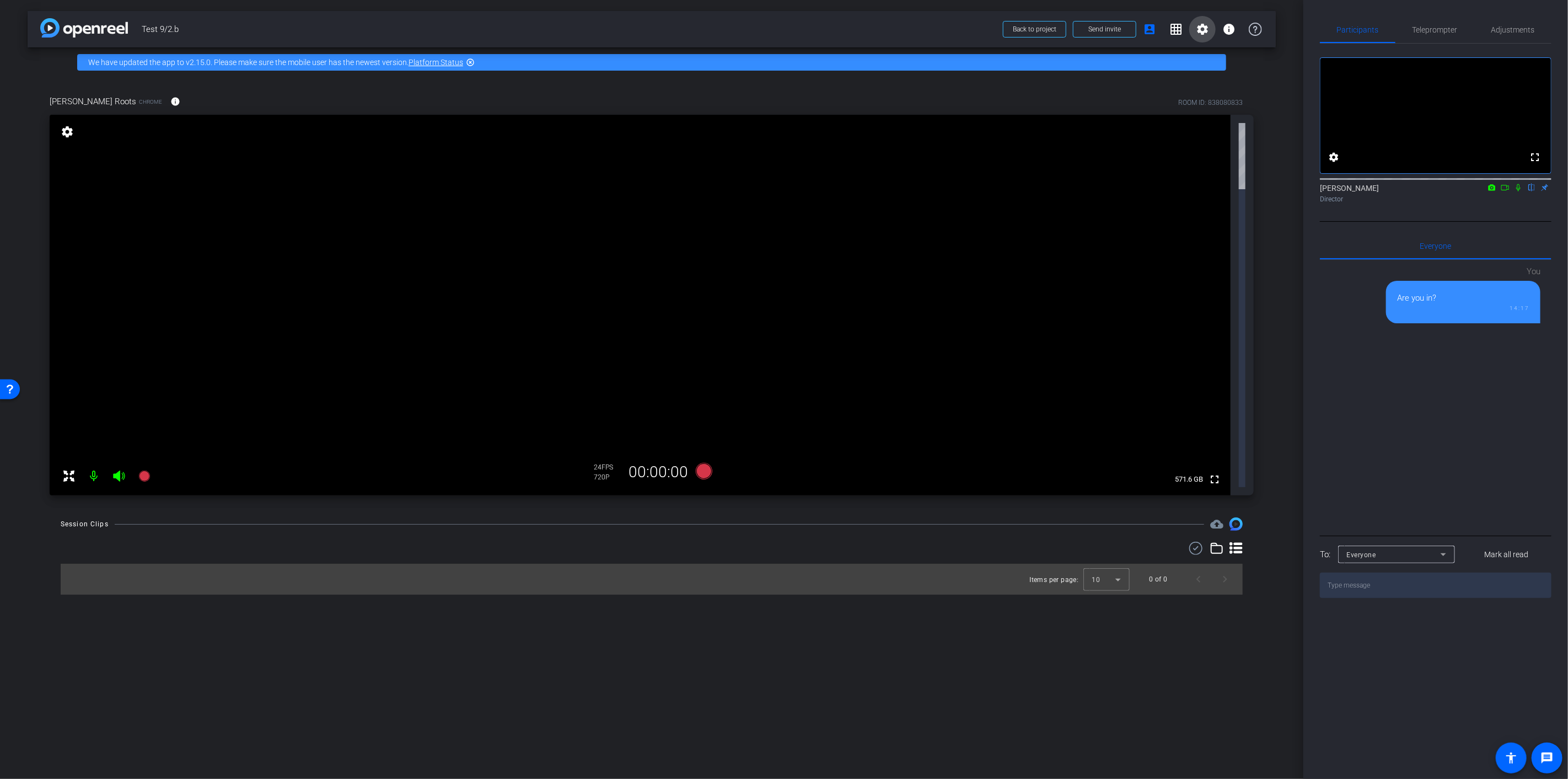
click at [1209, 32] on span at bounding box center [1202, 29] width 27 height 27
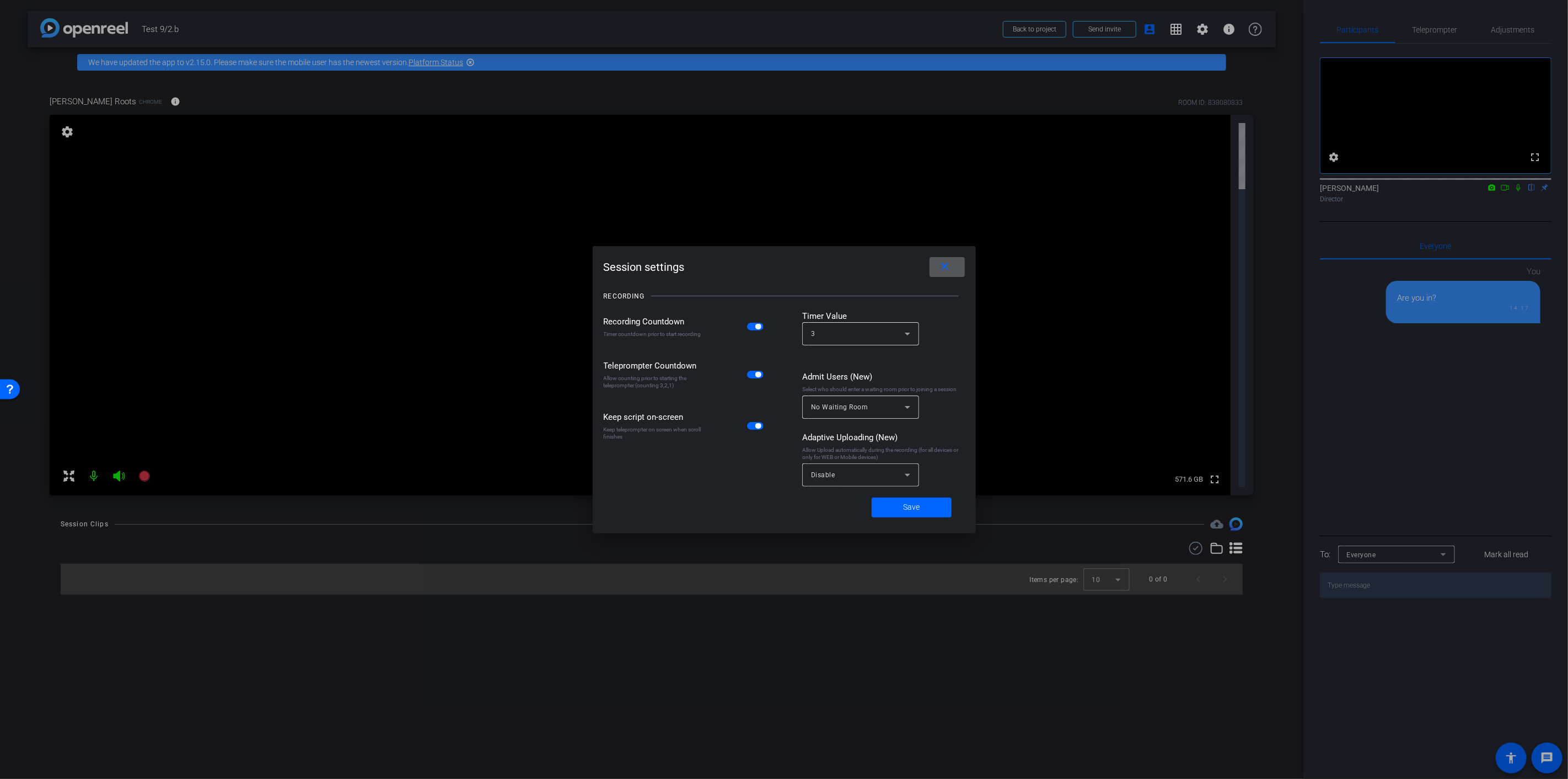
click at [1218, 514] on div at bounding box center [784, 389] width 1568 height 779
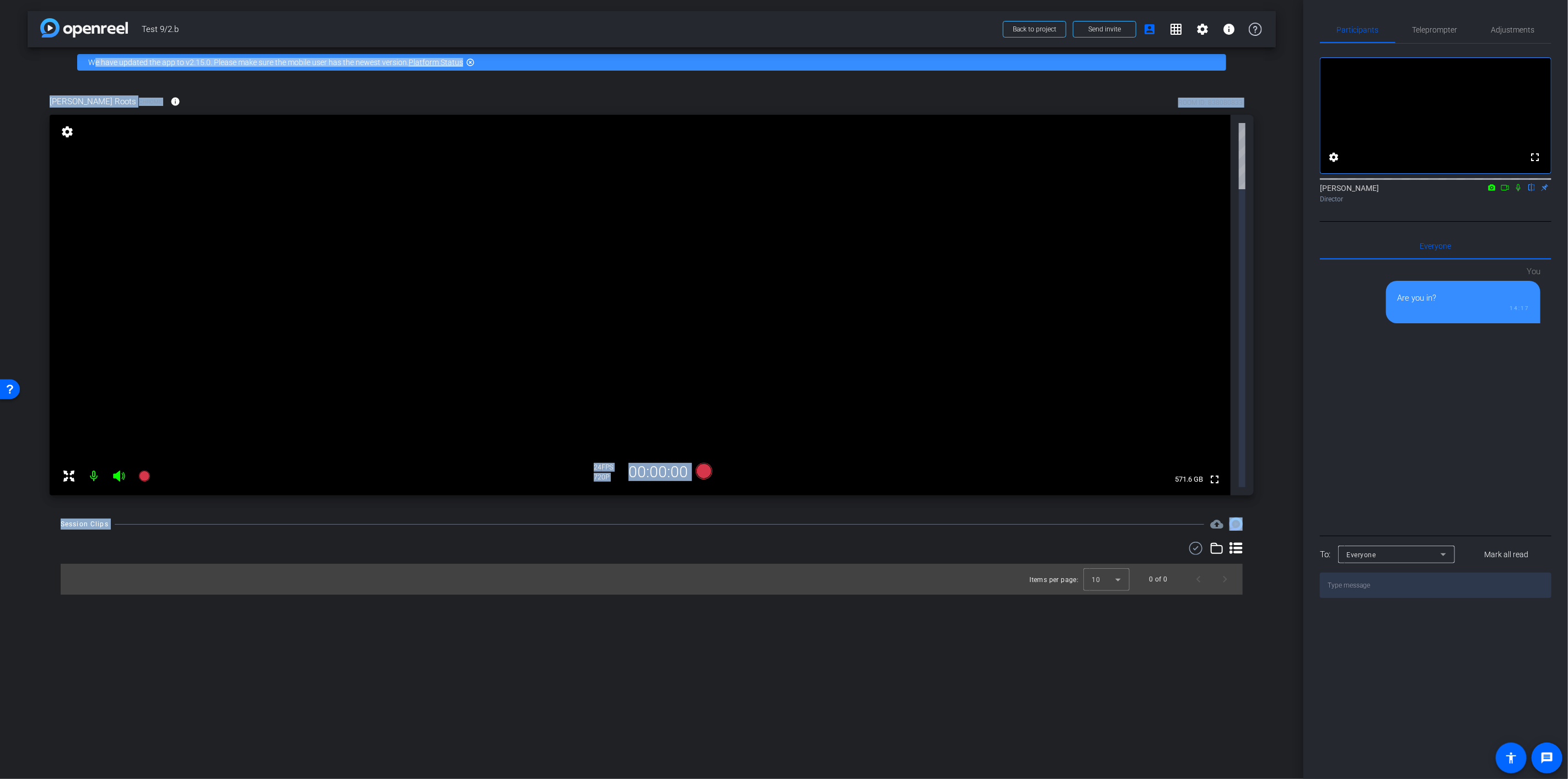
drag, startPoint x: 19, startPoint y: 50, endPoint x: 174, endPoint y: 319, distance: 310.5
click at [155, 293] on div "arrow_back Test 9/2.b Back to project Send invite account_box grid_on settings …" at bounding box center [651, 389] width 1303 height 779
click at [217, 352] on div "arrow_back Test 9/2.b Back to project Send invite account_box grid_on settings …" at bounding box center [651, 389] width 1303 height 779
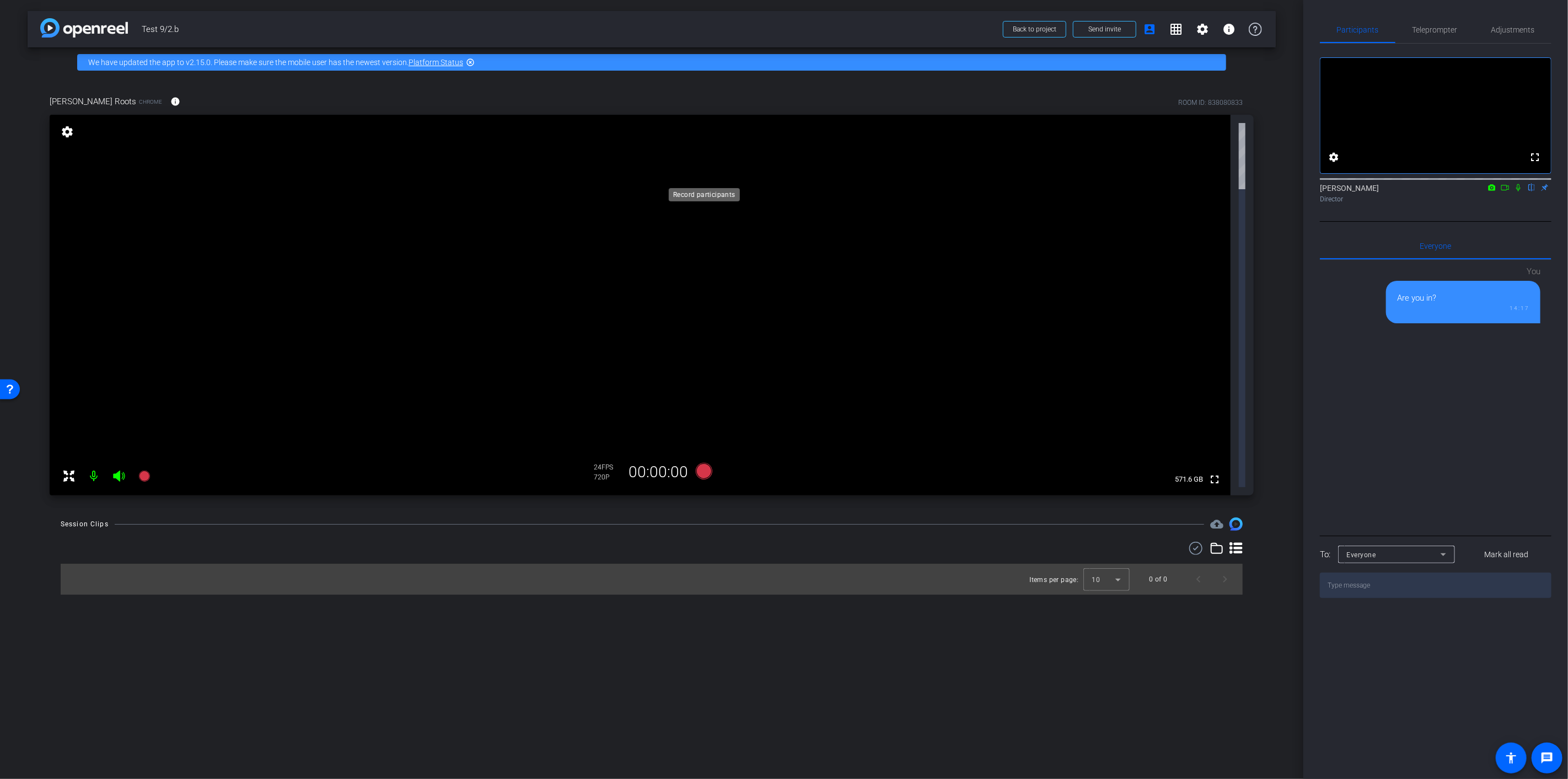
click at [702, 463] on icon at bounding box center [704, 471] width 17 height 17
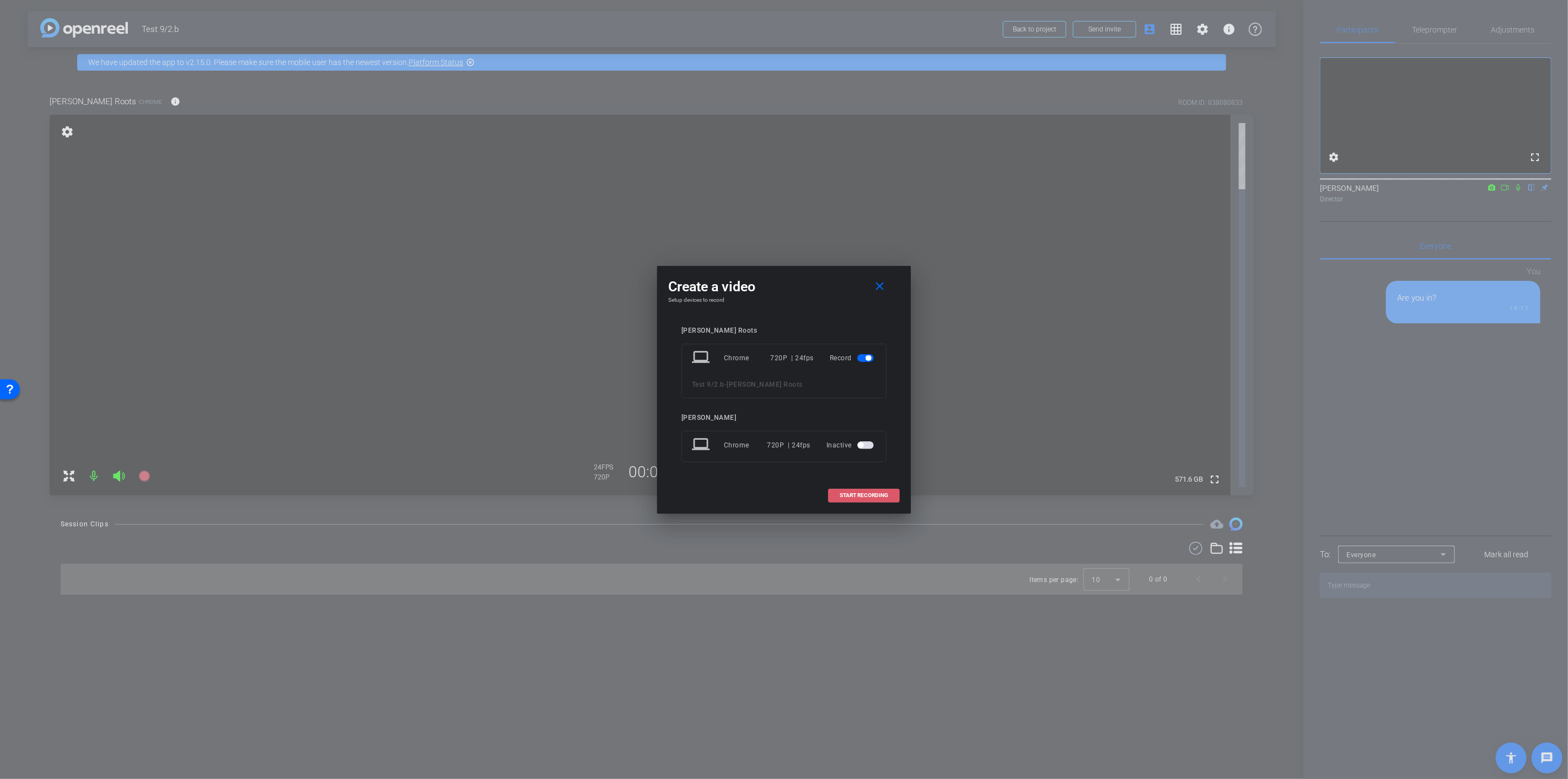
click at [850, 488] on span at bounding box center [864, 495] width 70 height 27
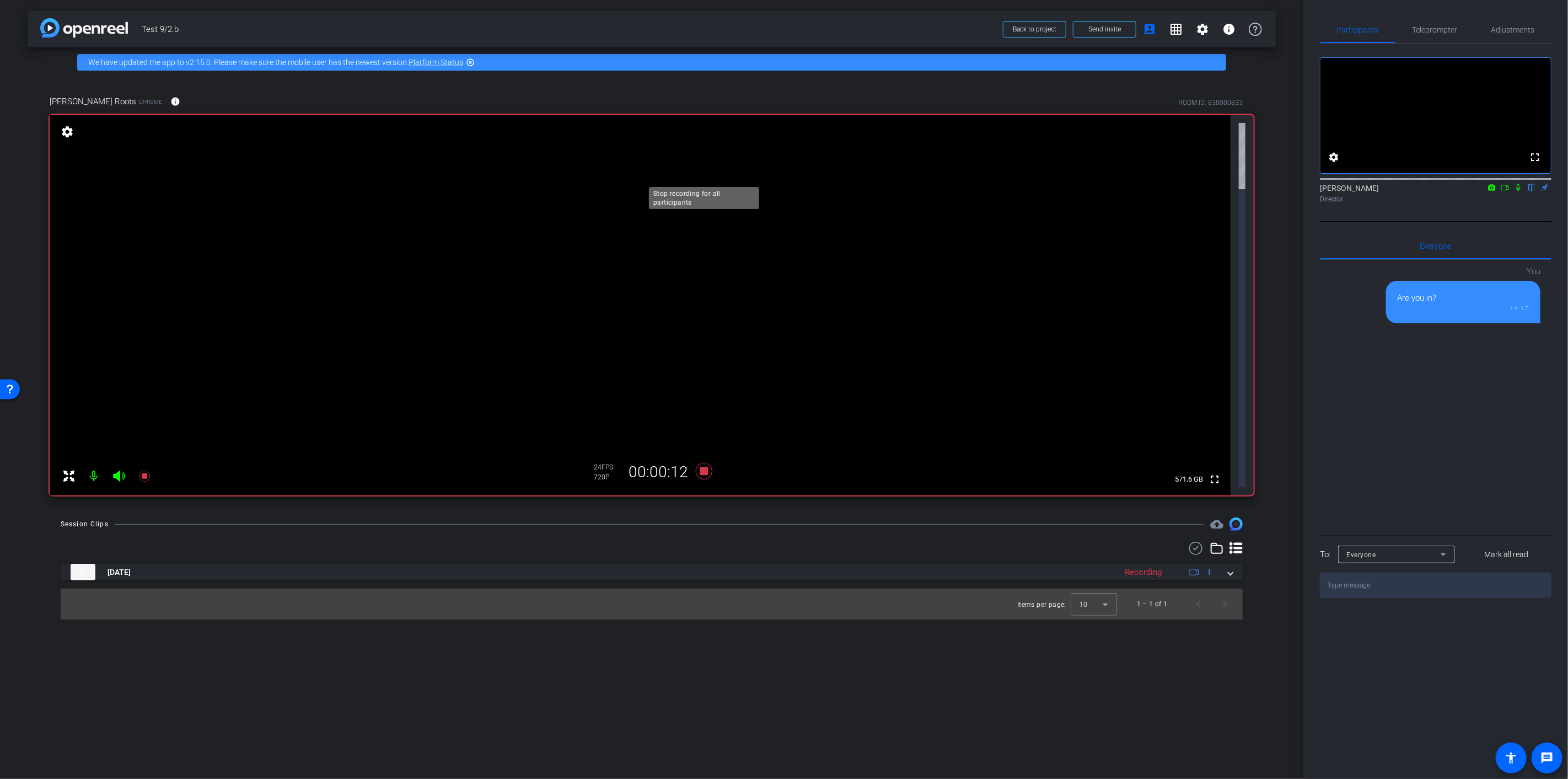
click at [703, 461] on icon at bounding box center [704, 471] width 27 height 20
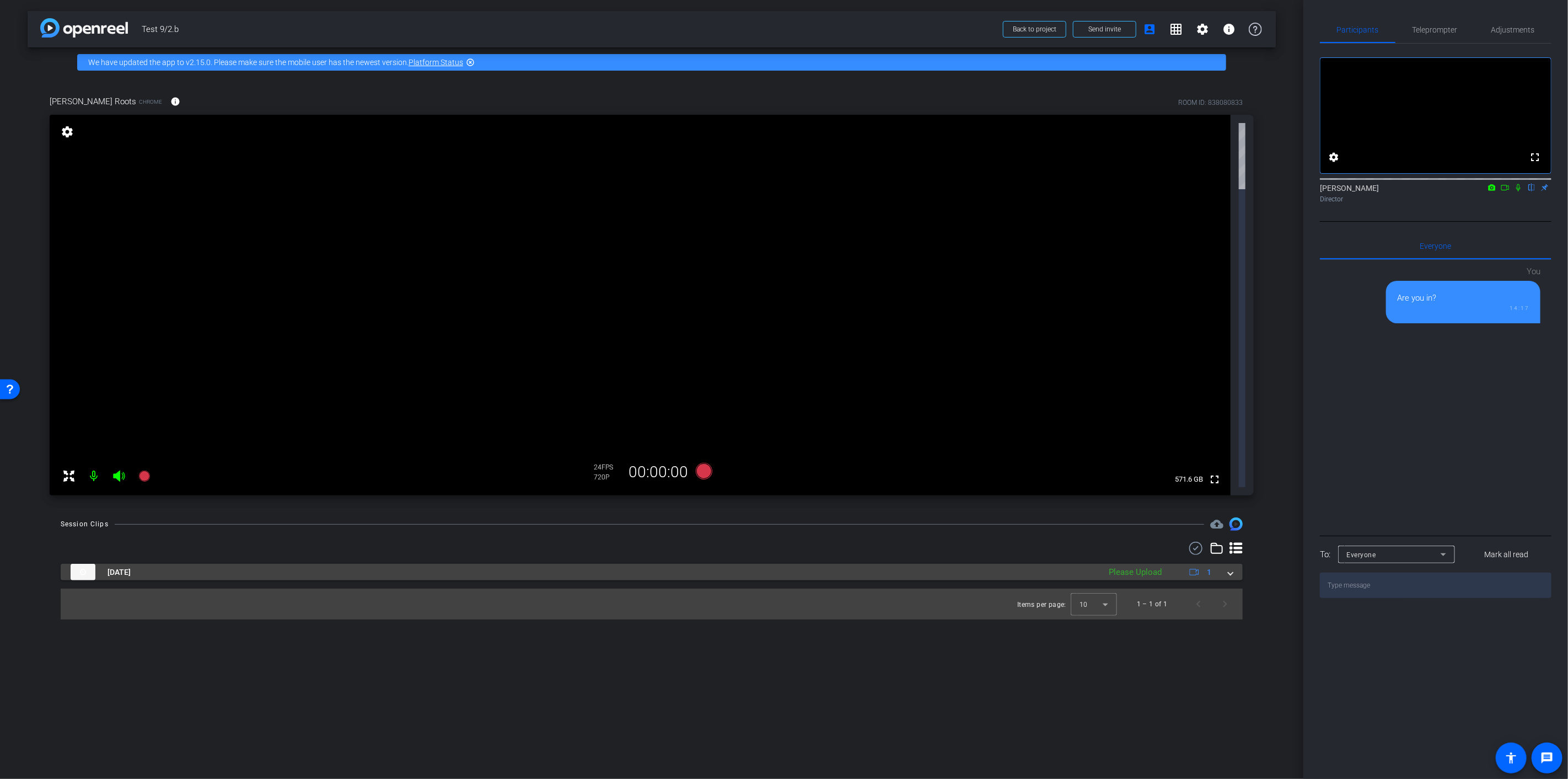
click at [83, 564] on img at bounding box center [82, 571] width 25 height 17
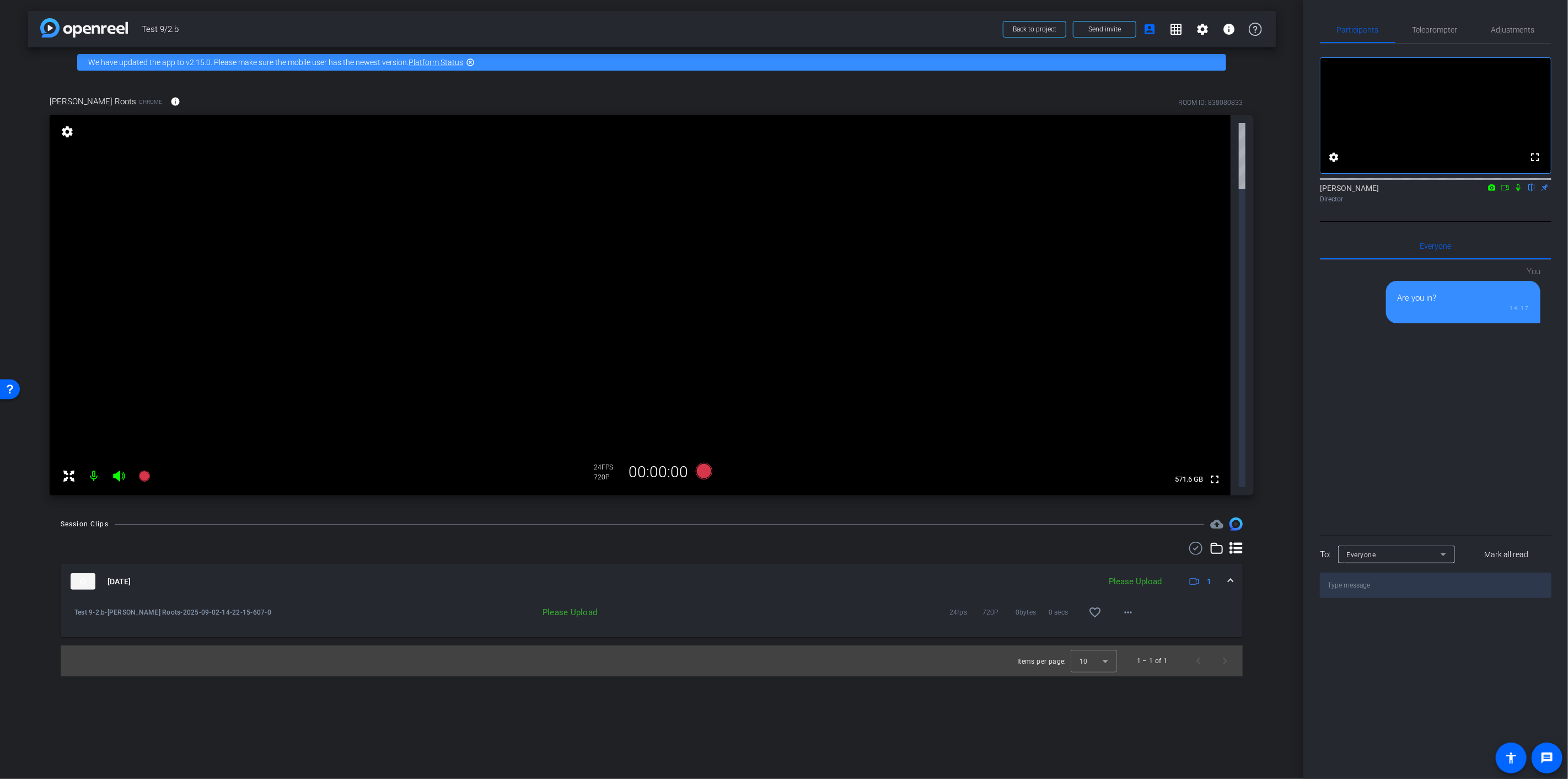
click at [125, 542] on div at bounding box center [651, 548] width 1182 height 13
click at [1121, 575] on div "Please Upload" at bounding box center [1135, 581] width 64 height 13
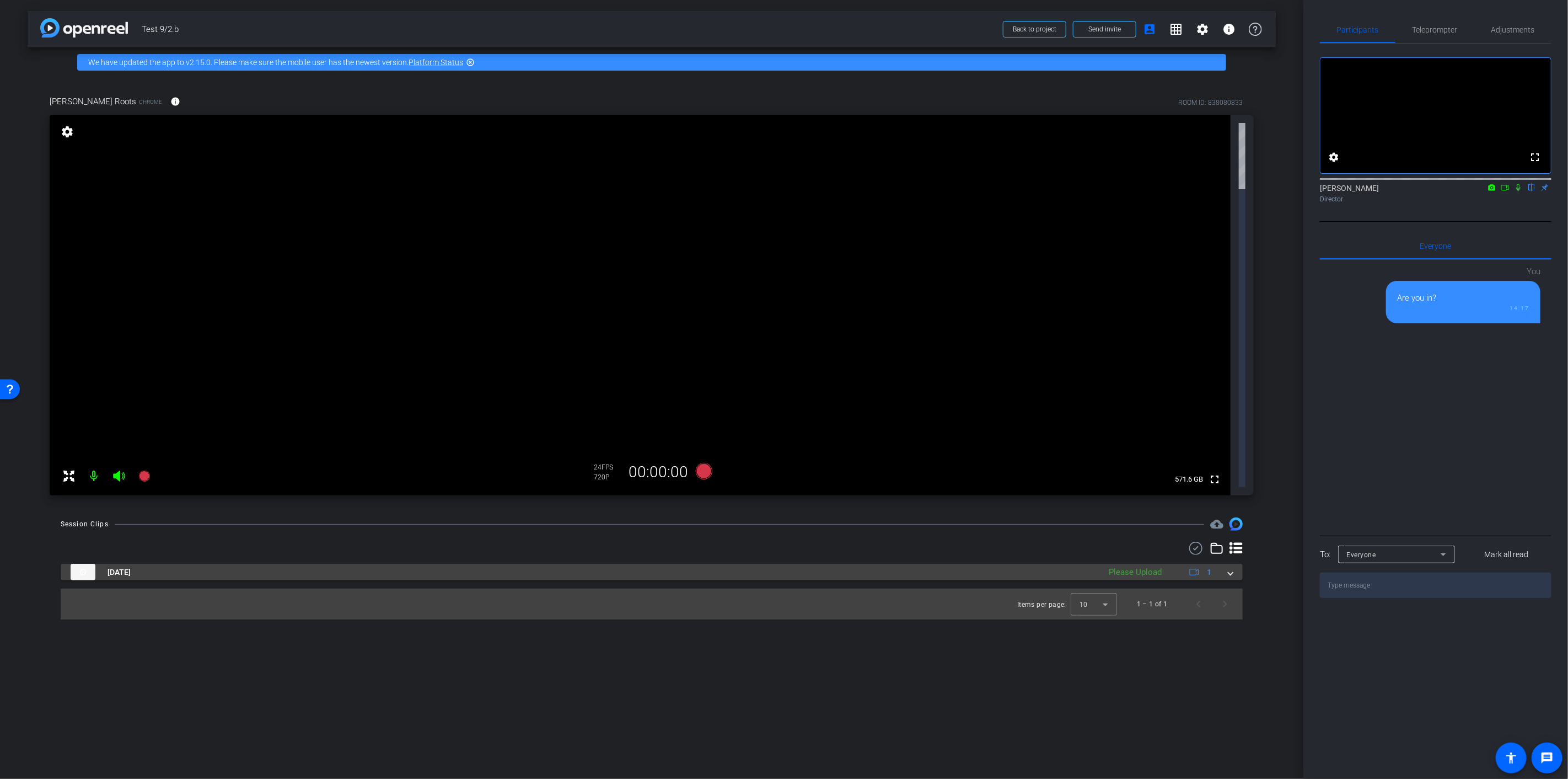
click at [1120, 566] on div "Please Upload" at bounding box center [1135, 571] width 64 height 13
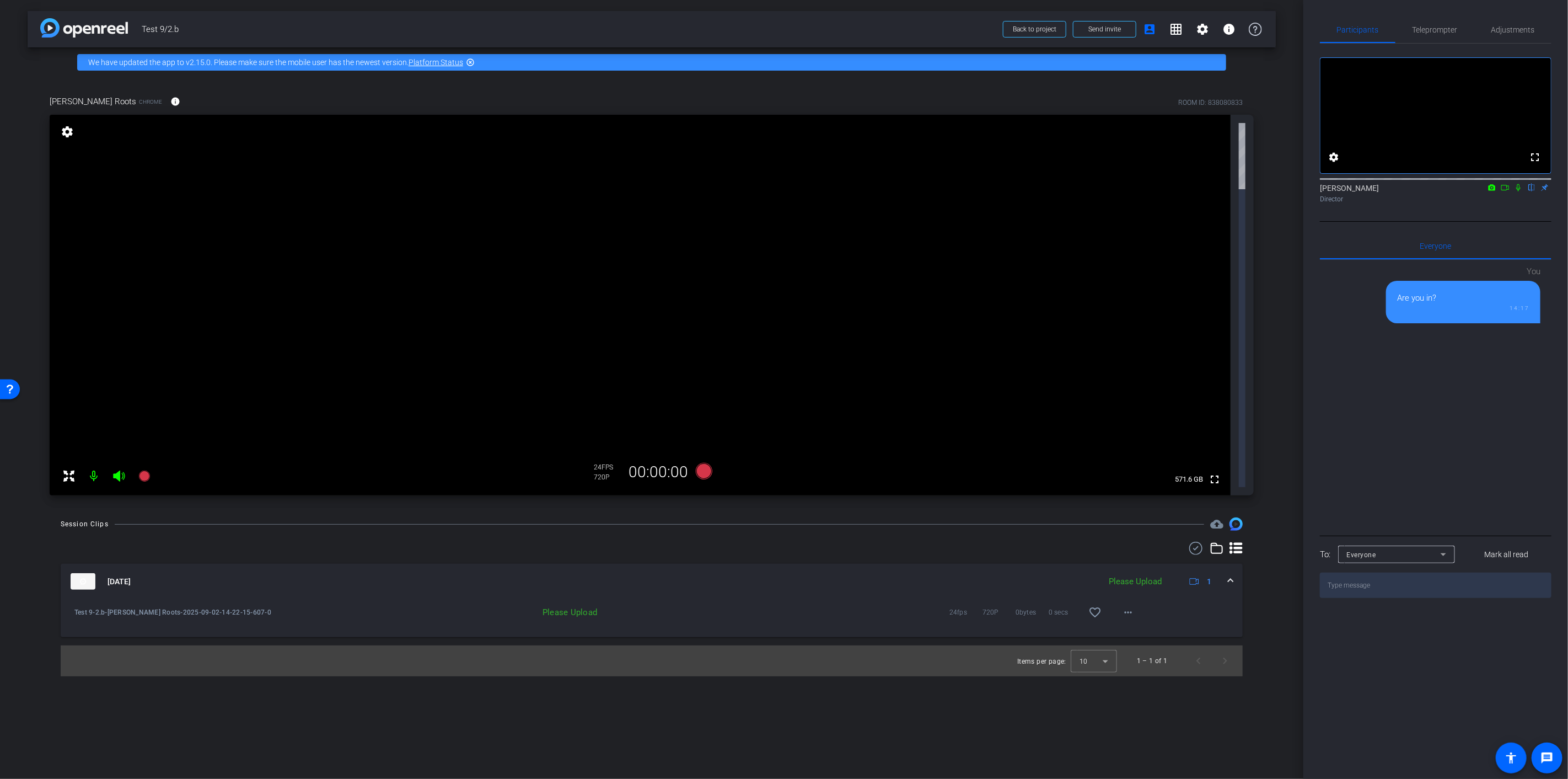
click at [1203, 575] on span "1" at bounding box center [1200, 581] width 24 height 13
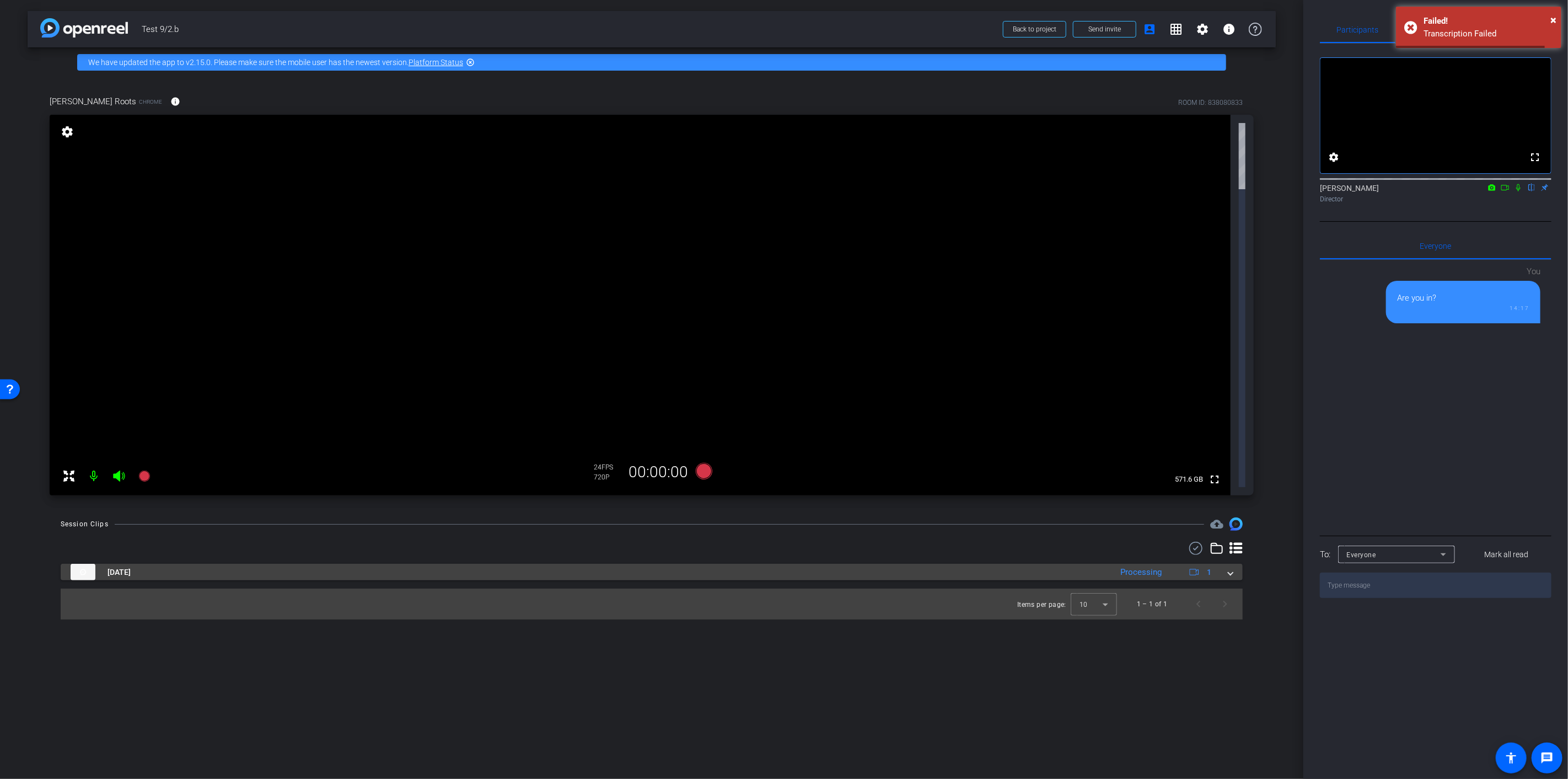
click at [100, 564] on mat-panel-title "Sep 2, 2025" at bounding box center [588, 571] width 1035 height 17
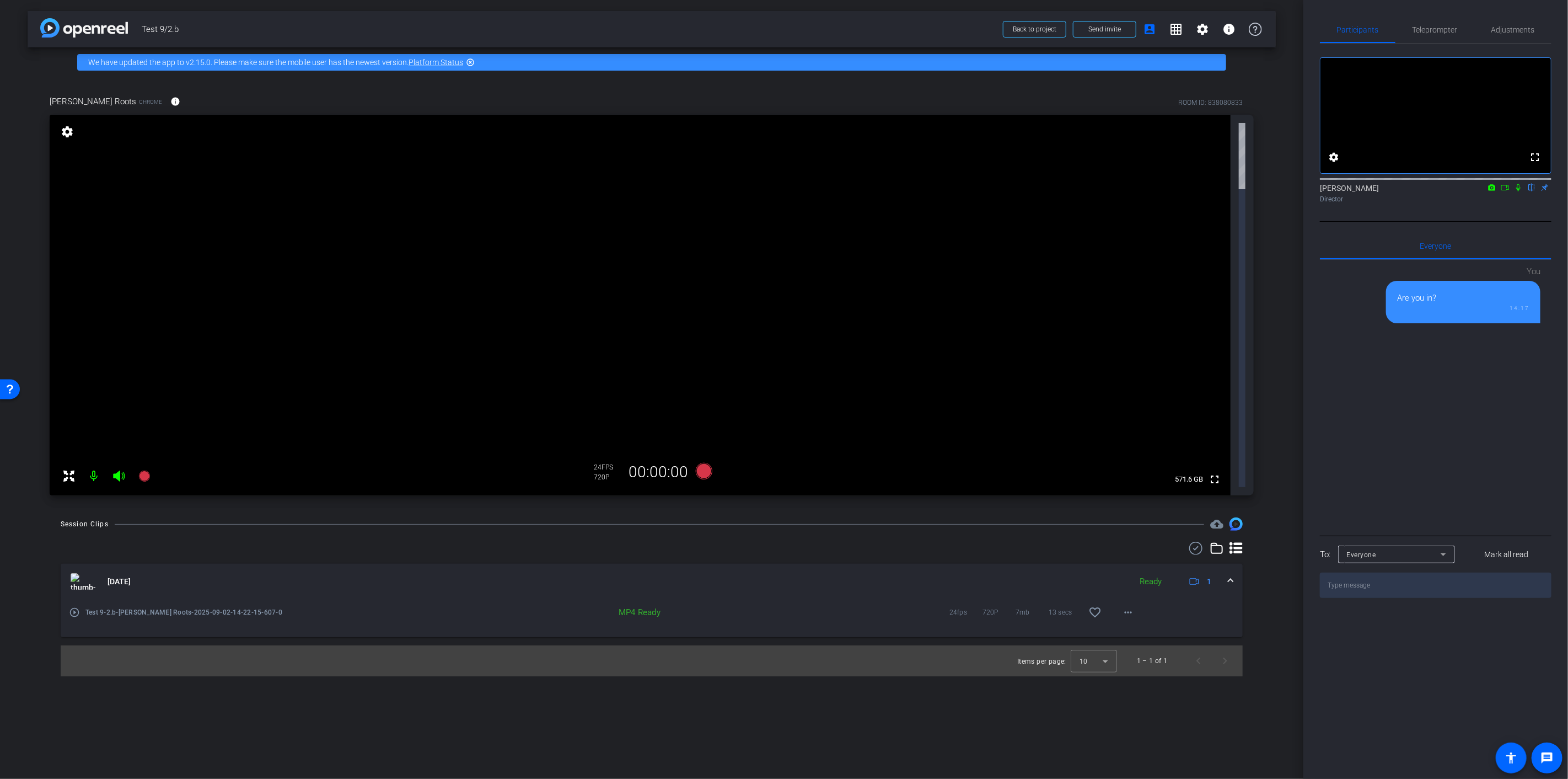
click at [86, 573] on img at bounding box center [82, 581] width 25 height 17
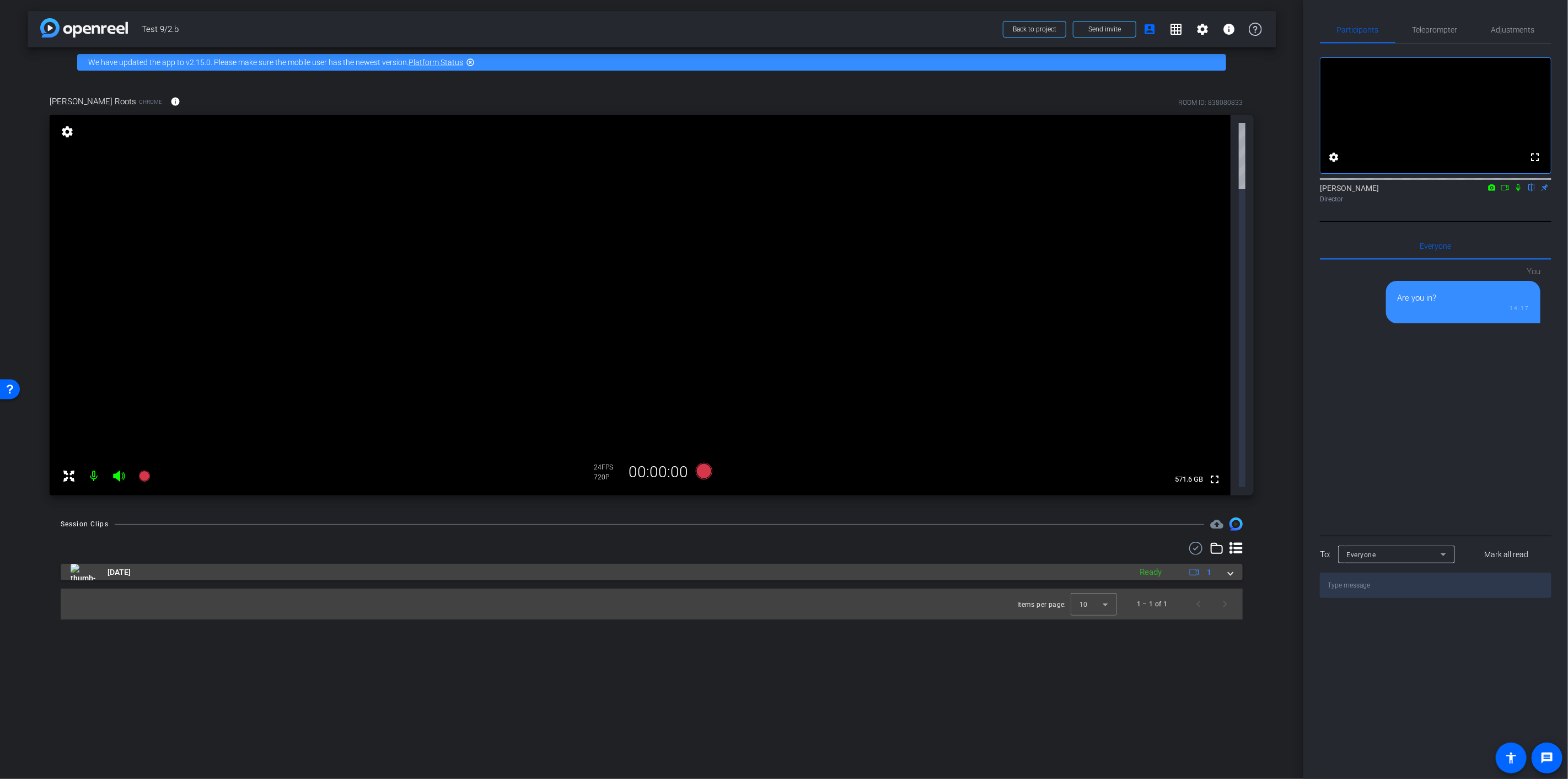
click at [128, 566] on span "Sep 2, 2025" at bounding box center [119, 571] width 23 height 11
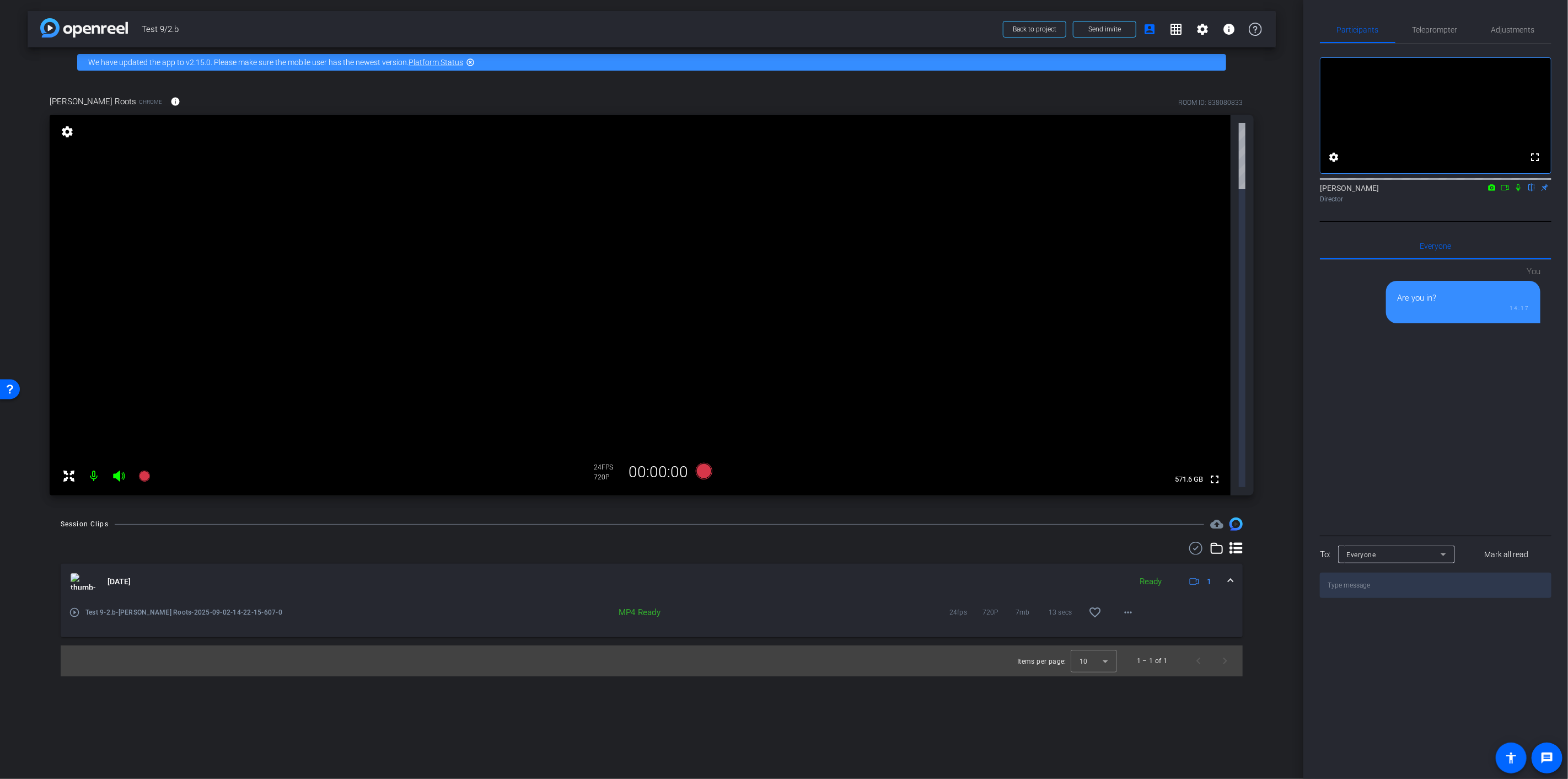
click at [75, 607] on mat-icon "play_circle_outline" at bounding box center [74, 612] width 11 height 11
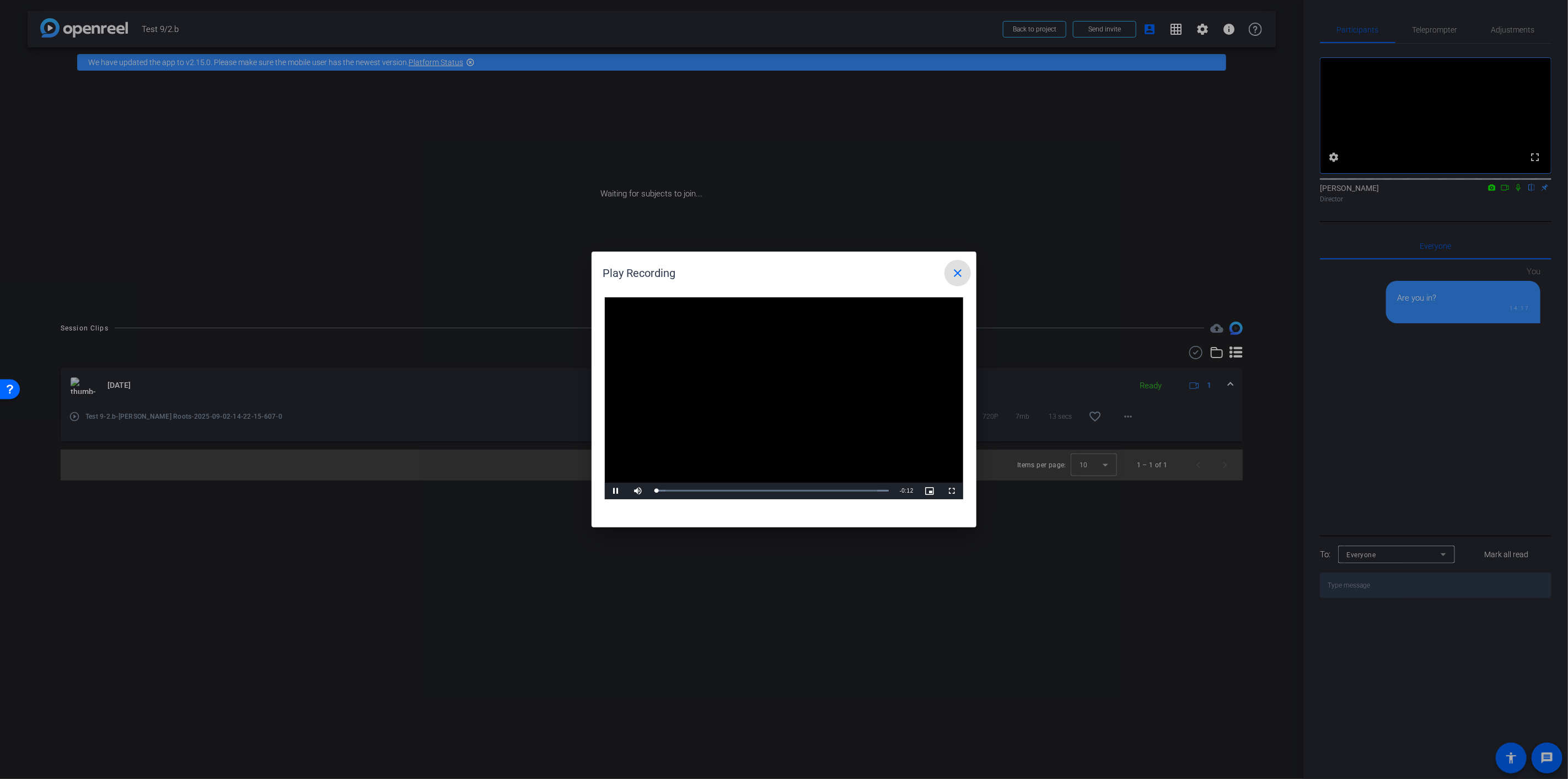
click at [773, 394] on video "Video Player" at bounding box center [784, 398] width 359 height 202
click at [775, 394] on video "Video Player" at bounding box center [784, 398] width 359 height 202
click at [962, 267] on mat-icon "close" at bounding box center [958, 273] width 13 height 13
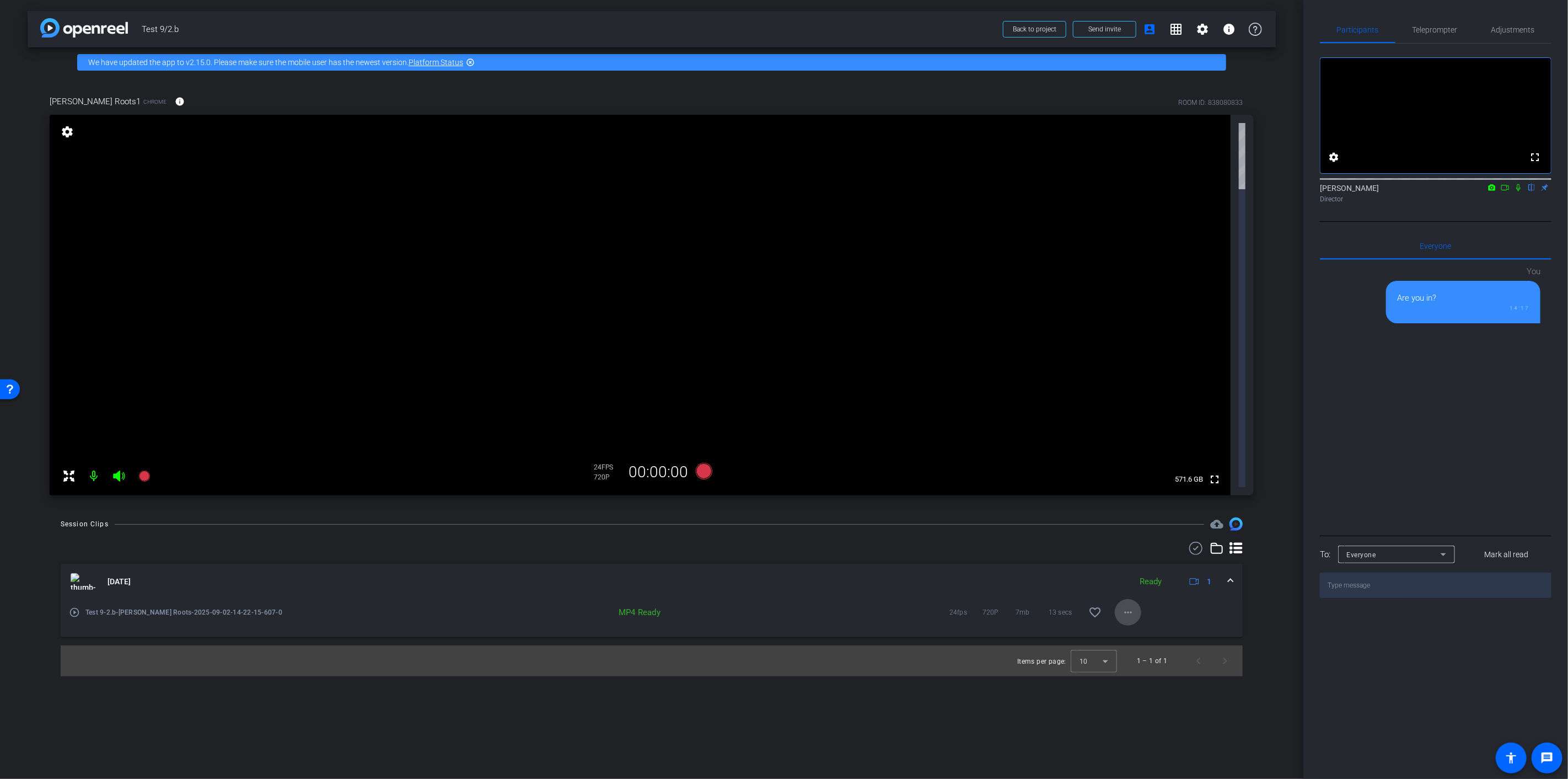
click at [1129, 605] on mat-icon "more_horiz" at bounding box center [1128, 612] width 13 height 13
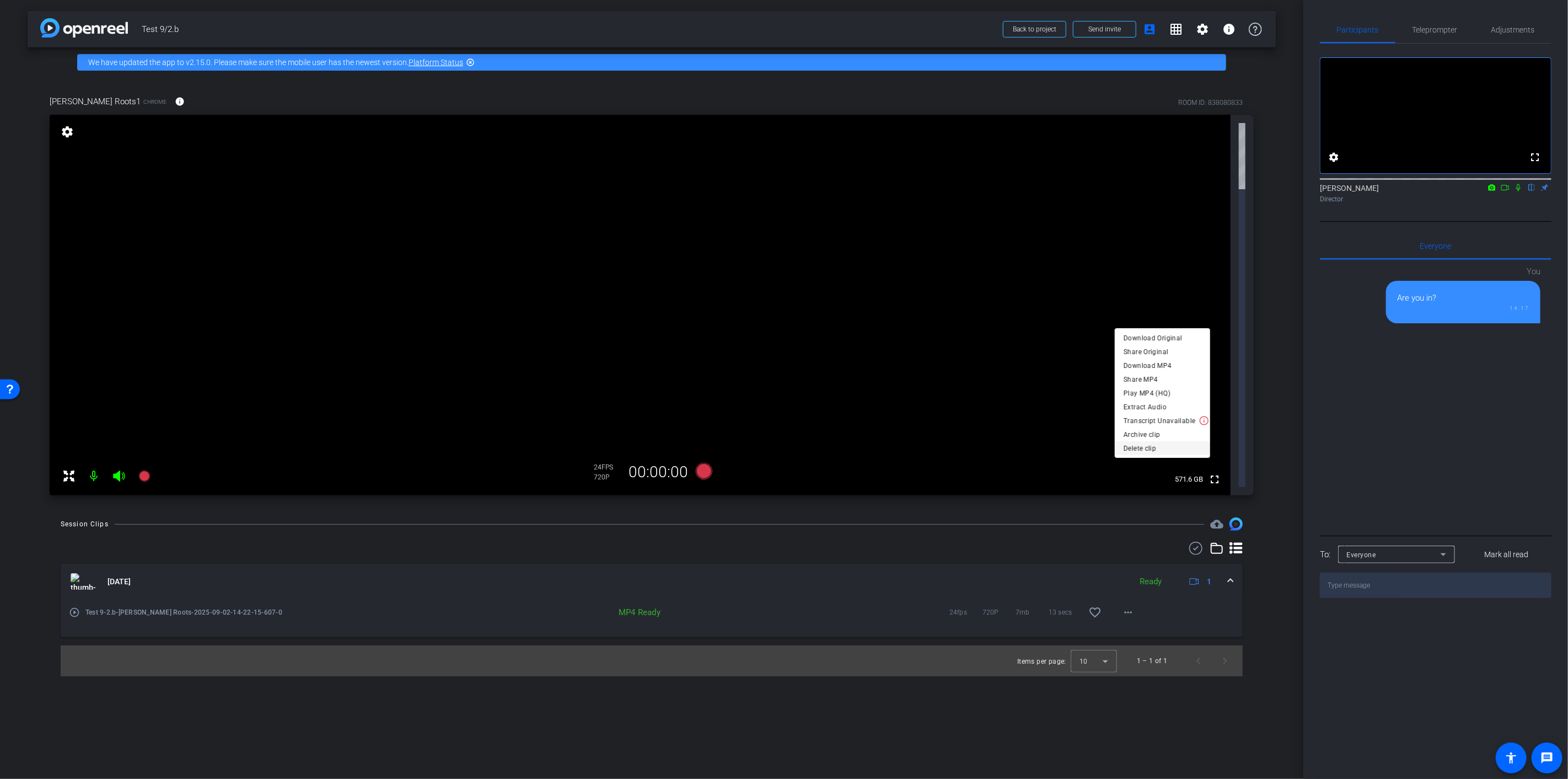
click at [1152, 448] on span "Delete clip" at bounding box center [1162, 448] width 78 height 13
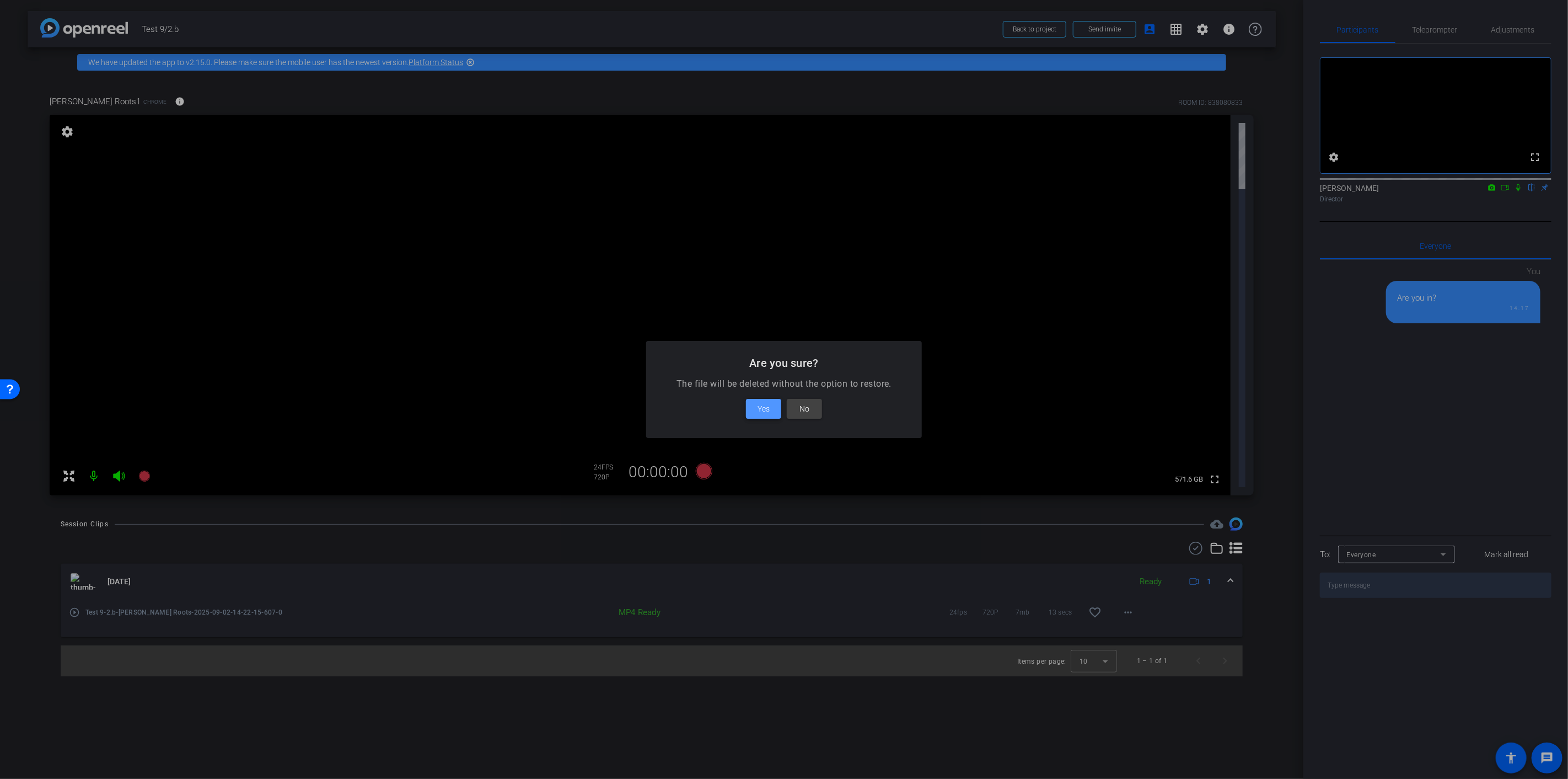
click at [775, 406] on span at bounding box center [763, 408] width 35 height 27
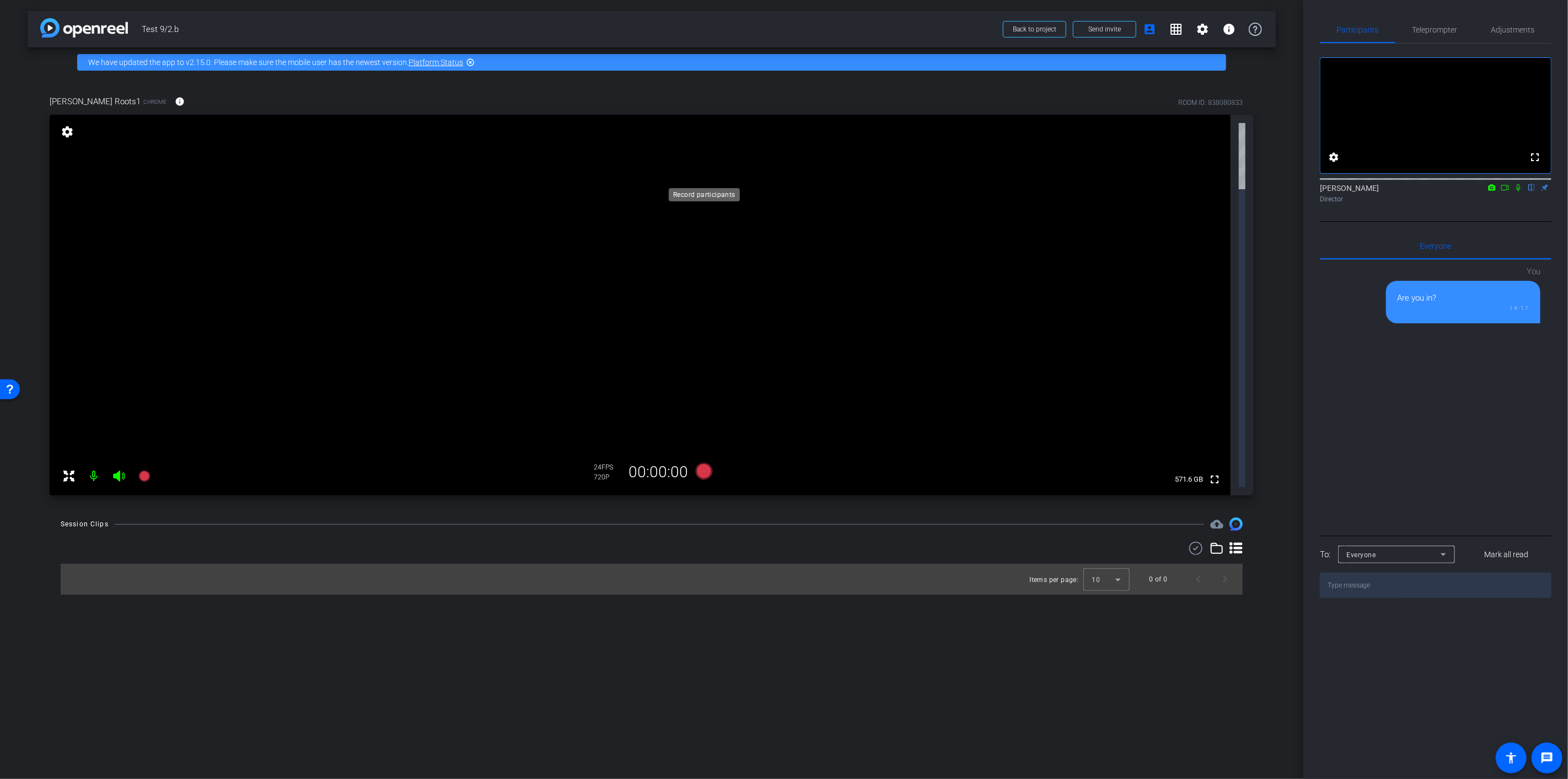
click at [697, 463] on icon at bounding box center [704, 471] width 17 height 17
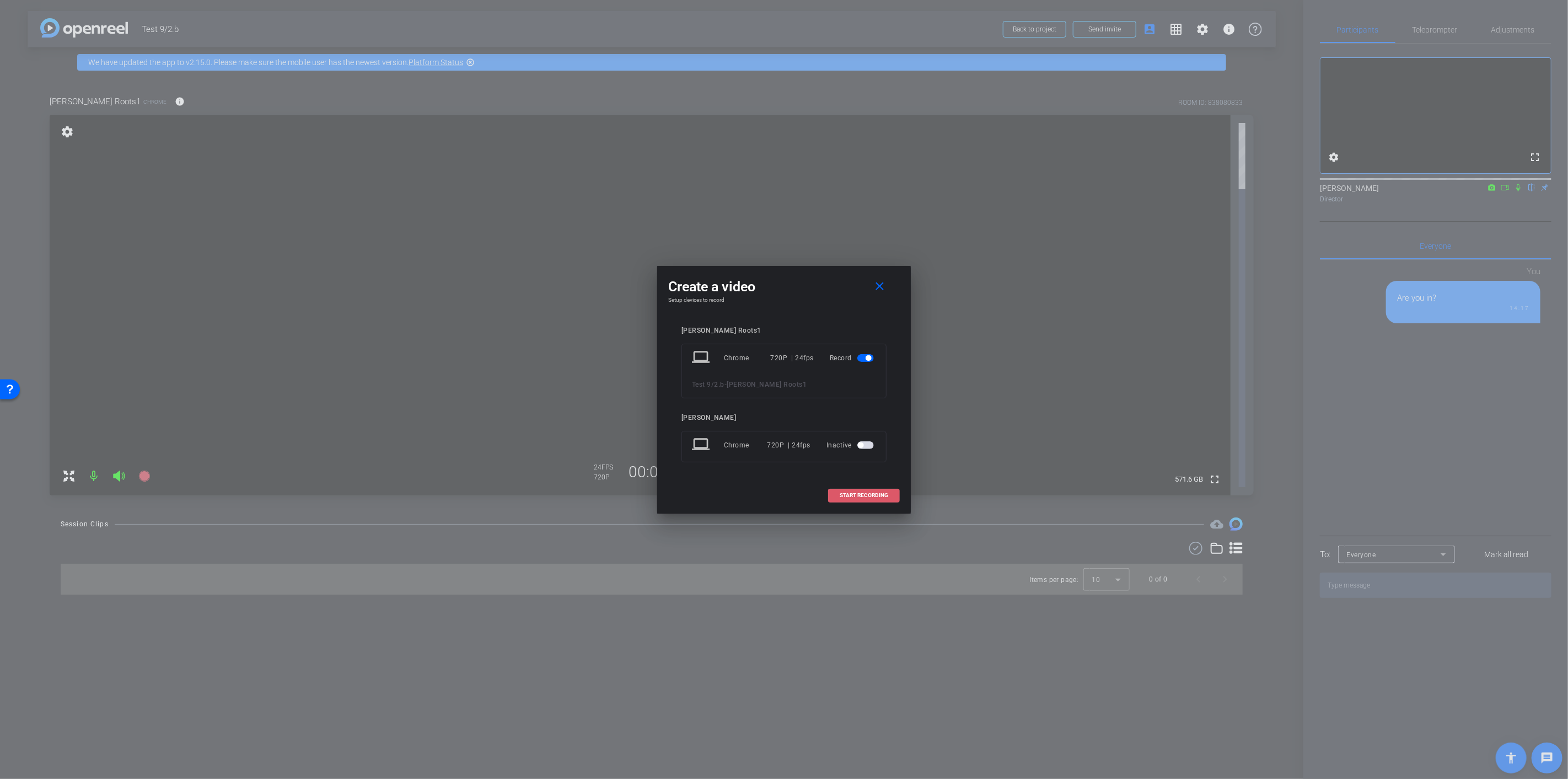
click at [852, 497] on span "START RECORDING" at bounding box center [864, 495] width 48 height 5
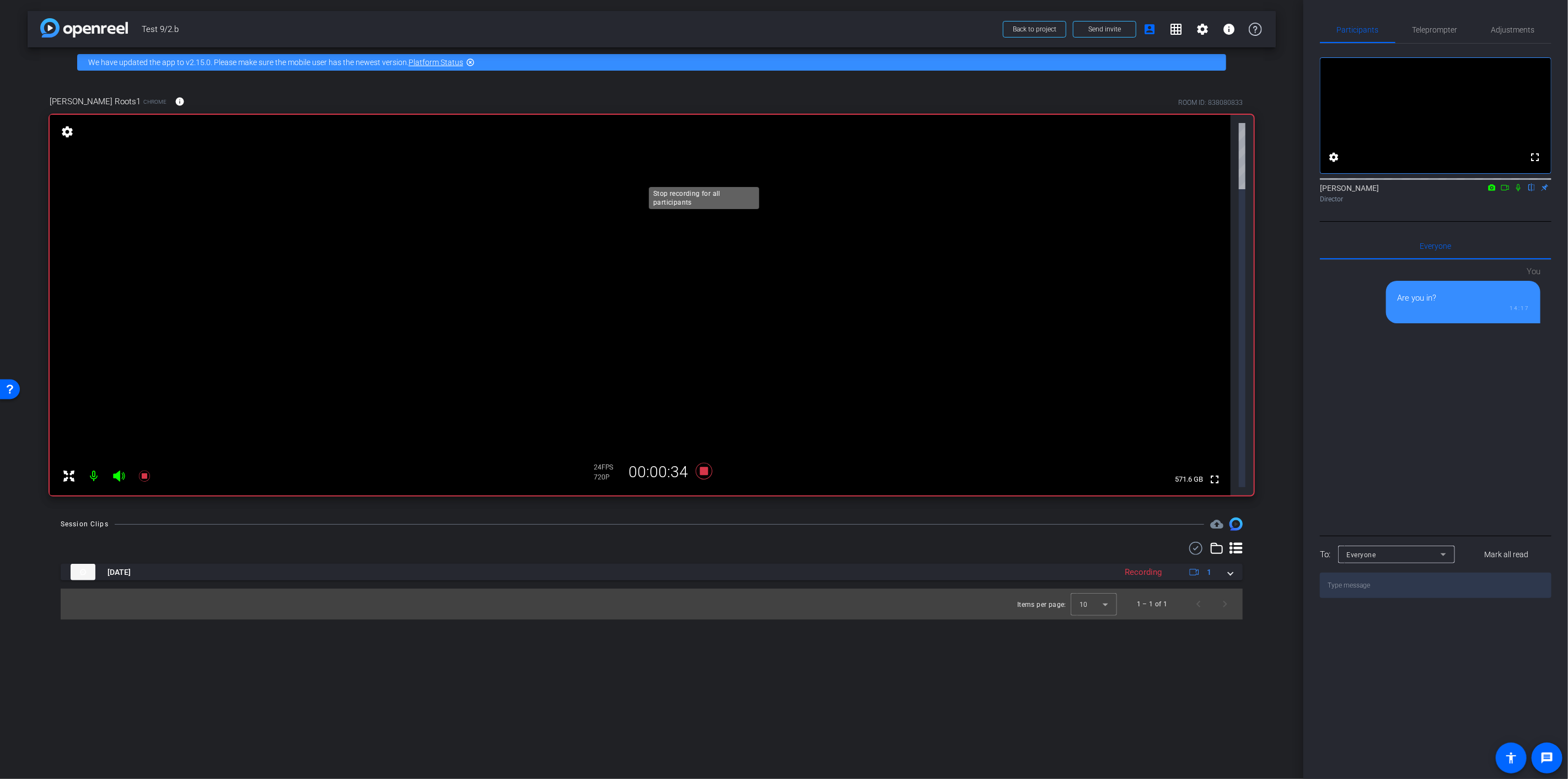
click at [708, 461] on icon at bounding box center [704, 471] width 27 height 20
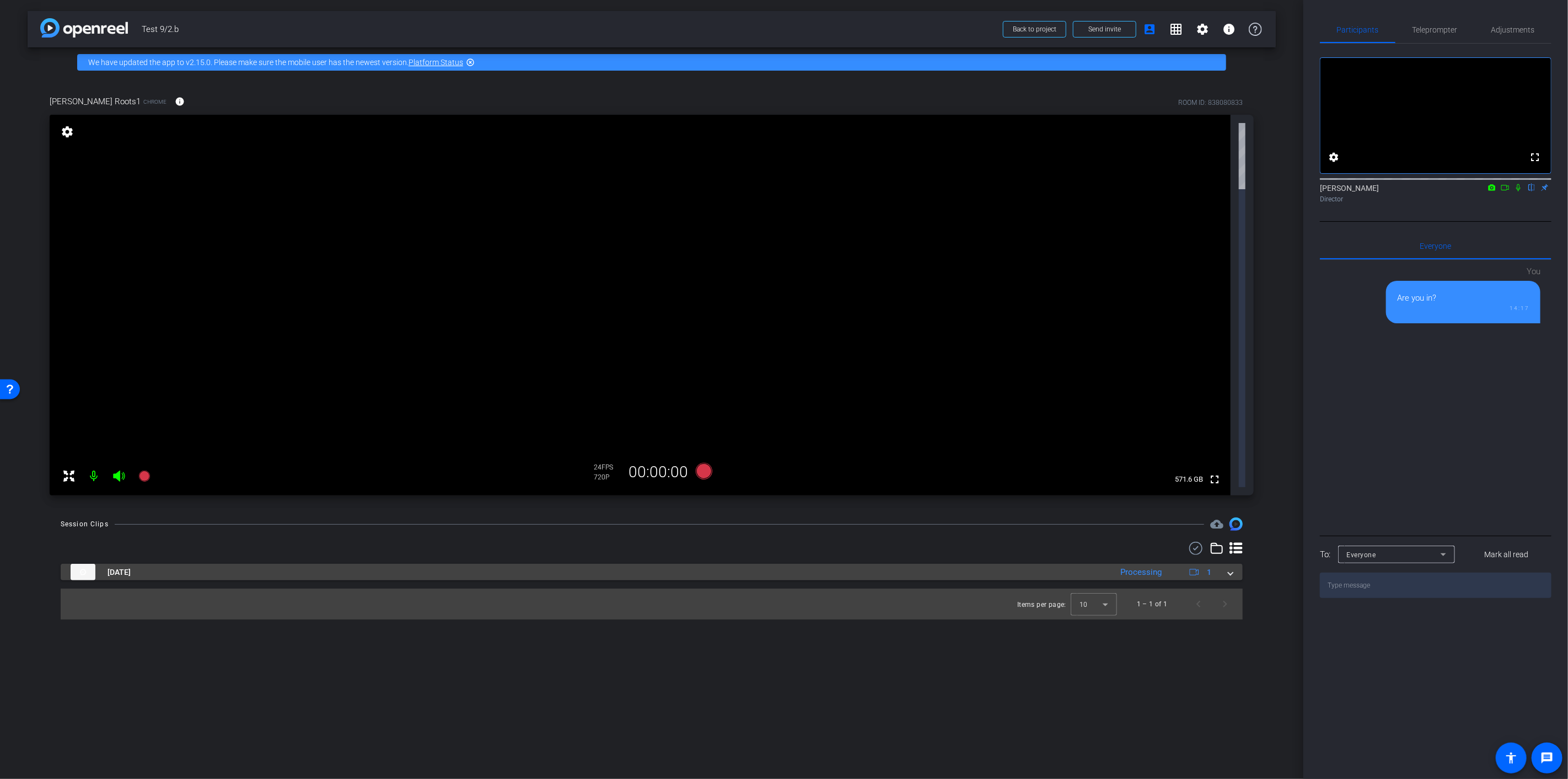
click at [191, 564] on mat-panel-title "Sep 2, 2025" at bounding box center [588, 571] width 1035 height 17
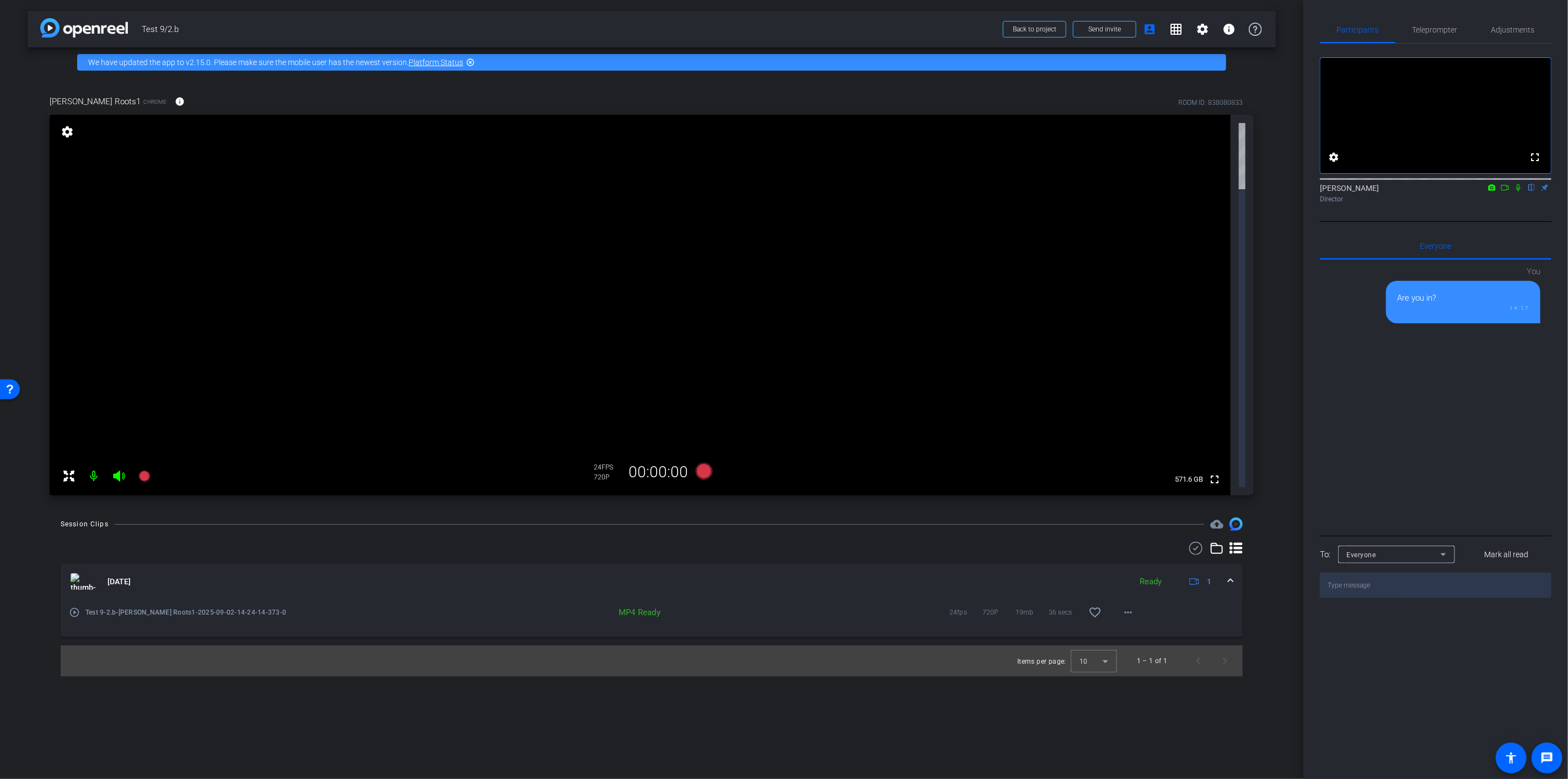
click at [72, 607] on mat-icon "play_circle_outline" at bounding box center [74, 612] width 11 height 11
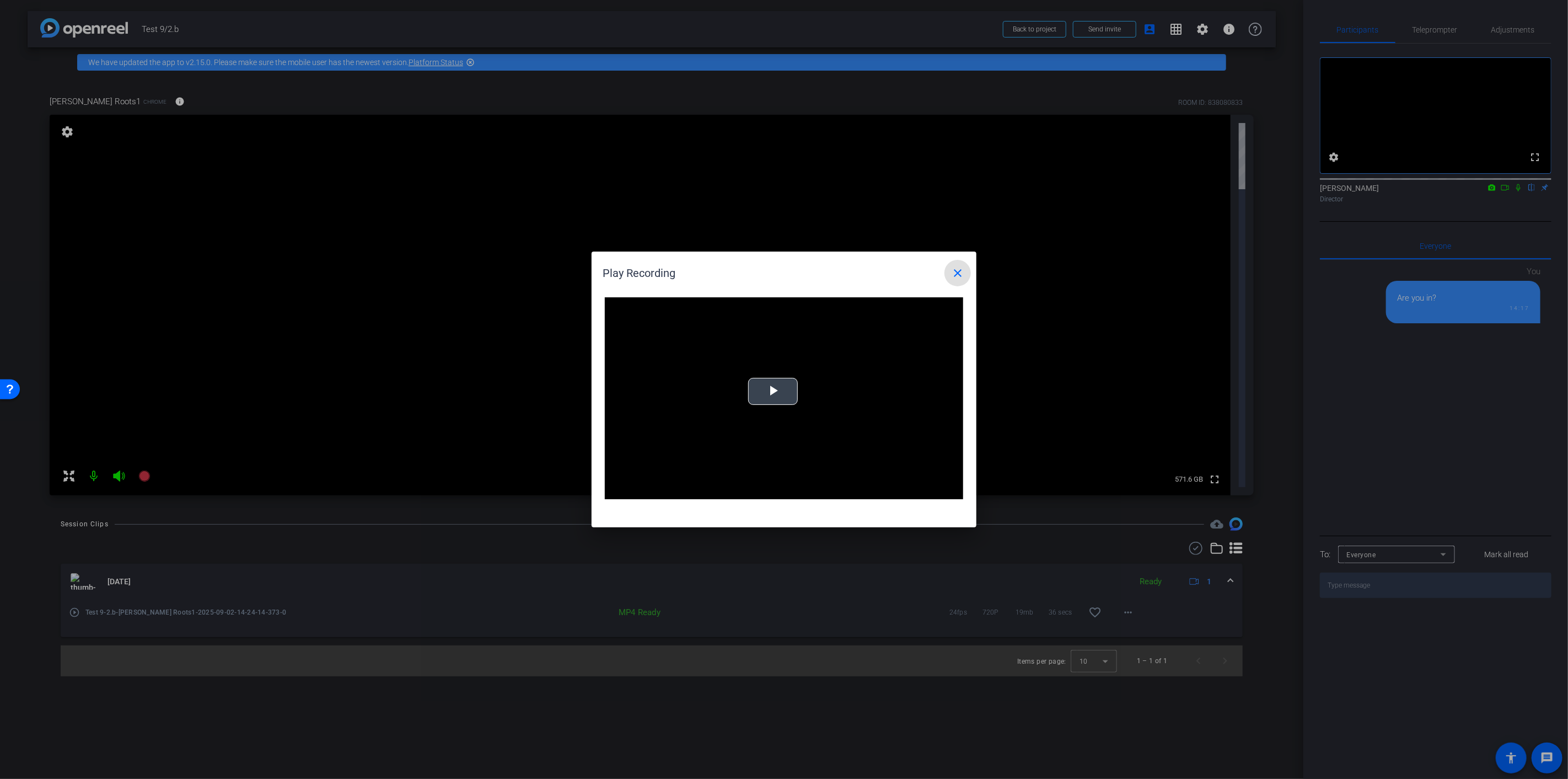
click at [759, 377] on div "Video Player is loading. Play Video Play Mute Current Time 0:00 / Duration -:- …" at bounding box center [784, 398] width 359 height 202
drag, startPoint x: 671, startPoint y: 492, endPoint x: 742, endPoint y: 493, distance: 71.0
click at [741, 493] on div "Pause Mute 100% Current Time 0:07 / Duration 0:36 Loaded : 100.00% 0:07 0:07 St…" at bounding box center [784, 491] width 359 height 17
drag, startPoint x: 820, startPoint y: 489, endPoint x: 844, endPoint y: 488, distance: 24.0
click at [820, 489] on div "Loaded : 100.00% 0:25 0:14" at bounding box center [771, 491] width 235 height 3
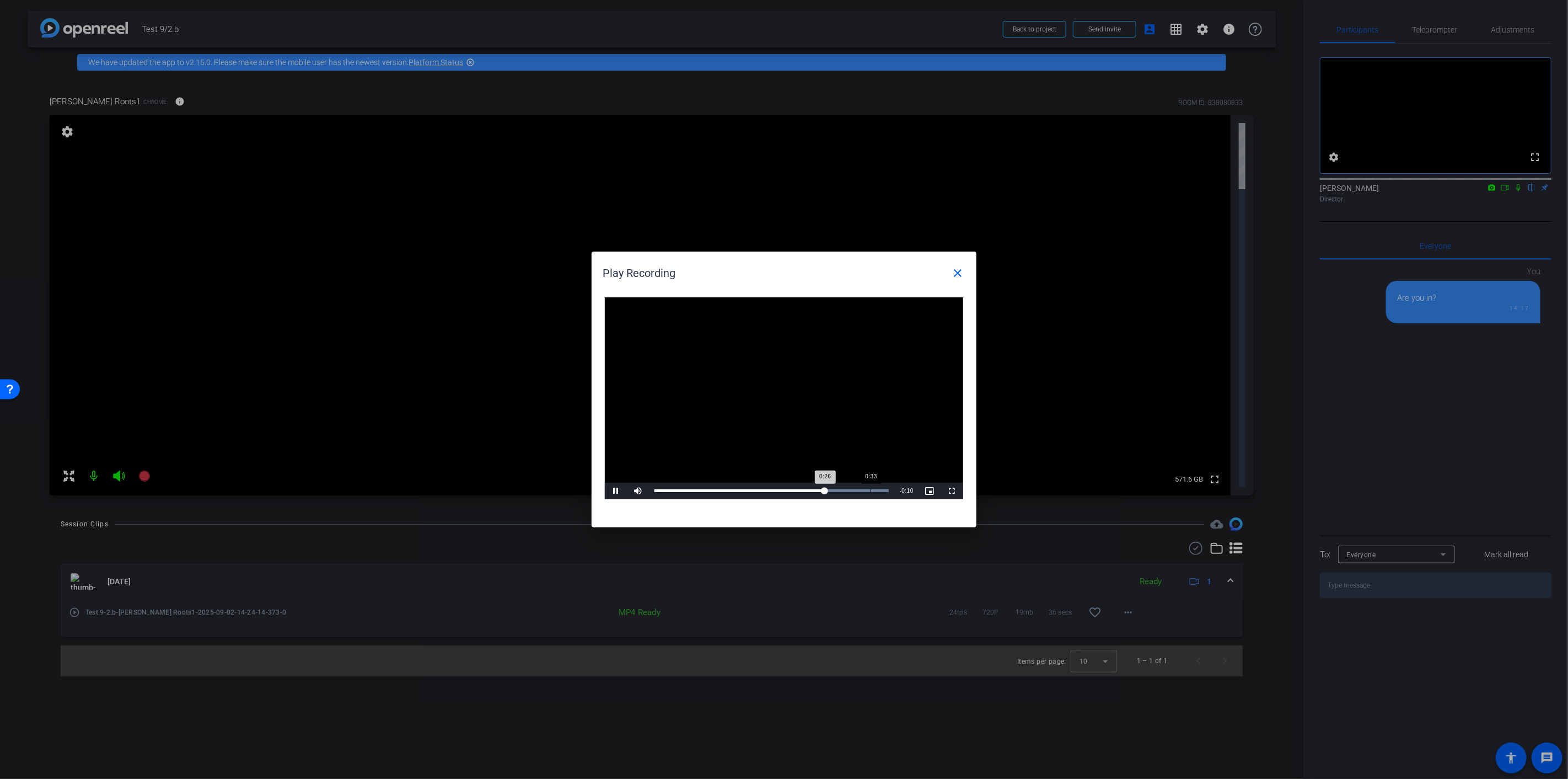
click at [871, 488] on div "Loaded : 100.00% 0:33 0:26" at bounding box center [771, 491] width 245 height 17
click at [961, 272] on mat-icon "close" at bounding box center [958, 273] width 13 height 13
